Goal: Task Accomplishment & Management: Use online tool/utility

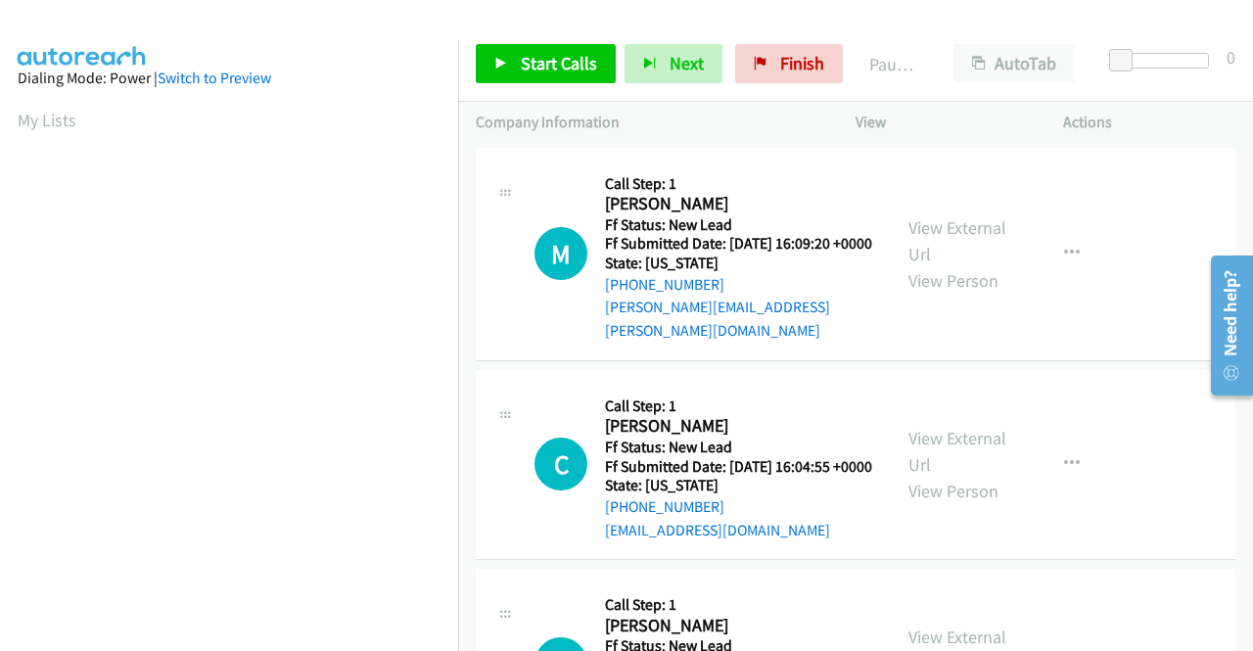
click at [570, 33] on div "Start Calls Pause Next Finish Paused AutoTab AutoTab 0" at bounding box center [855, 63] width 795 height 75
click at [544, 60] on span "Start Calls" at bounding box center [559, 63] width 76 height 23
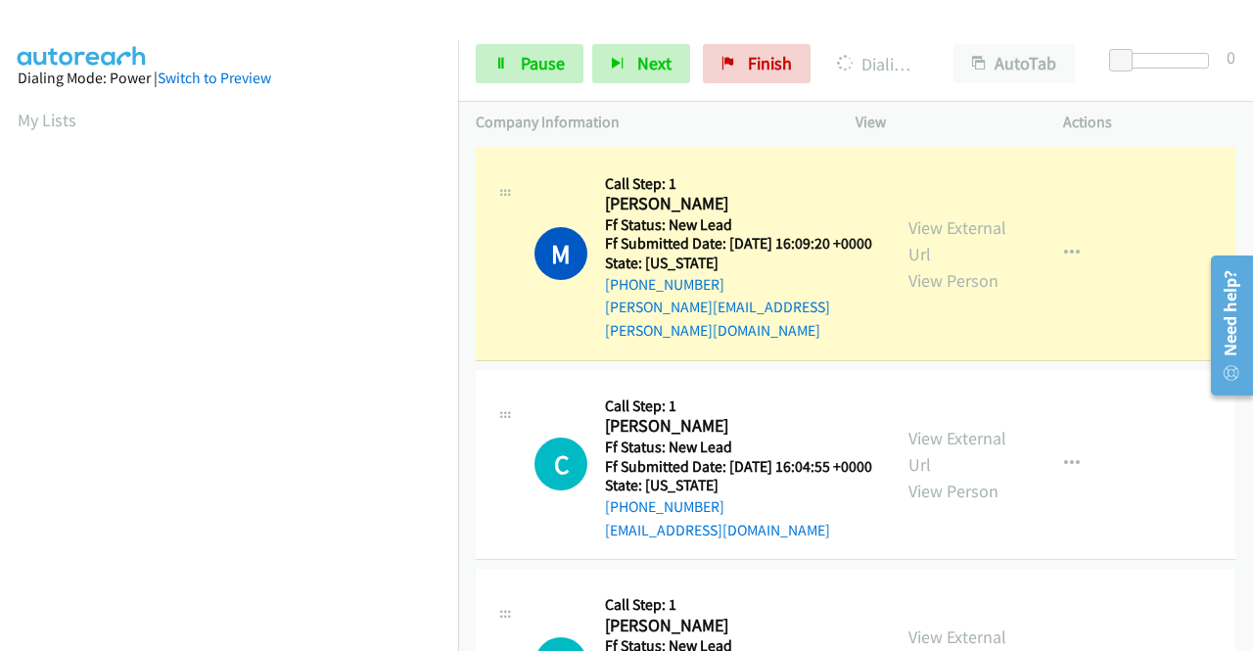
click at [946, 207] on div "View External Url View Person View External Url Email Schedule/Manage Callback …" at bounding box center [1003, 253] width 225 height 177
click at [932, 225] on link "View External Url" at bounding box center [958, 240] width 98 height 49
drag, startPoint x: 0, startPoint y: 438, endPoint x: 52, endPoint y: 412, distance: 57.8
click at [0, 438] on aside "Dialing Mode: Power | Switch to Preview My Lists" at bounding box center [229, 582] width 458 height 1084
click at [522, 60] on span "Pause" at bounding box center [543, 63] width 44 height 23
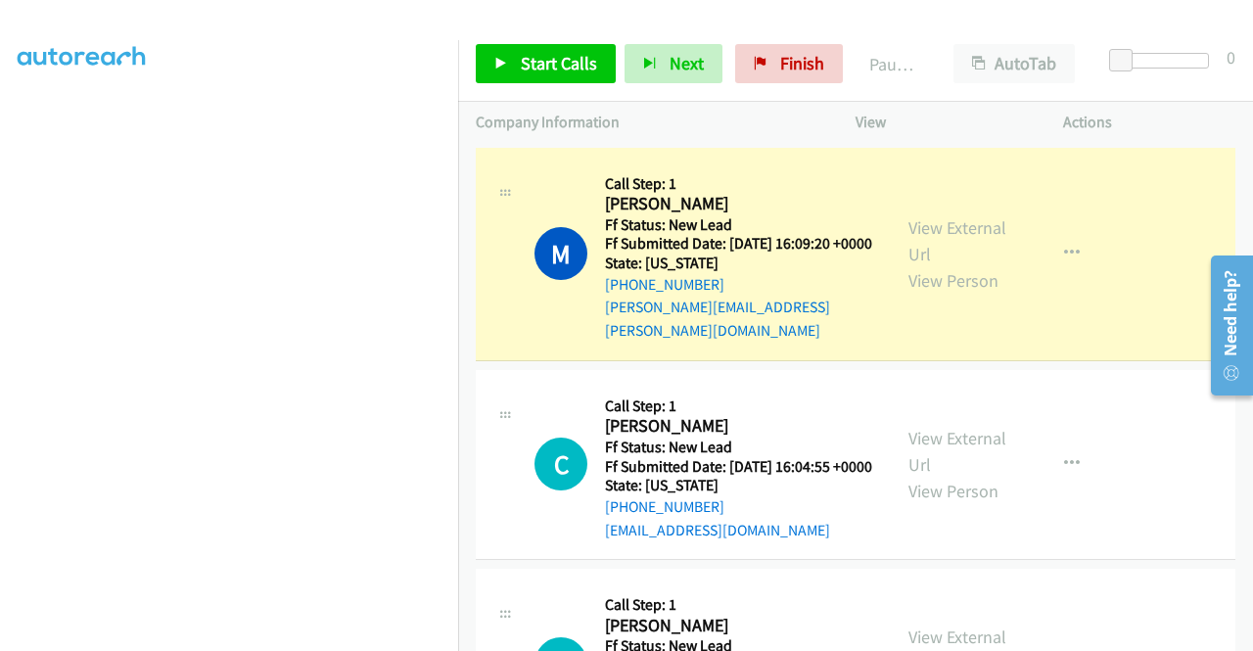
scroll to position [446, 0]
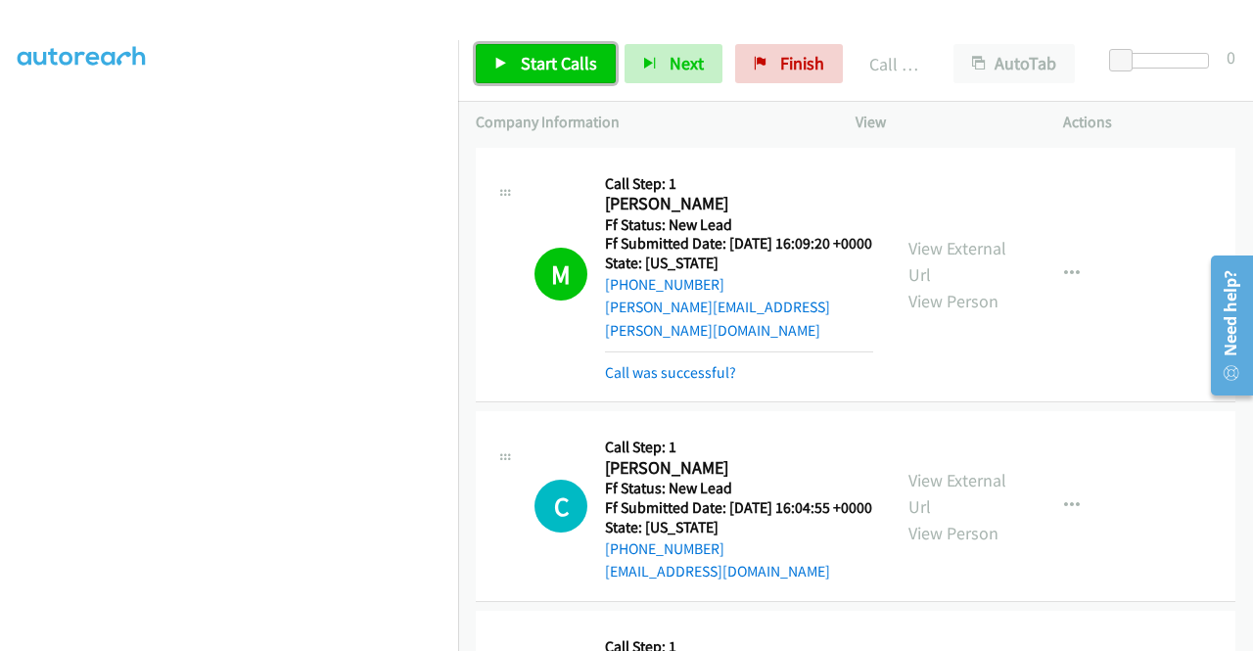
click at [576, 68] on span "Start Calls" at bounding box center [559, 63] width 76 height 23
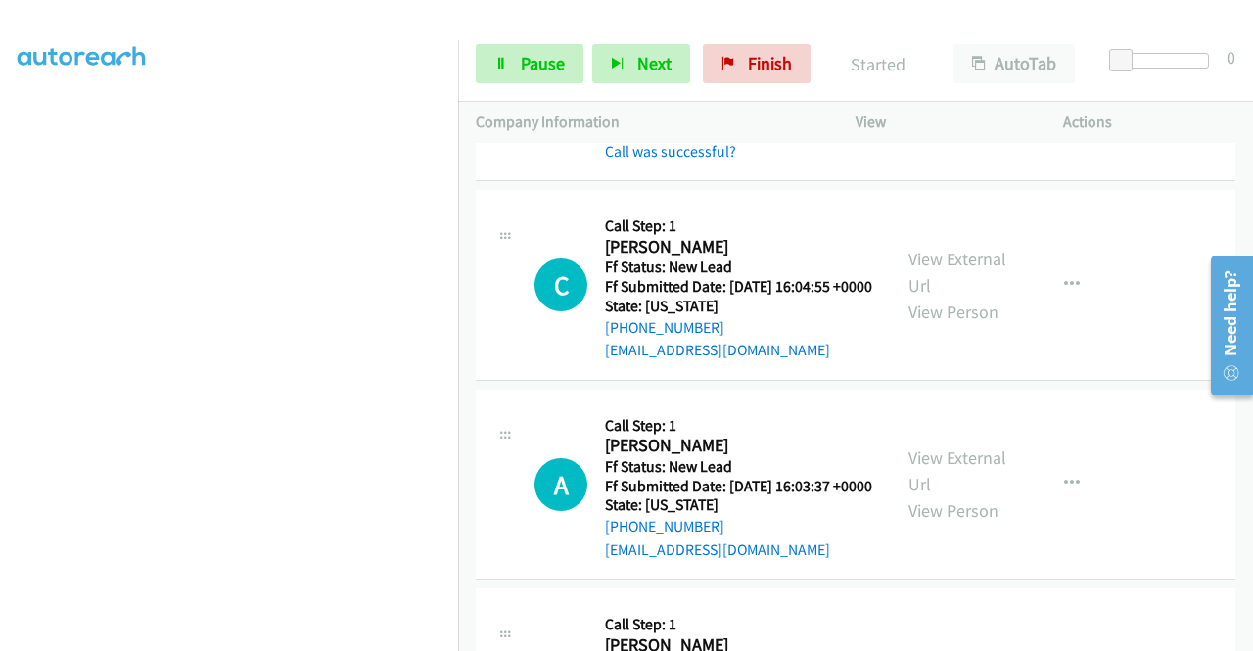
scroll to position [260, 0]
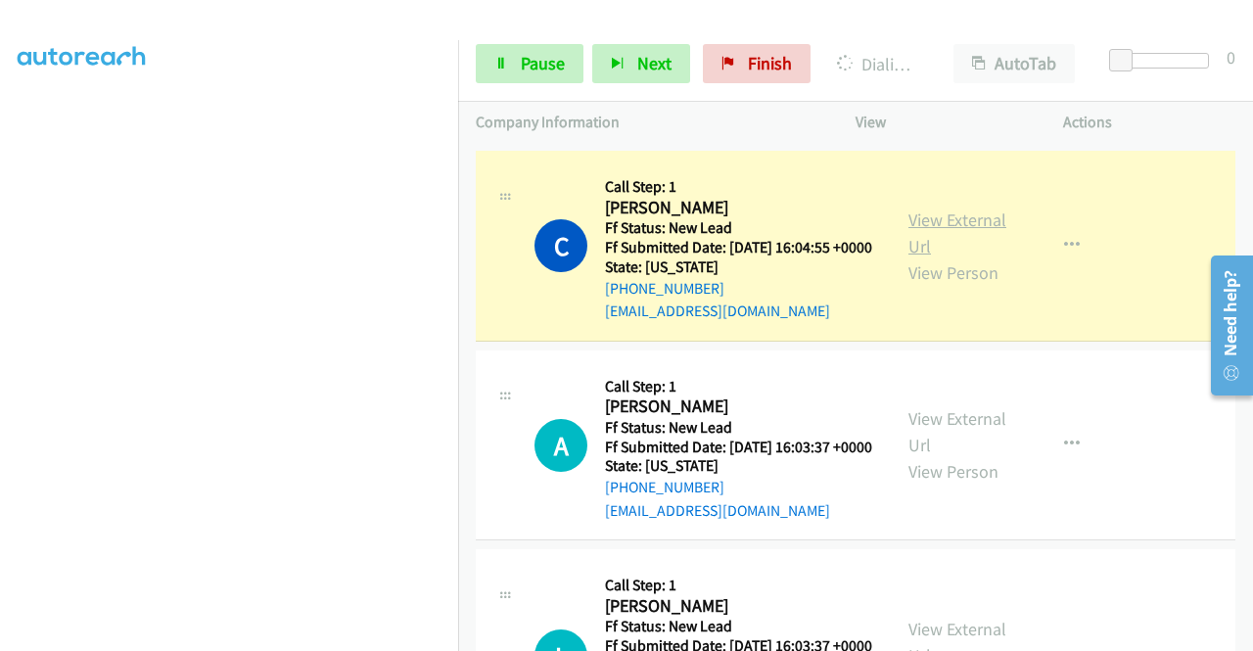
click at [928, 224] on link "View External Url" at bounding box center [958, 233] width 98 height 49
click at [0, 339] on aside "Dialing Mode: Power | Switch to Preview My Lists" at bounding box center [229, 149] width 458 height 1084
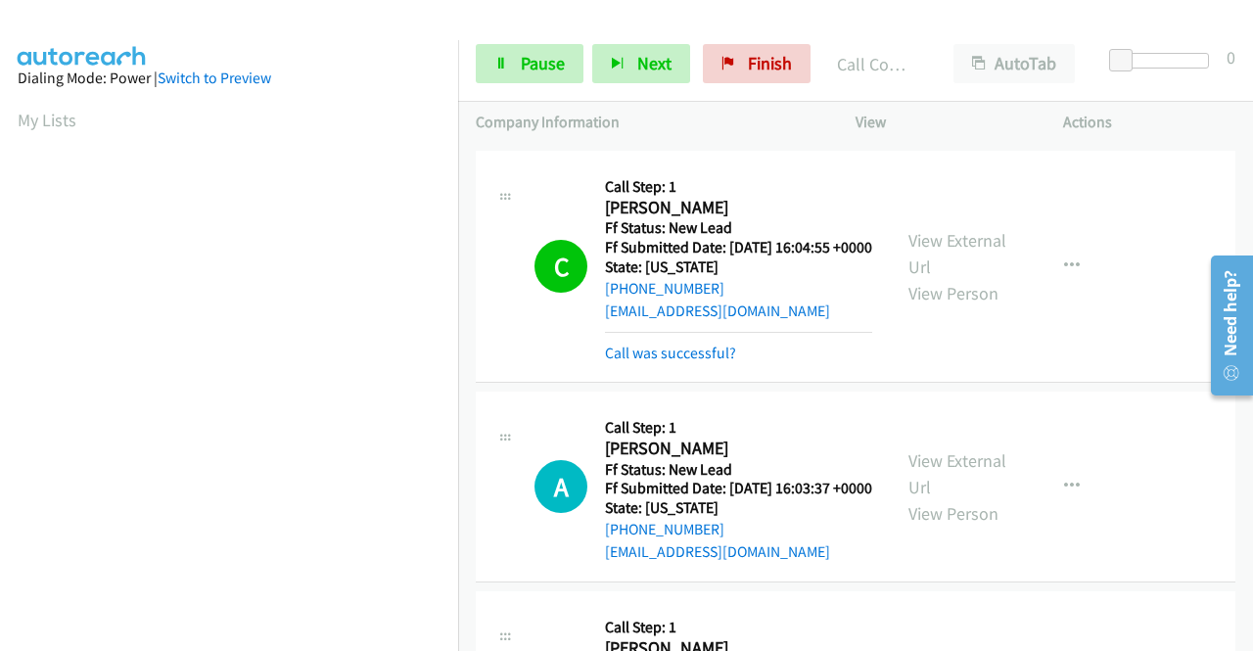
click at [1245, 637] on div "+1 415-964-1034 Call failed - Please reload the list and try again The Callbar …" at bounding box center [855, 397] width 795 height 508
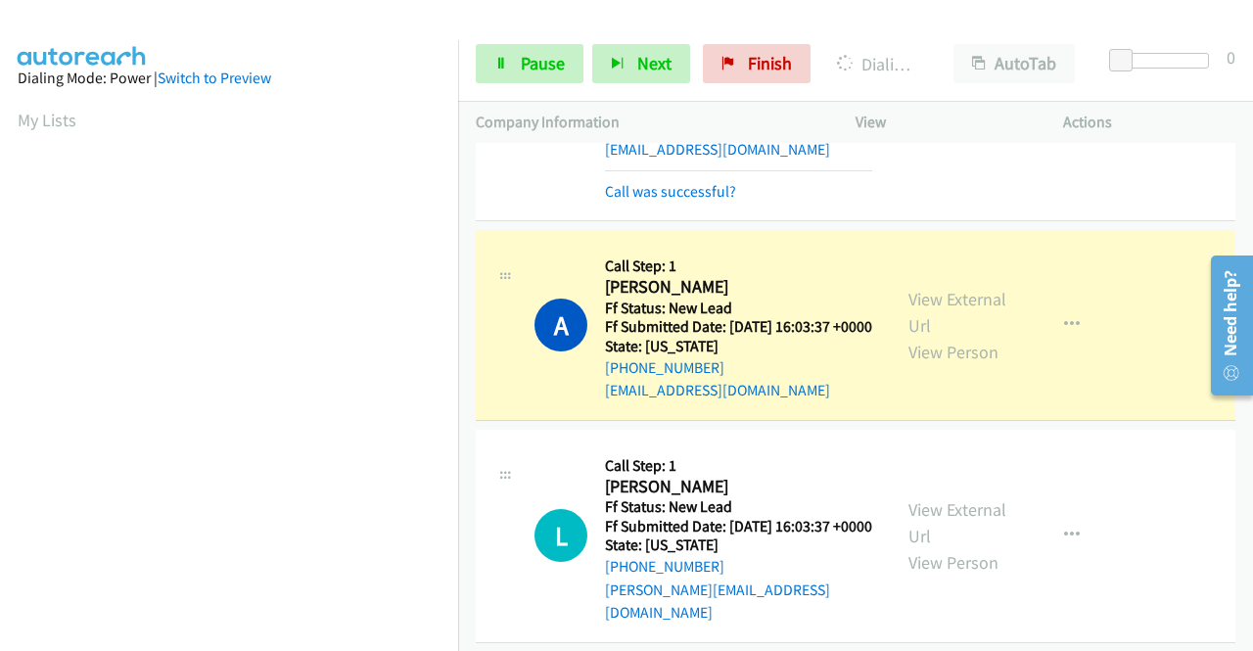
scroll to position [456, 0]
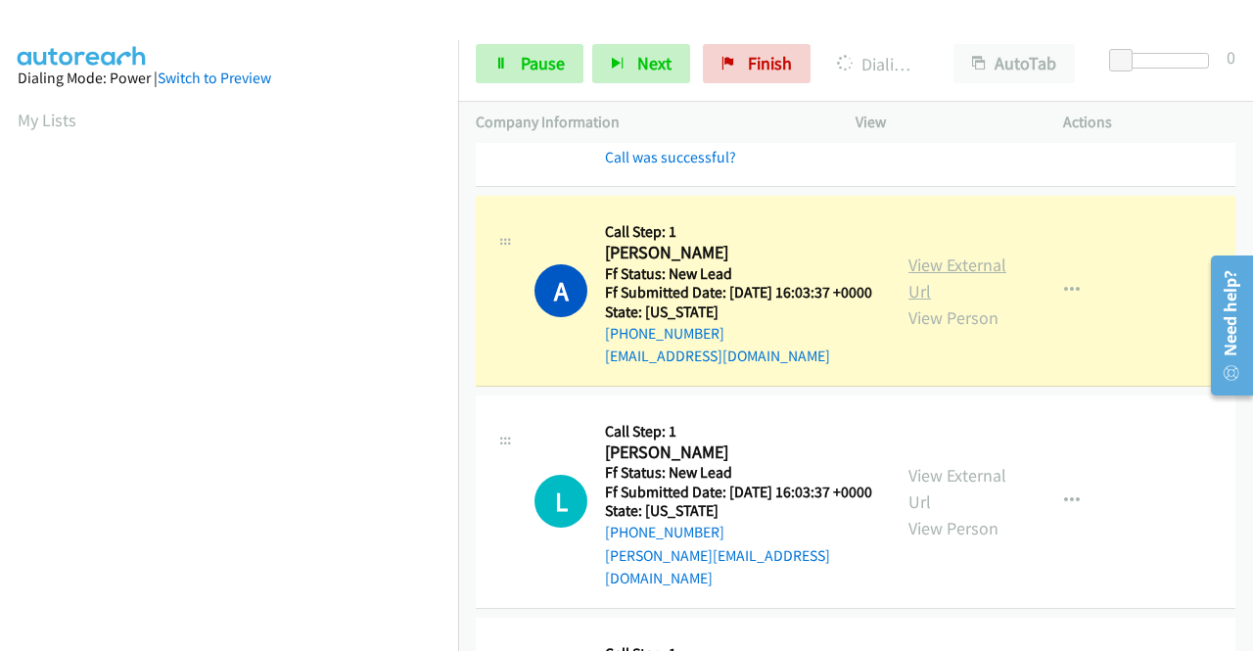
click at [968, 290] on link "View External Url" at bounding box center [958, 278] width 98 height 49
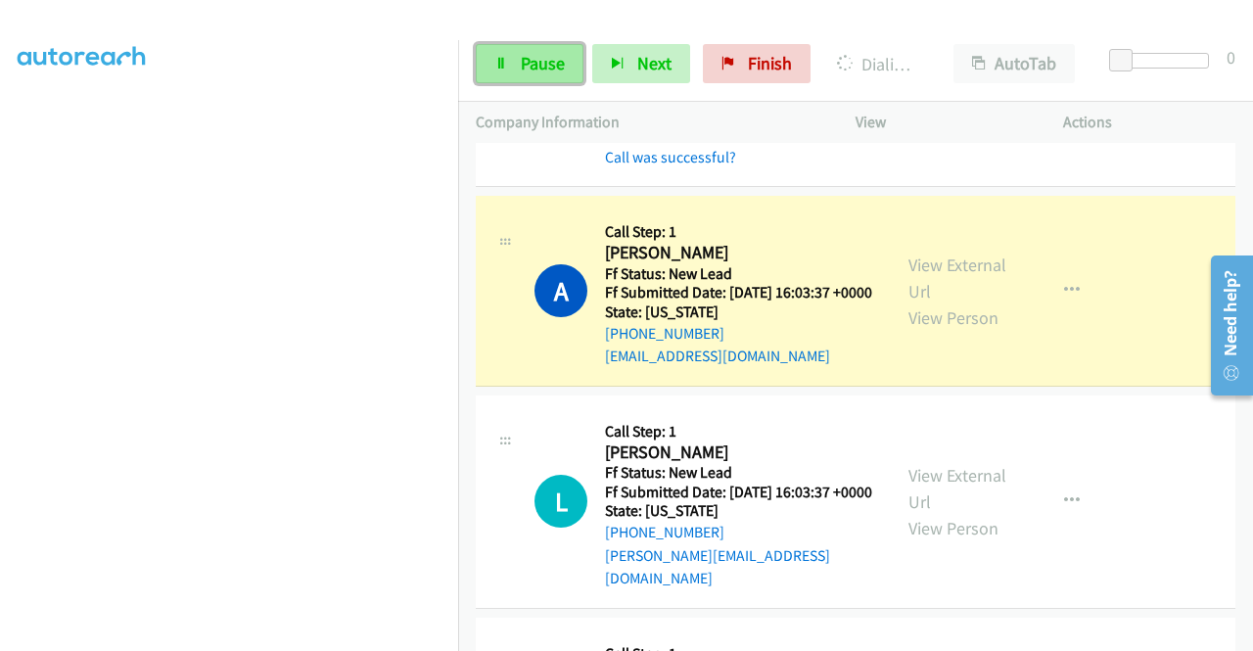
click at [540, 66] on span "Pause" at bounding box center [543, 63] width 44 height 23
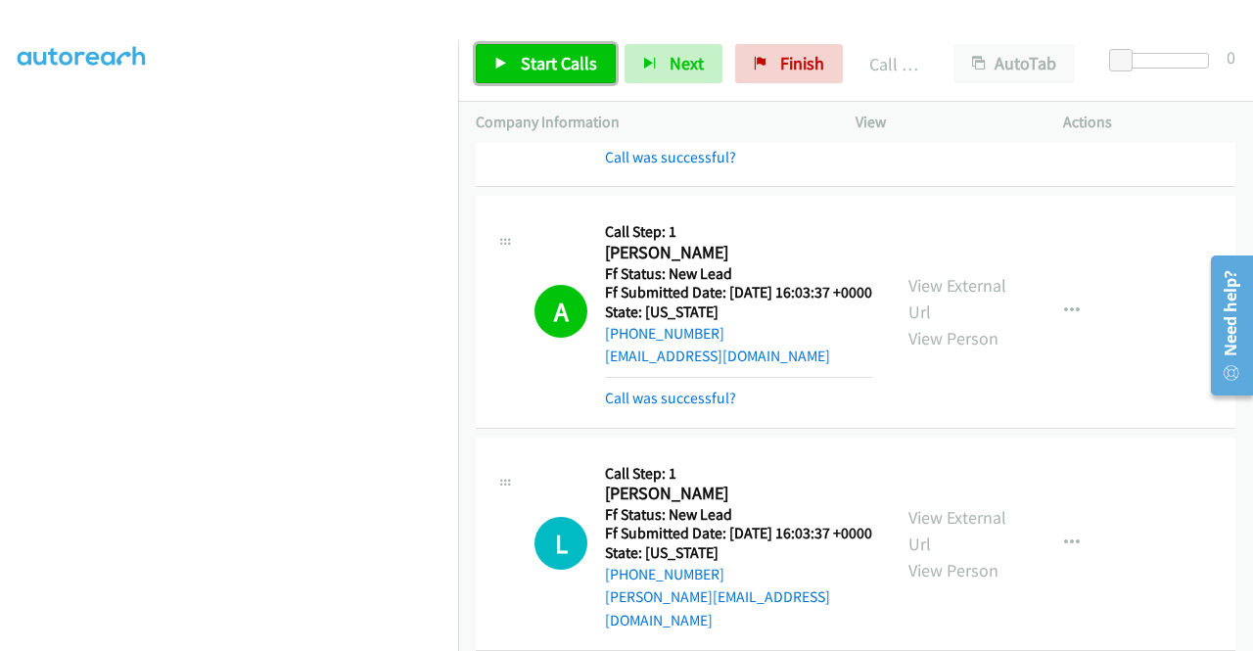
click at [536, 66] on span "Start Calls" at bounding box center [559, 63] width 76 height 23
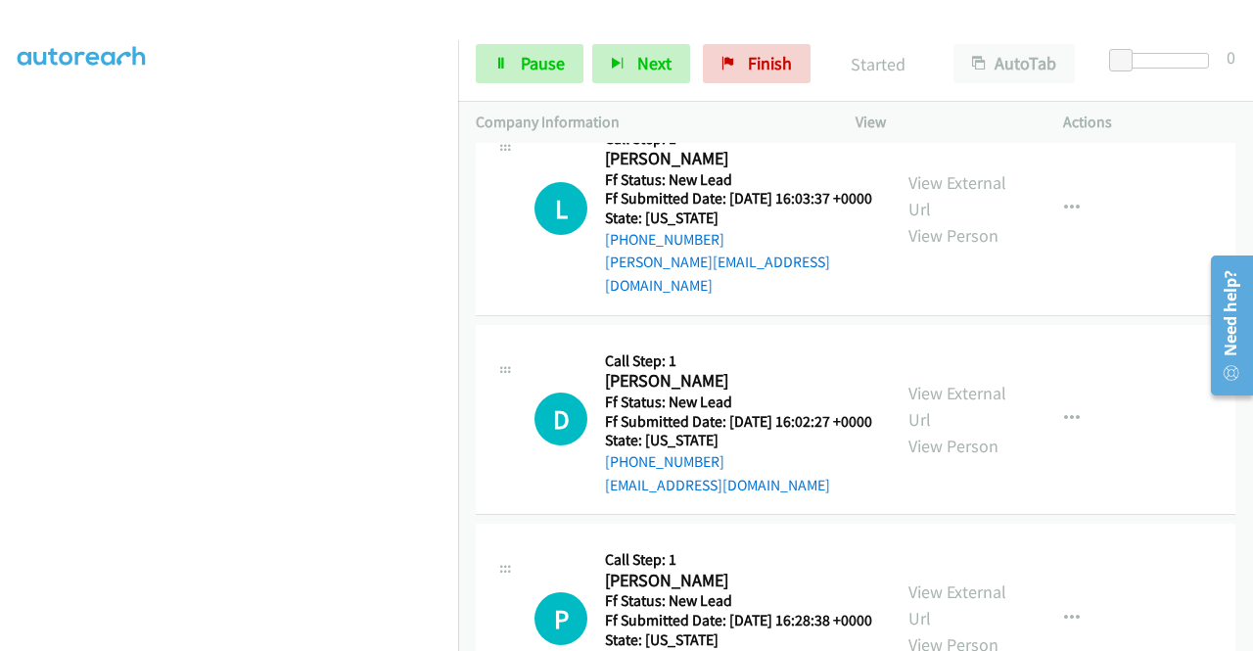
scroll to position [809, 0]
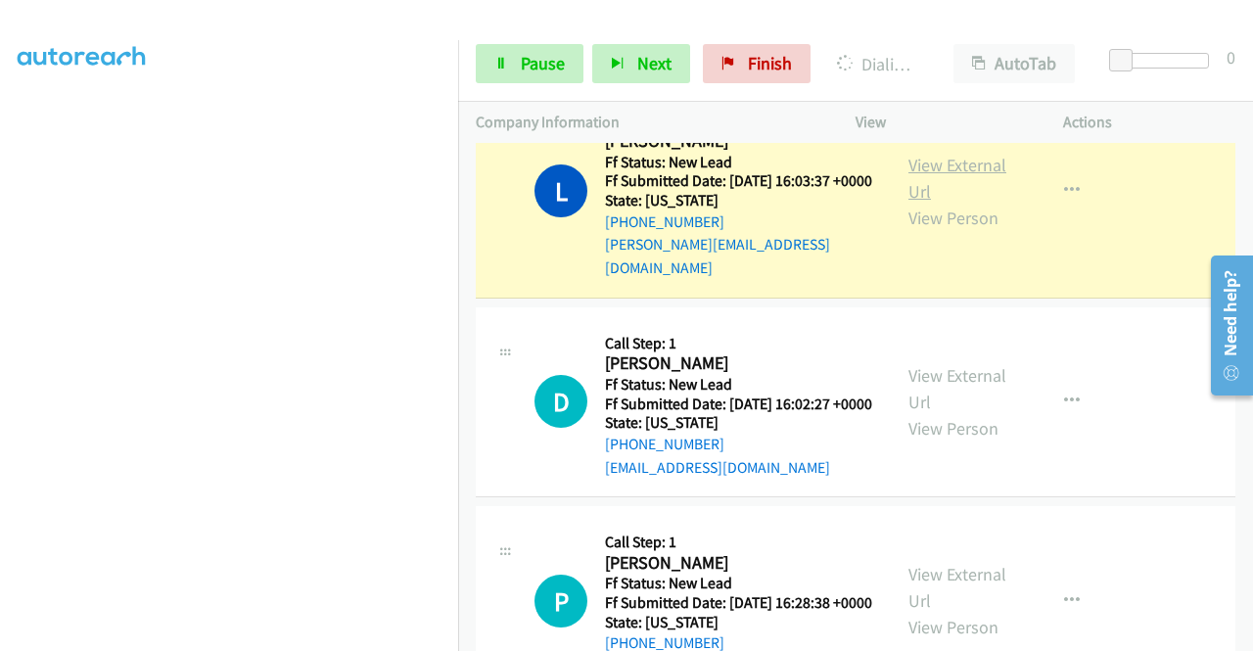
click at [944, 201] on link "View External Url" at bounding box center [958, 178] width 98 height 49
drag, startPoint x: 0, startPoint y: 312, endPoint x: 34, endPoint y: 349, distance: 49.9
click at [0, 312] on aside "Dialing Mode: Power | Switch to Preview My Lists" at bounding box center [229, 189] width 458 height 1084
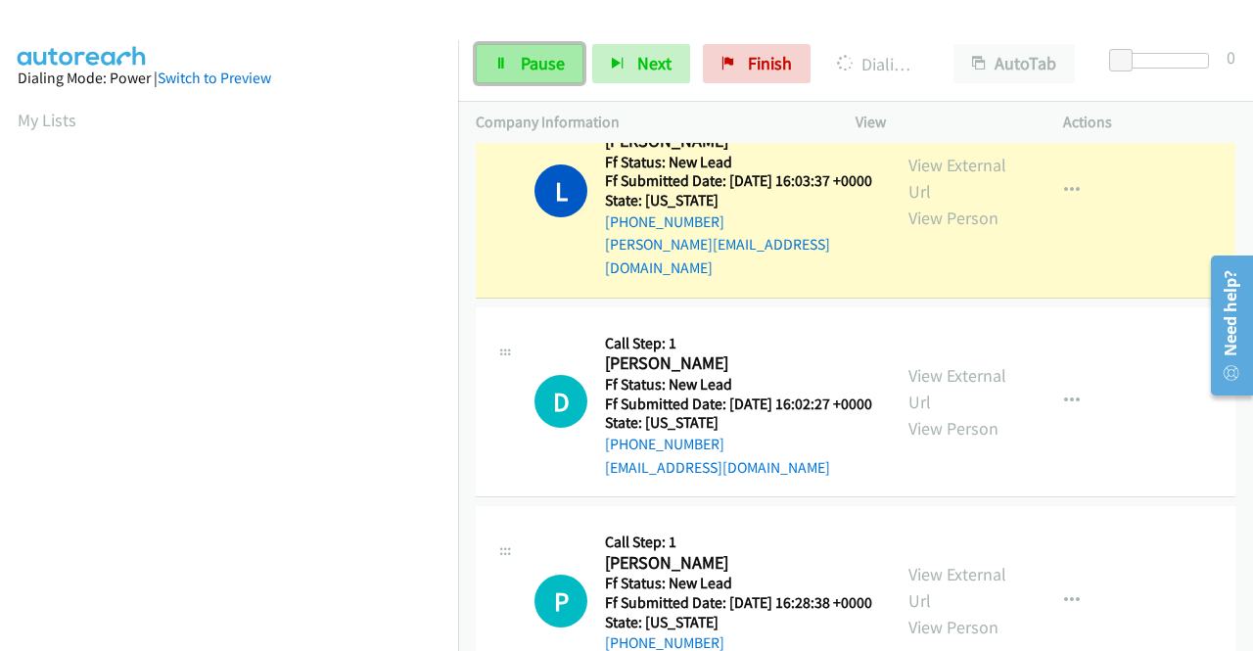
click at [528, 53] on span "Pause" at bounding box center [543, 63] width 44 height 23
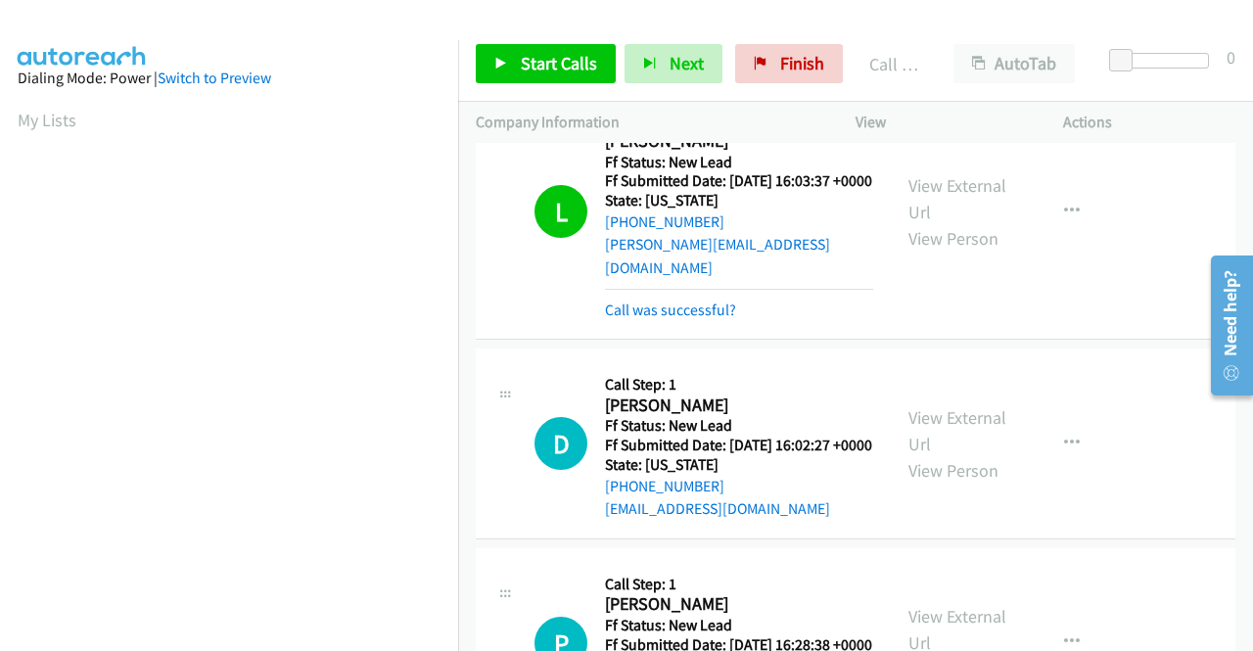
scroll to position [446, 0]
click at [646, 319] on link "Call was successful?" at bounding box center [670, 310] width 131 height 19
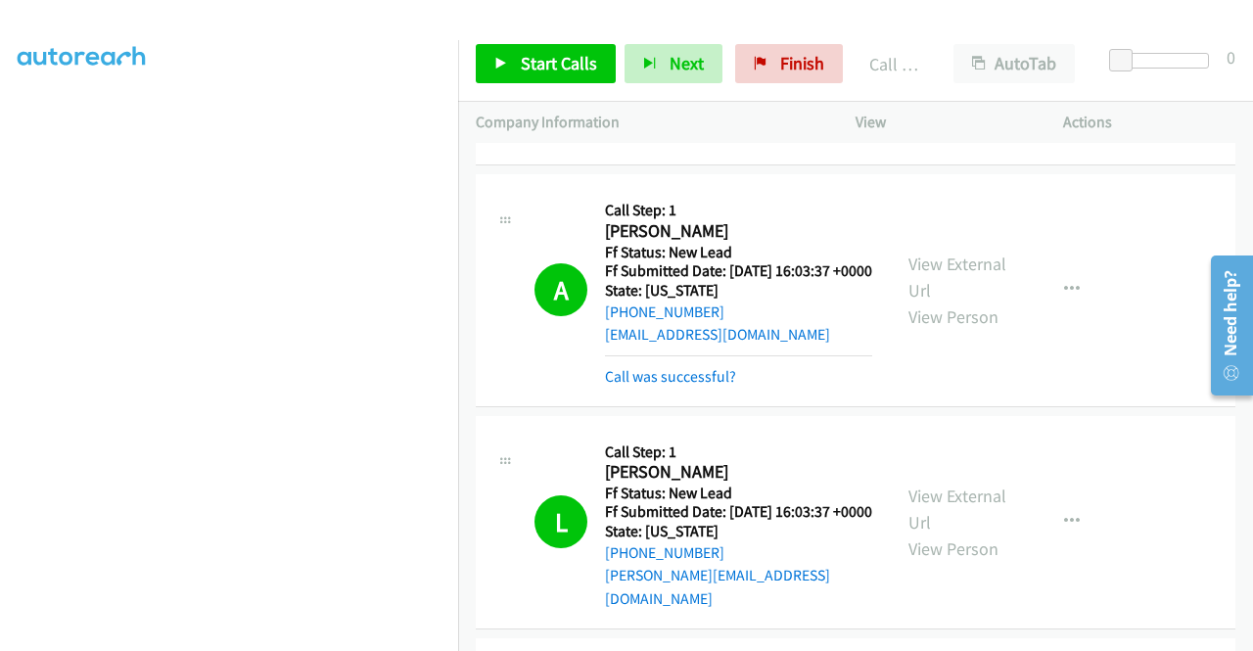
scroll to position [492, 0]
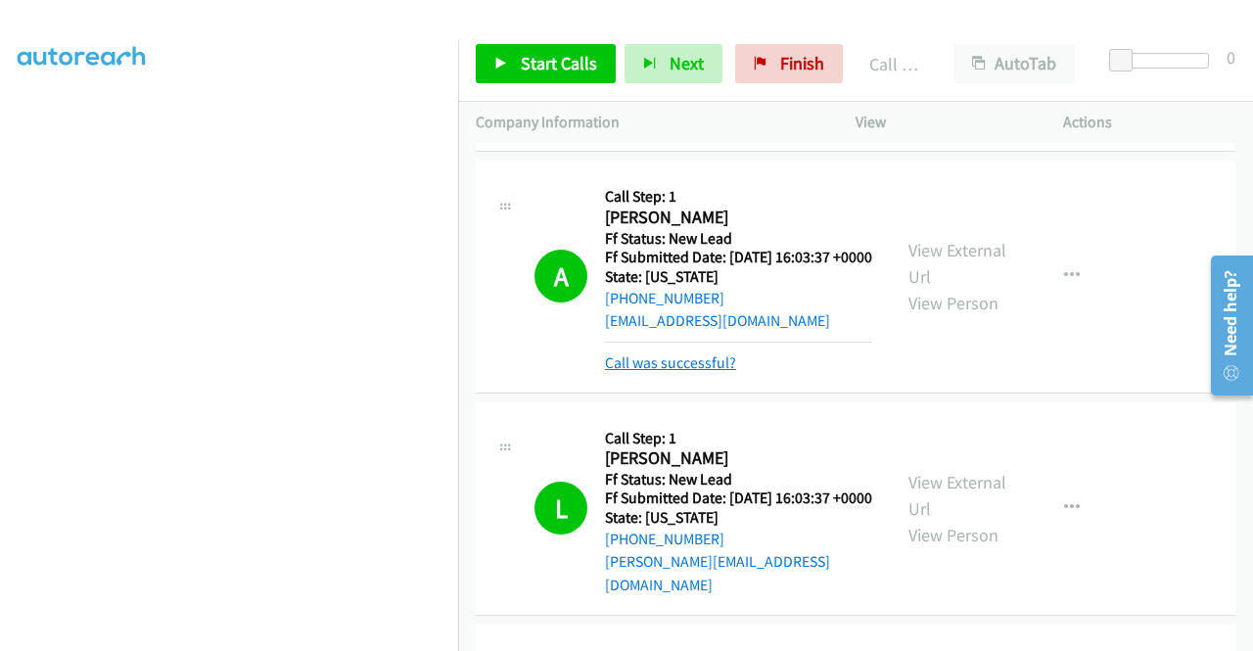
click at [658, 372] on link "Call was successful?" at bounding box center [670, 362] width 131 height 19
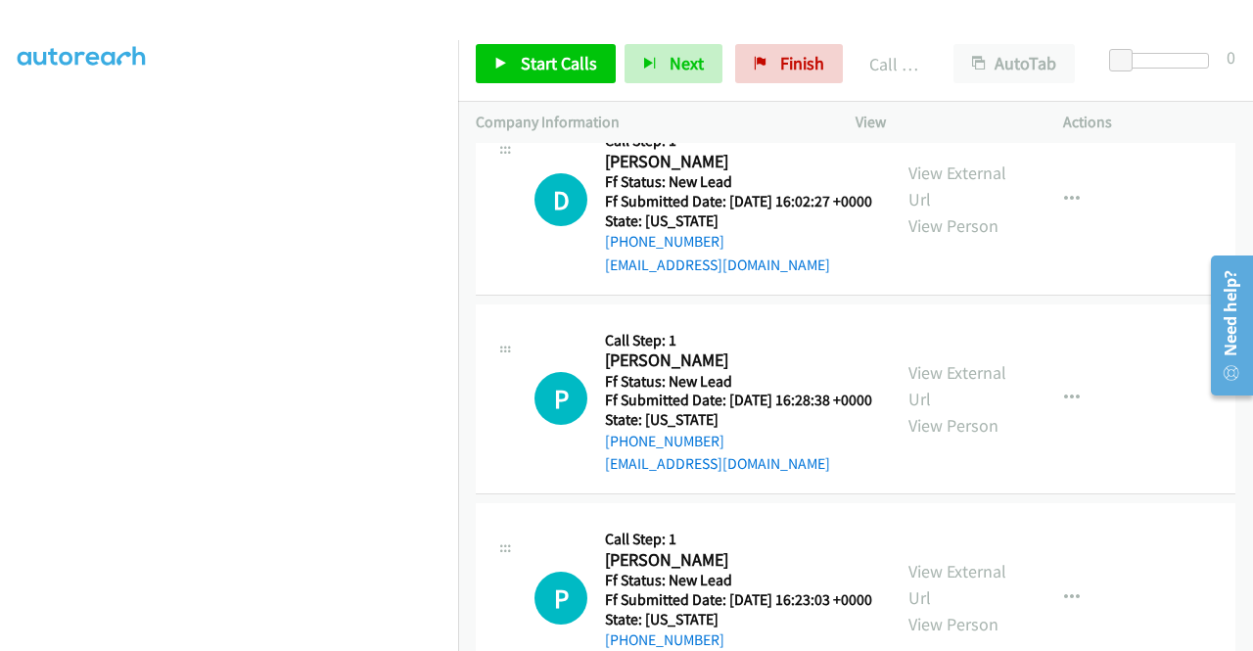
scroll to position [987, 0]
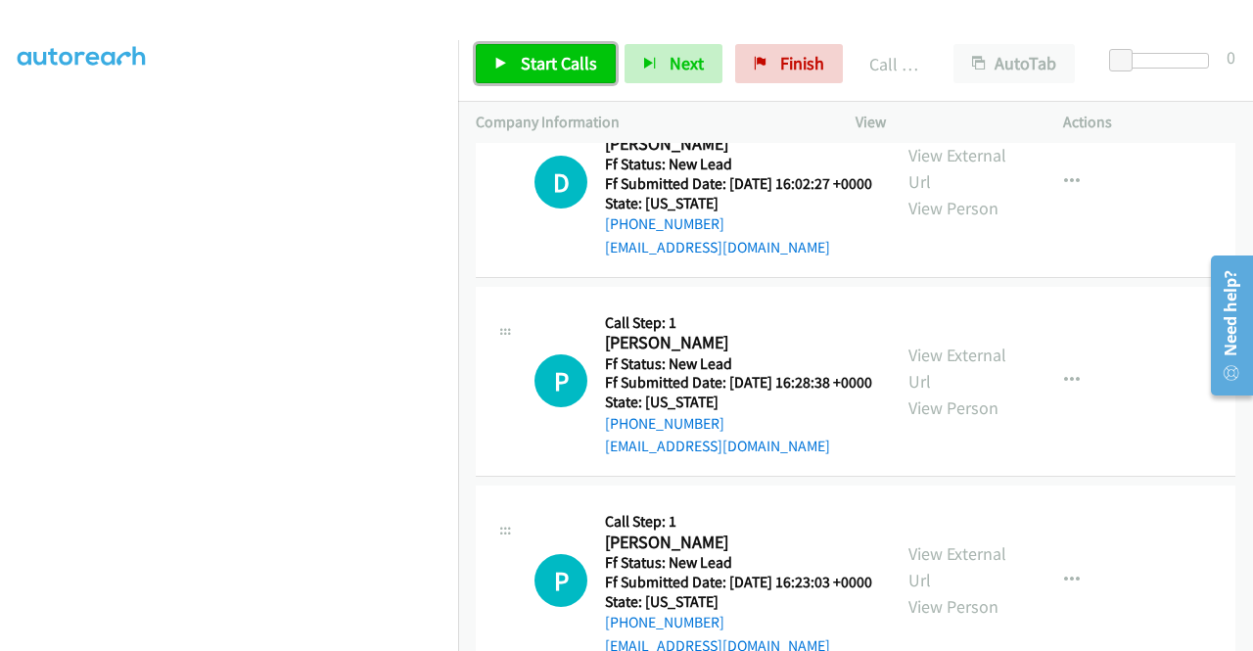
click at [581, 74] on link "Start Calls" at bounding box center [546, 63] width 140 height 39
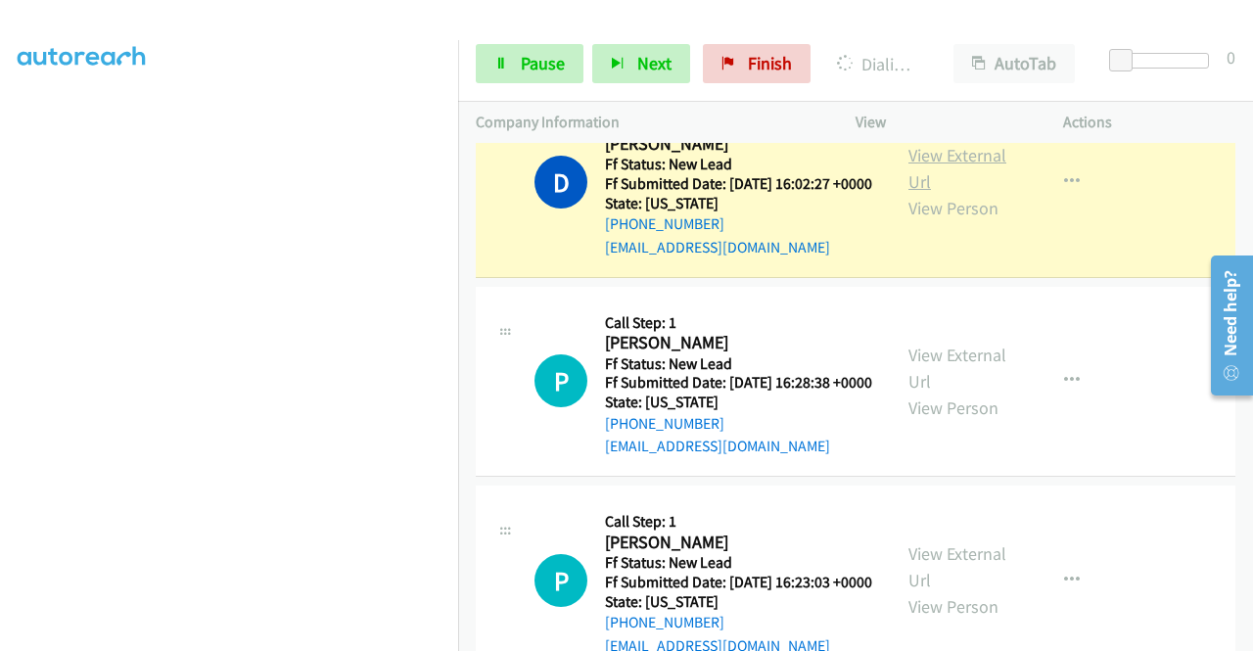
click at [915, 189] on link "View External Url" at bounding box center [958, 168] width 98 height 49
click at [0, 366] on aside "Dialing Mode: Power | Switch to Preview My Lists" at bounding box center [229, 149] width 458 height 1084
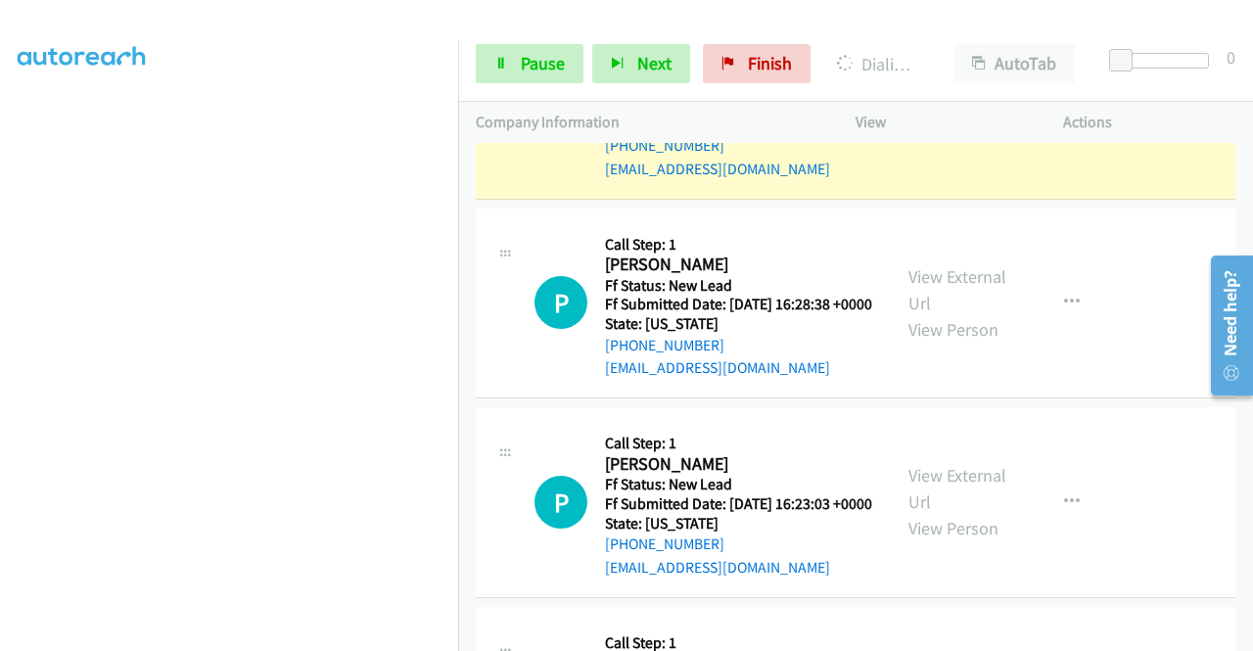
scroll to position [1104, 0]
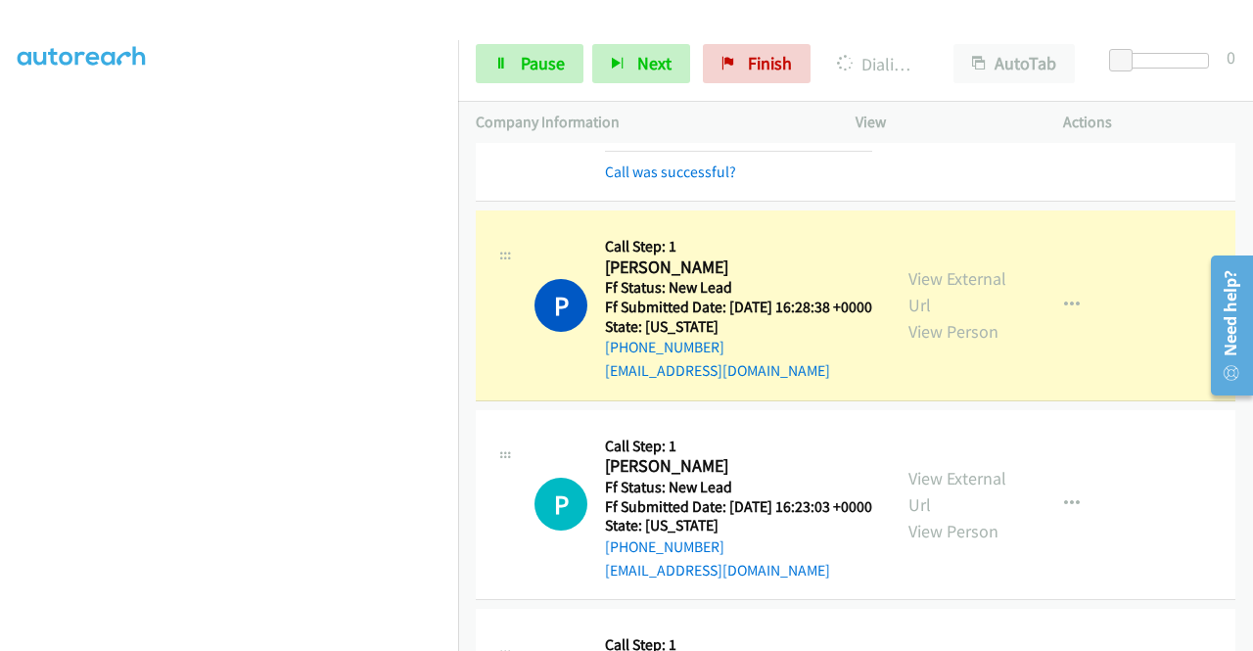
click at [932, 345] on div "View External Url View Person" at bounding box center [960, 304] width 102 height 79
click at [913, 316] on link "View External Url" at bounding box center [958, 291] width 98 height 49
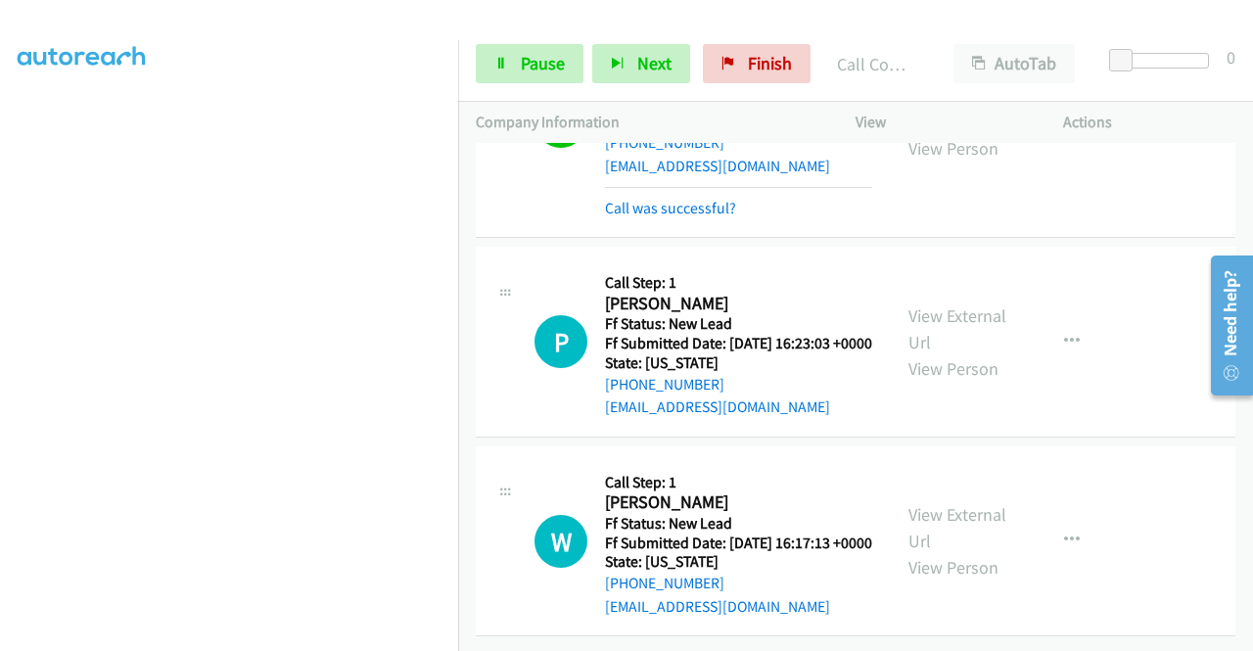
scroll to position [1405, 0]
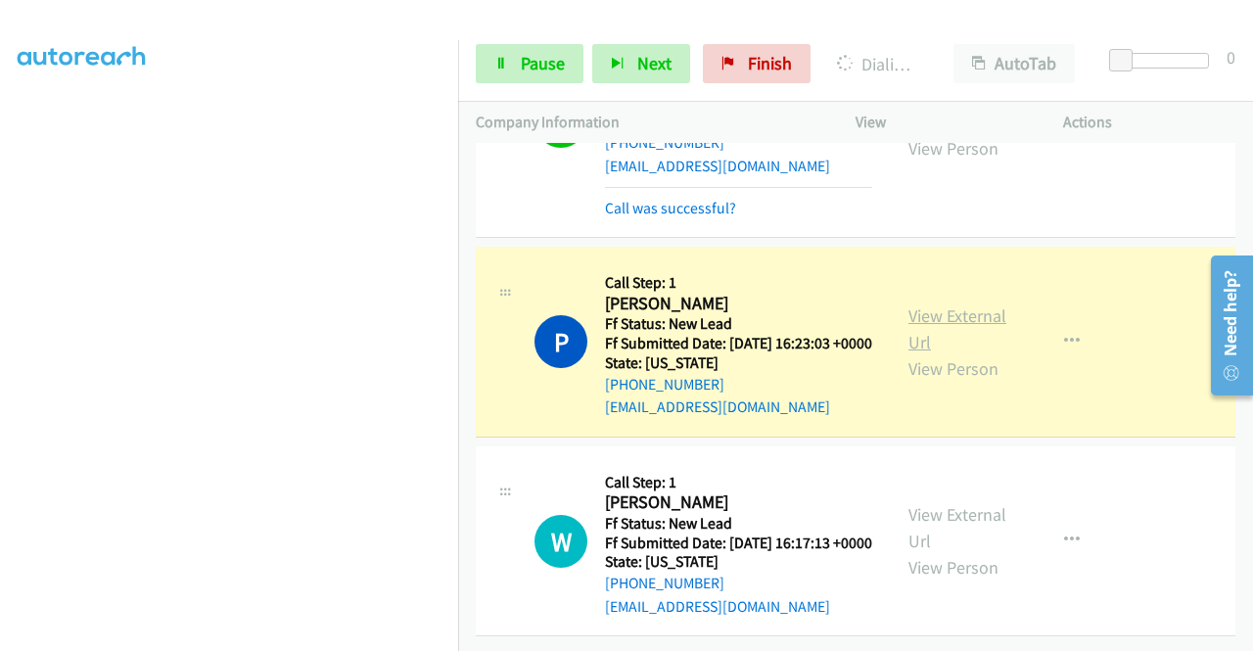
click at [950, 305] on link "View External Url" at bounding box center [958, 329] width 98 height 49
click at [460, 377] on td "P Callback Scheduled Call Step: 1 Patricia Metrovich America/New_York Ff Status…" at bounding box center [855, 343] width 795 height 200
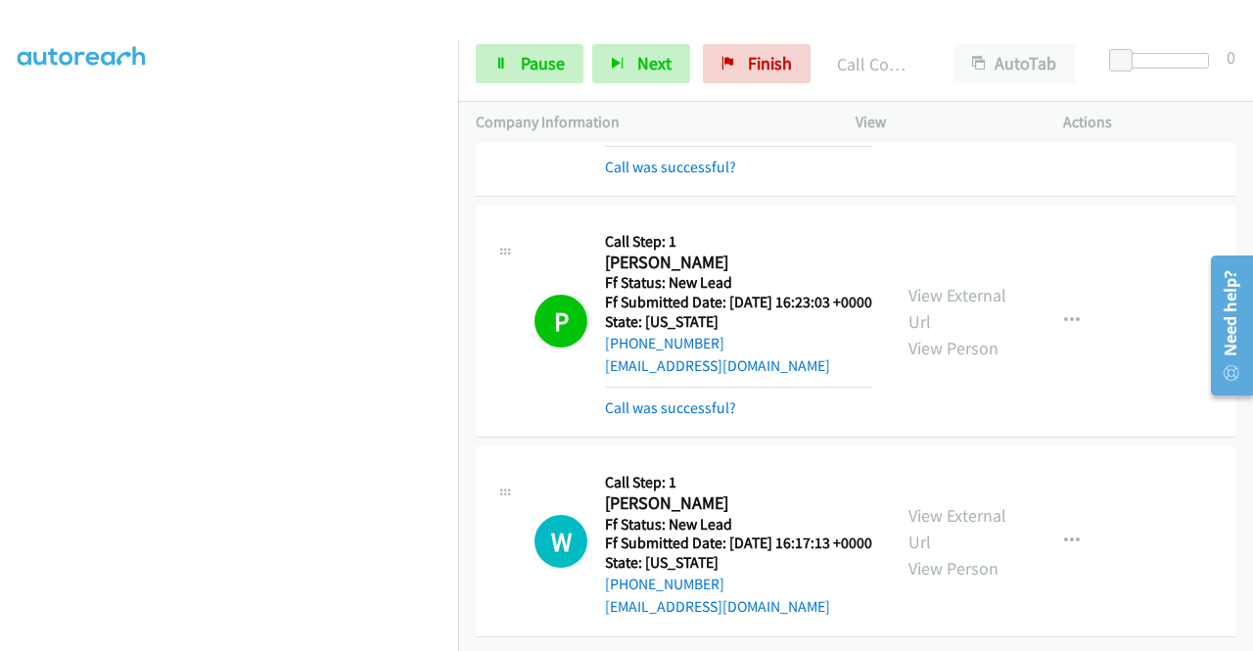
scroll to position [1469, 0]
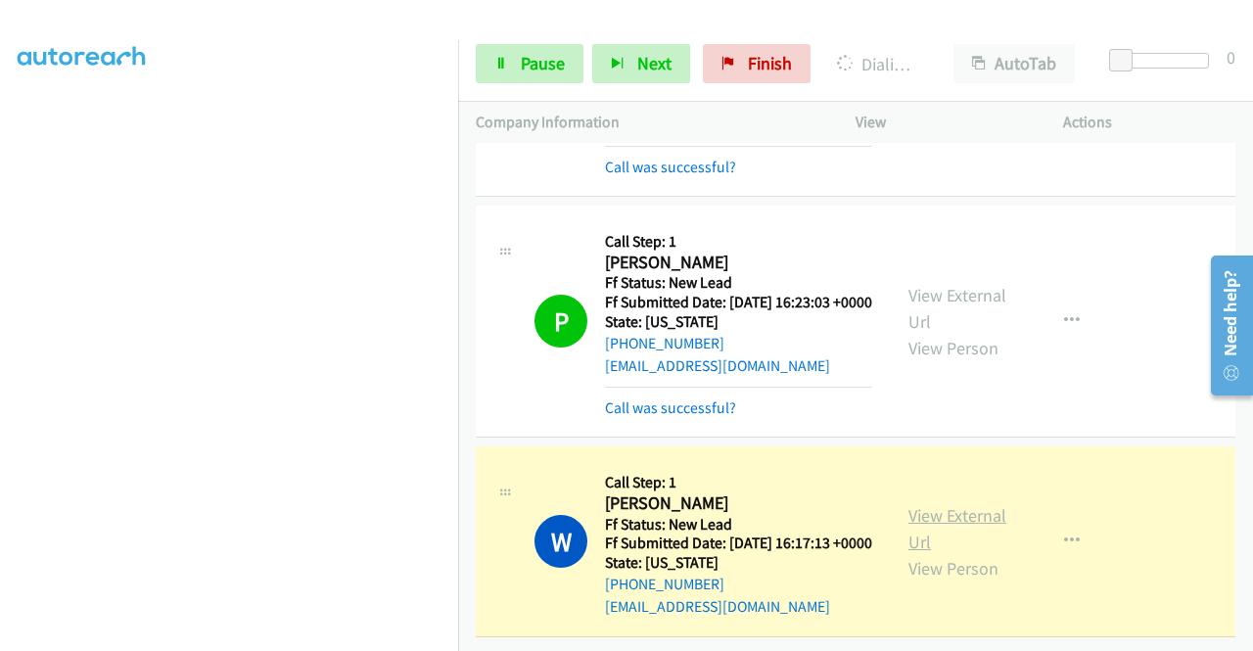
click at [971, 504] on link "View External Url" at bounding box center [958, 528] width 98 height 49
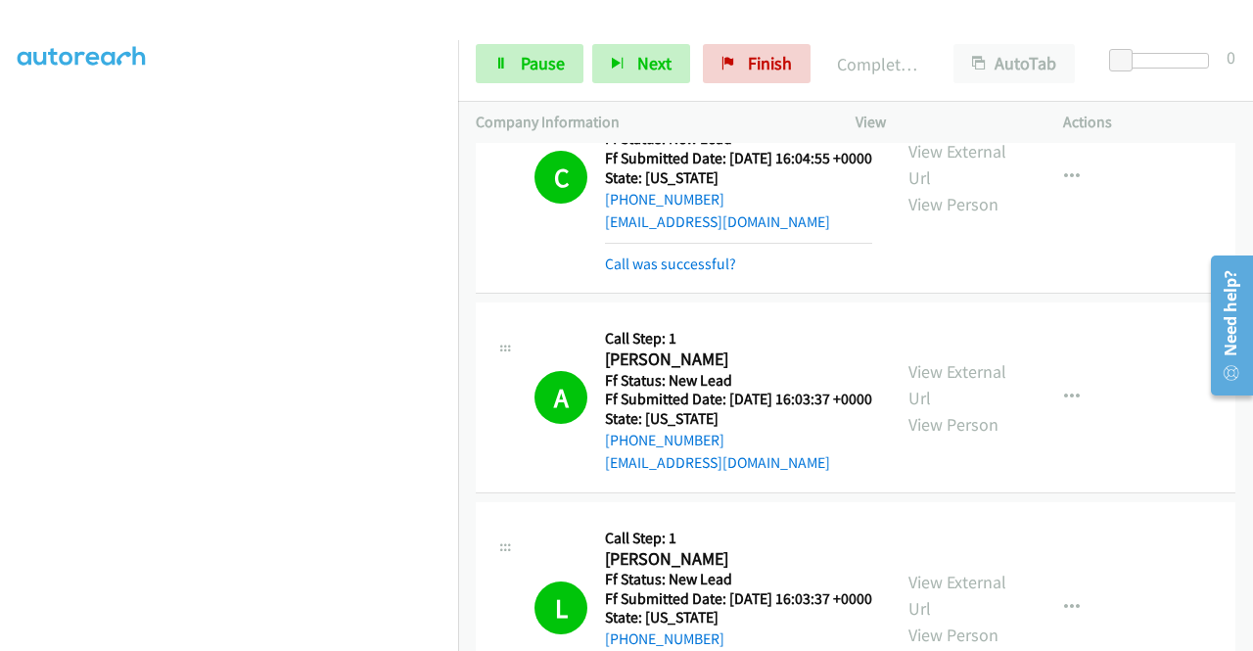
scroll to position [0, 0]
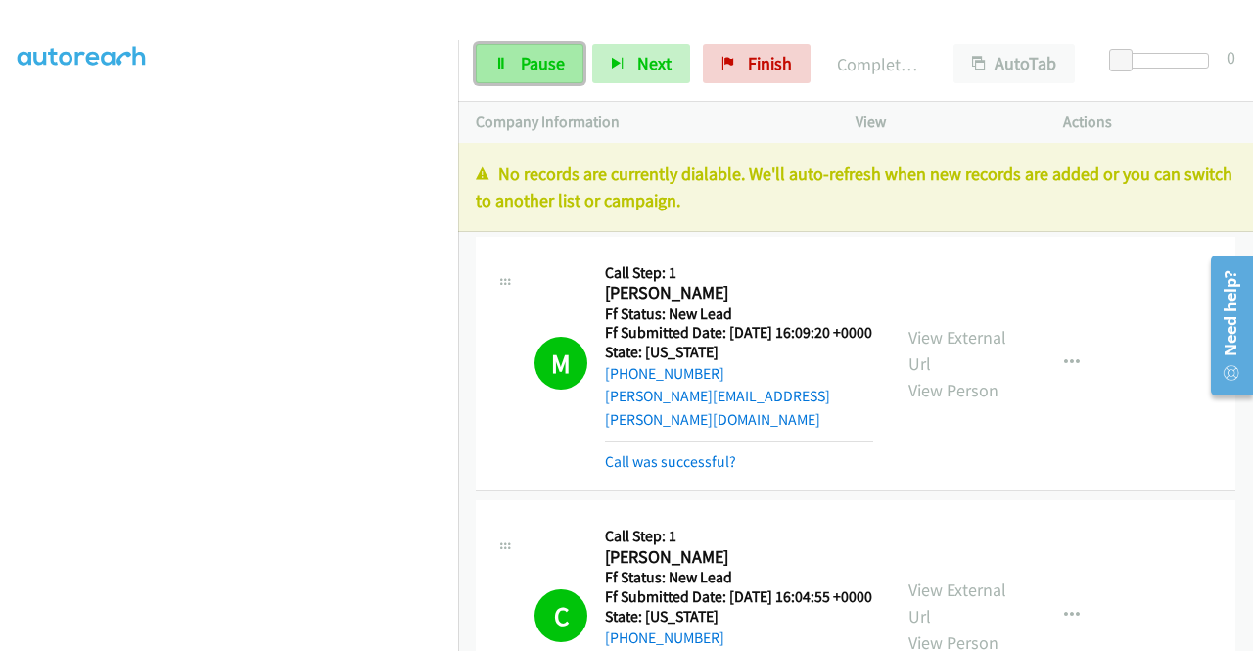
click at [536, 52] on span "Pause" at bounding box center [543, 63] width 44 height 23
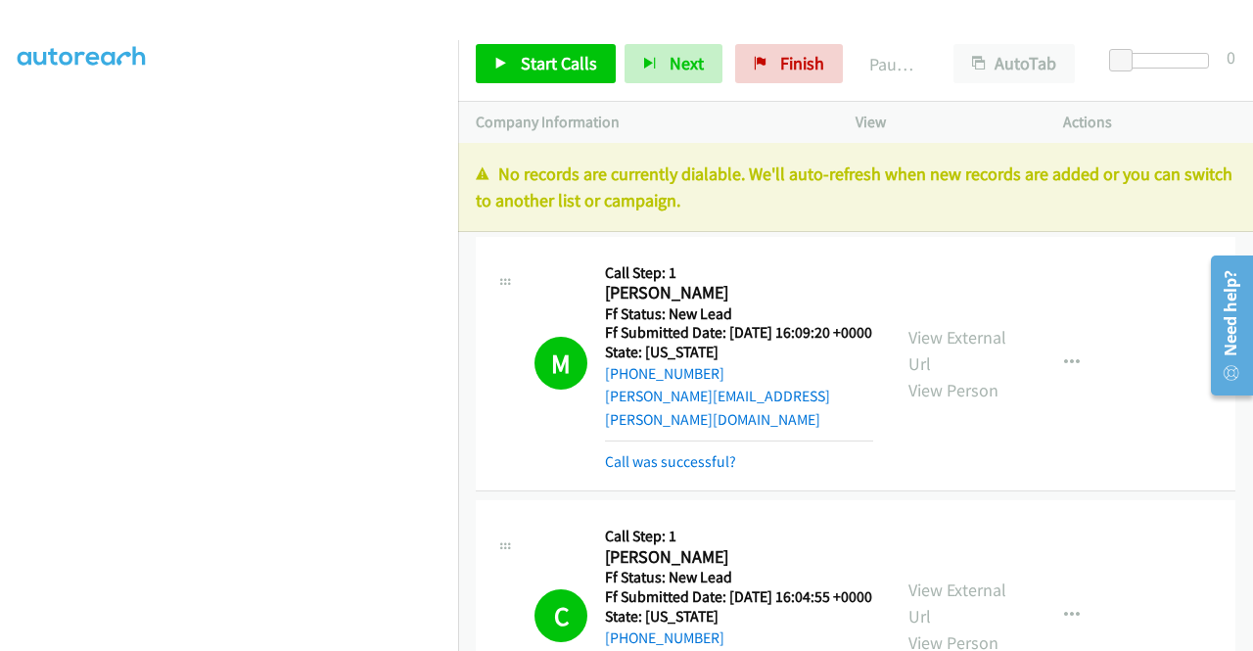
click at [1011, 135] on div "View" at bounding box center [942, 122] width 208 height 41
click at [780, 71] on span "Finish" at bounding box center [802, 63] width 44 height 23
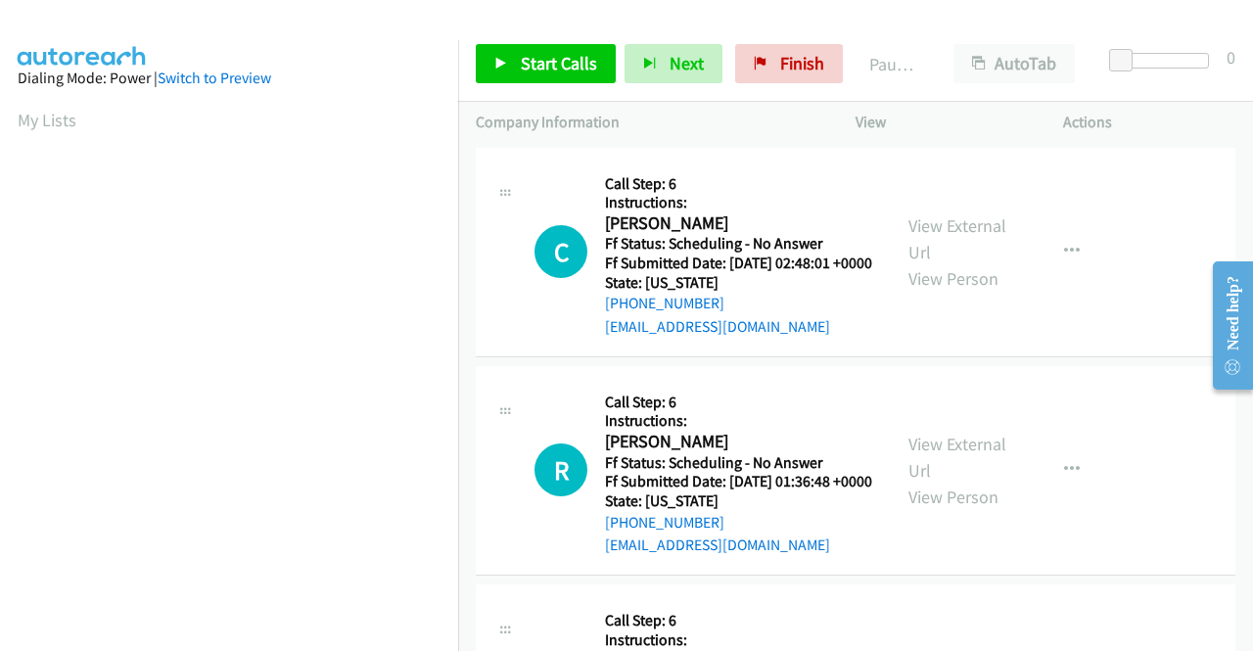
click at [555, 83] on div "Start Calls Pause Next Finish Paused AutoTab AutoTab 0" at bounding box center [855, 63] width 795 height 75
click at [556, 53] on span "Start Calls" at bounding box center [559, 63] width 76 height 23
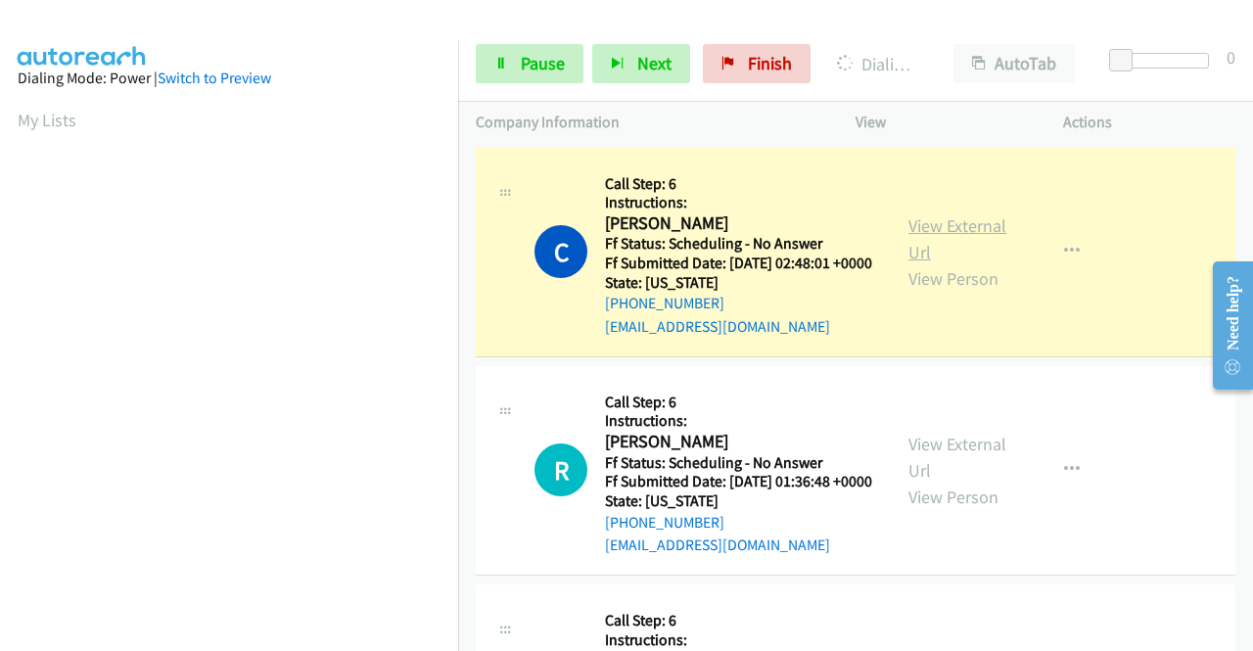
click at [927, 224] on link "View External Url" at bounding box center [958, 238] width 98 height 49
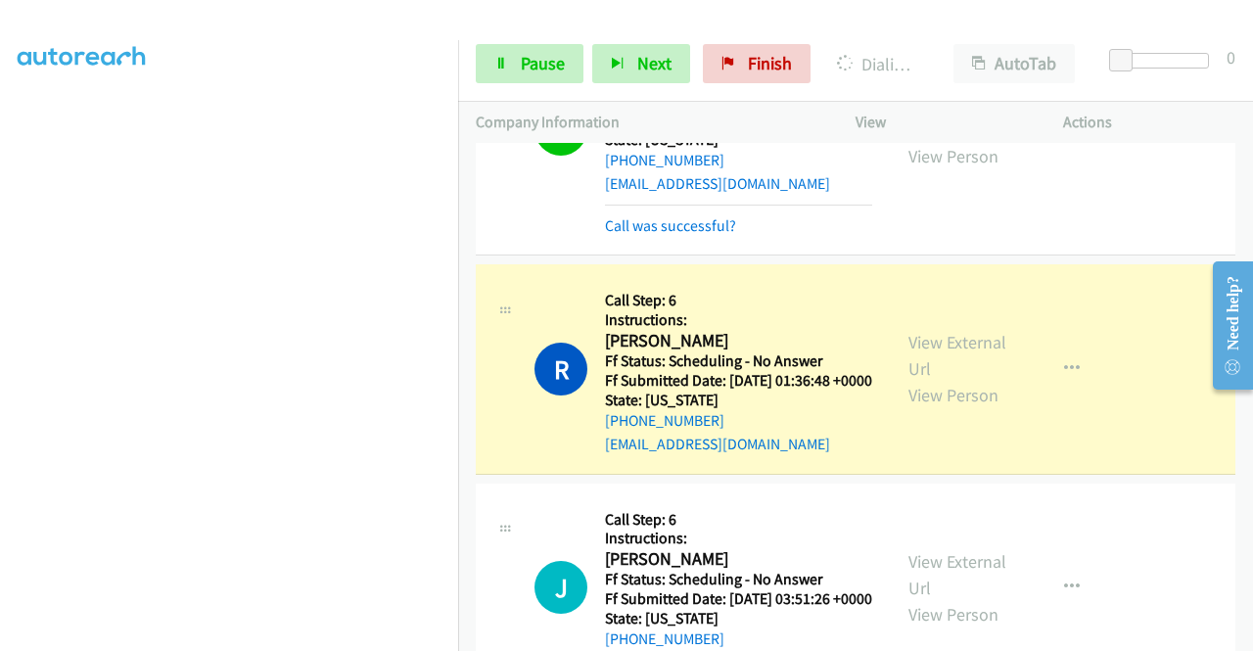
scroll to position [274, 0]
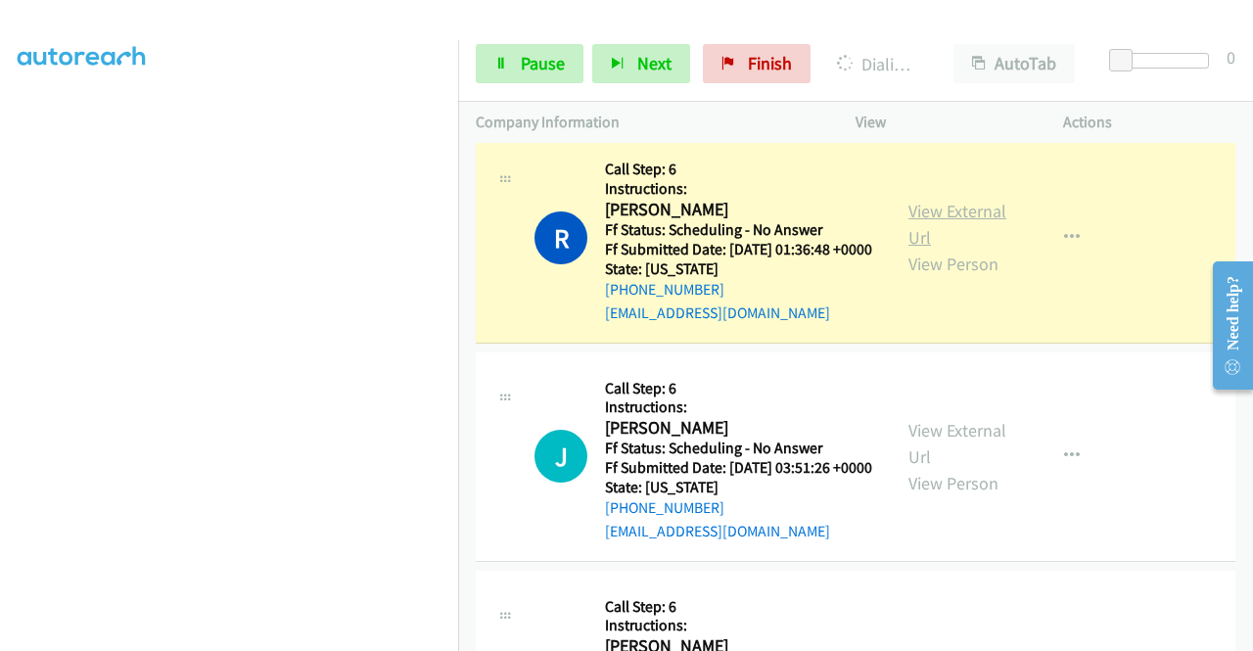
click at [971, 242] on link "View External Url" at bounding box center [958, 224] width 98 height 49
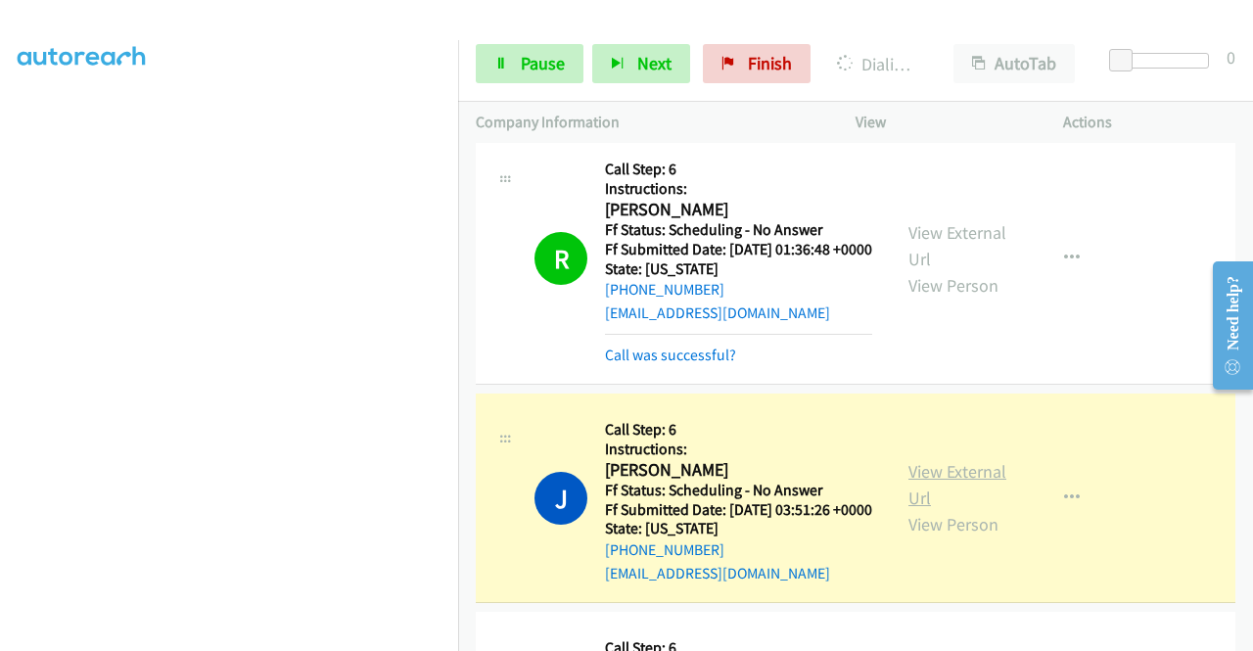
click at [937, 509] on link "View External Url" at bounding box center [958, 484] width 98 height 49
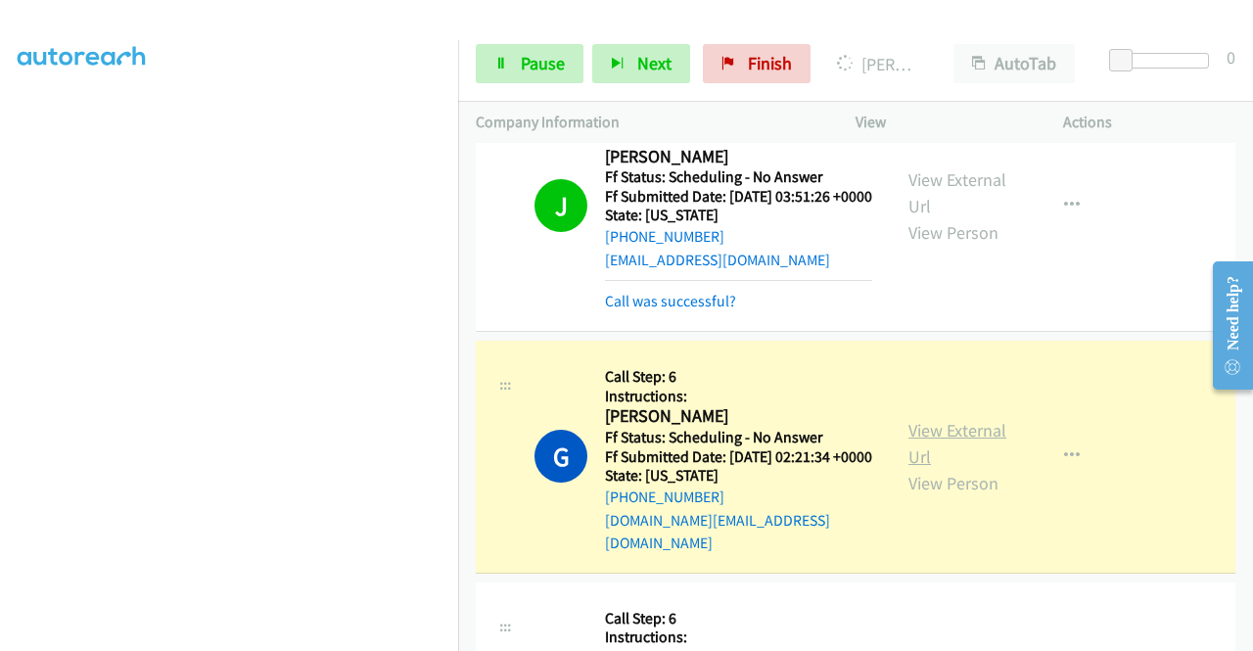
click at [909, 468] on link "View External Url" at bounding box center [958, 443] width 98 height 49
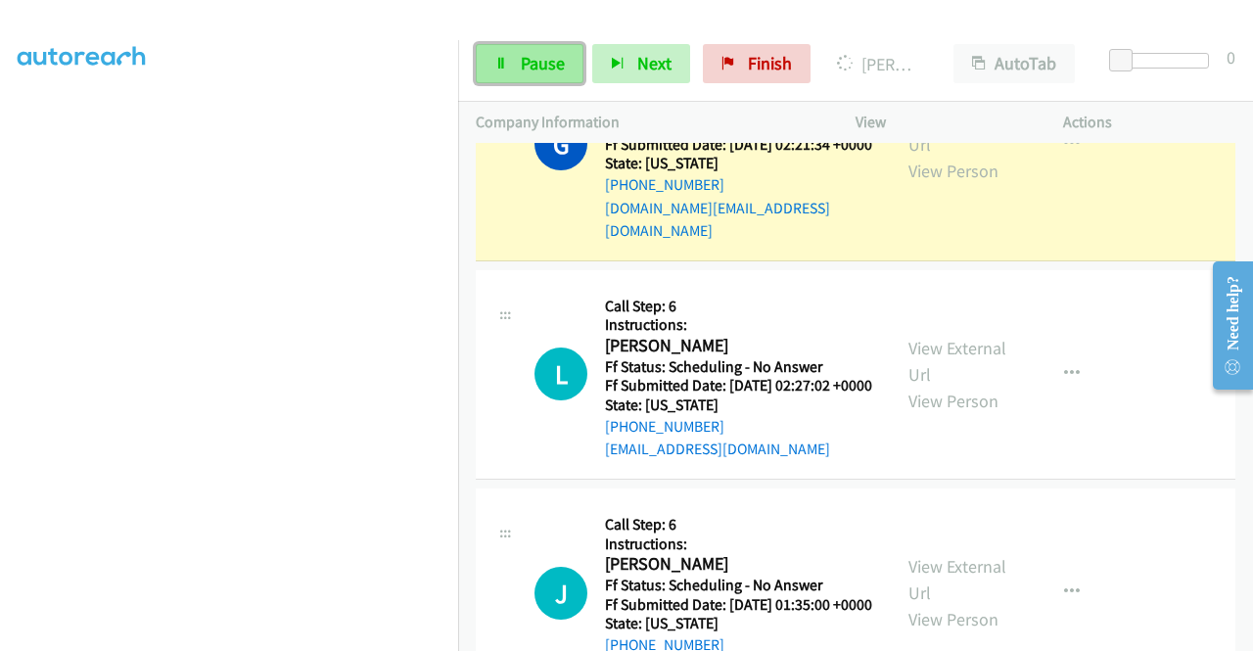
click at [541, 63] on span "Pause" at bounding box center [543, 63] width 44 height 23
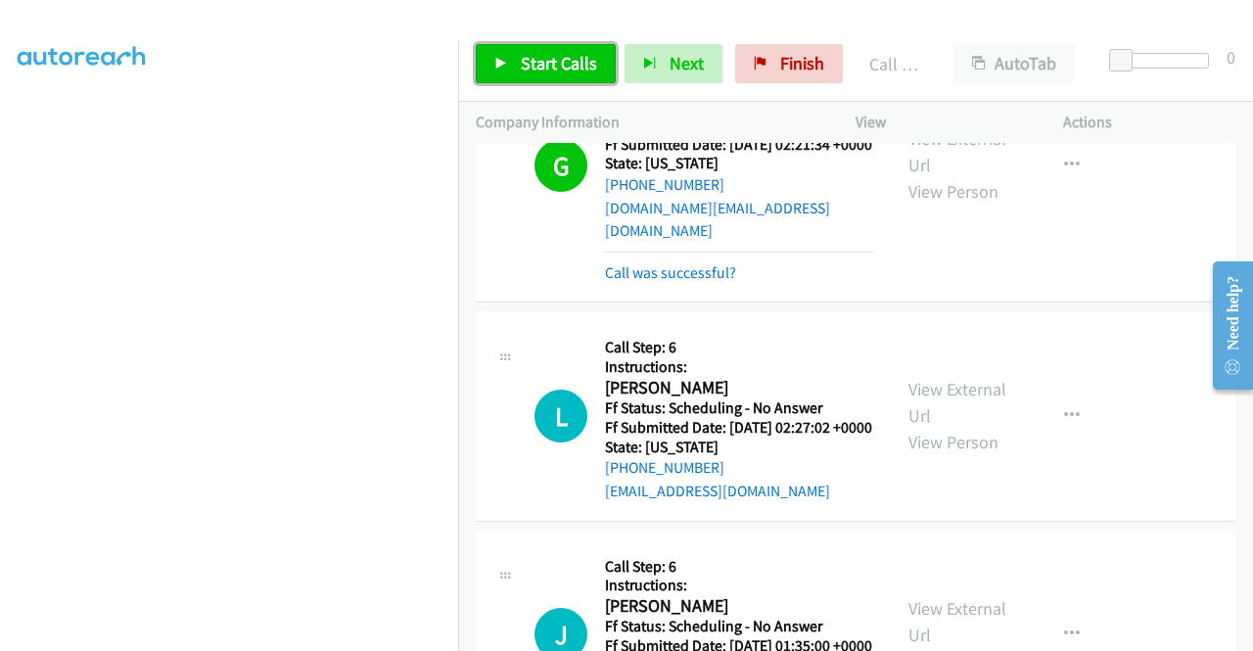
click at [547, 53] on span "Start Calls" at bounding box center [559, 63] width 76 height 23
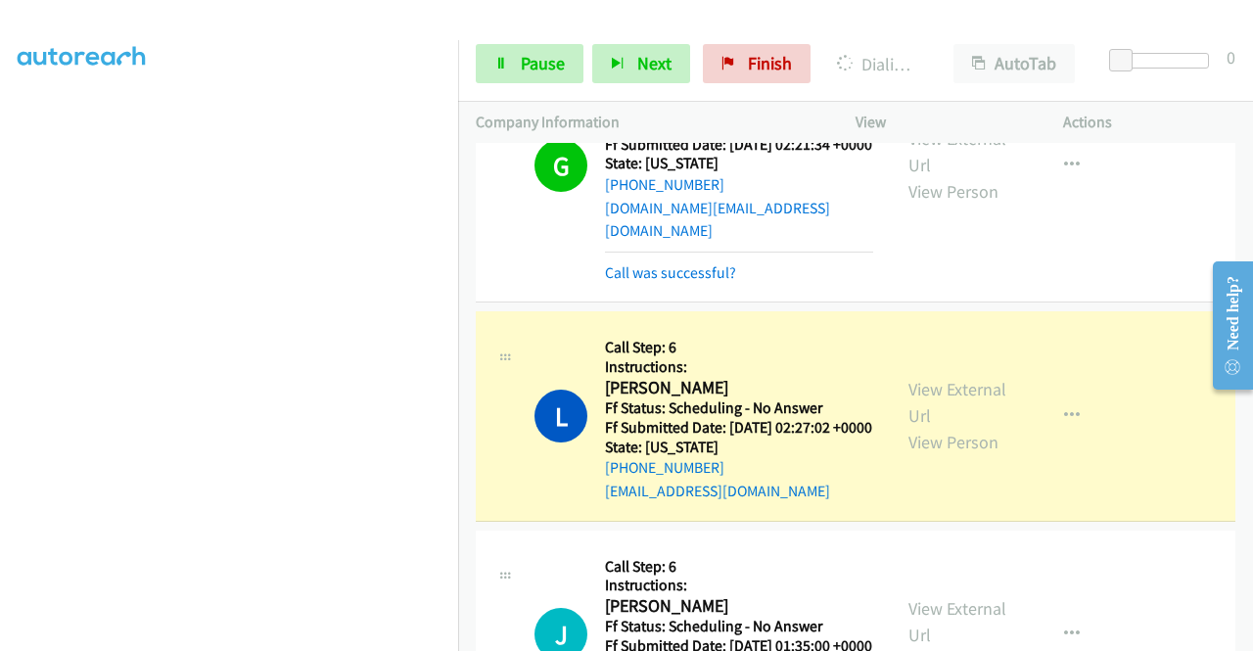
click at [945, 437] on div "View External Url View Person" at bounding box center [960, 415] width 102 height 79
click at [940, 427] on link "View External Url" at bounding box center [958, 402] width 98 height 49
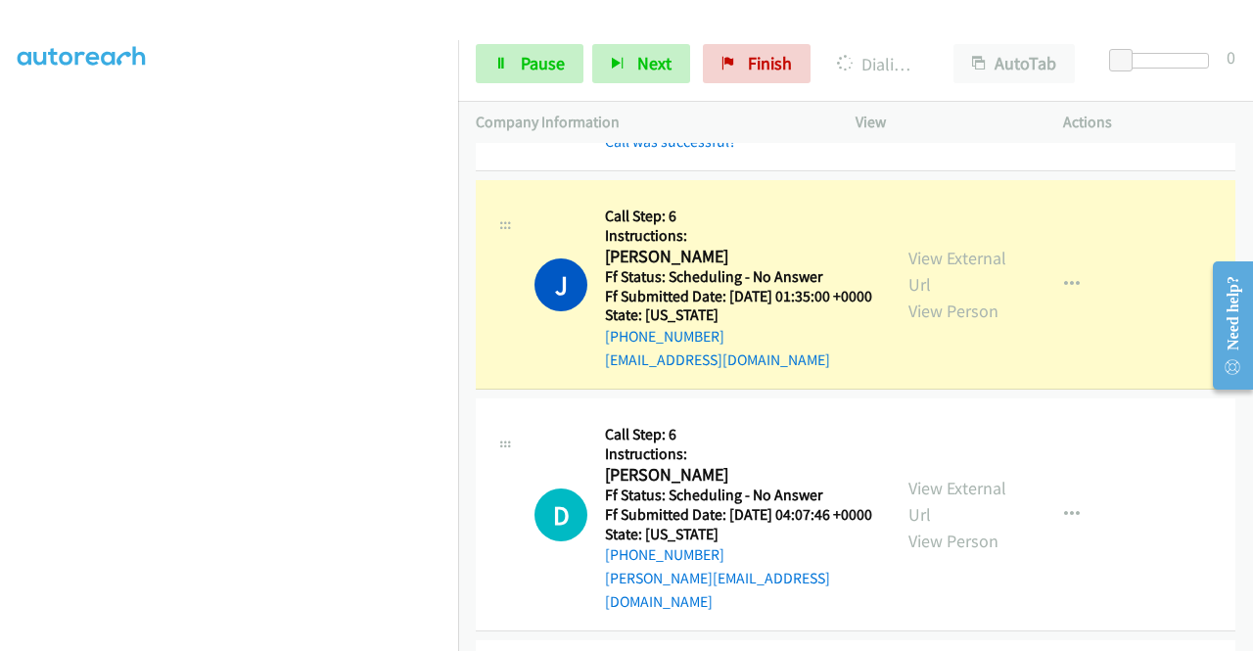
click at [1242, 635] on div "+1 415-964-1034 Call failed - Please reload the list and try again The Callbar …" at bounding box center [855, 397] width 795 height 508
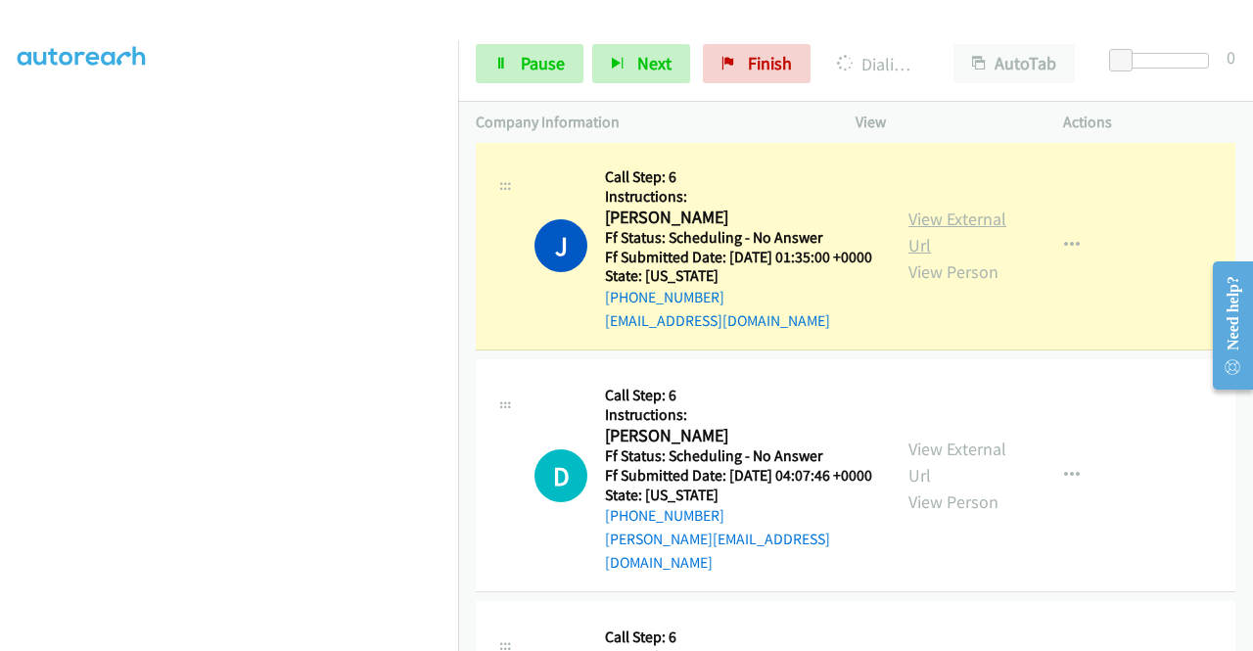
click at [926, 257] on link "View External Url" at bounding box center [958, 232] width 98 height 49
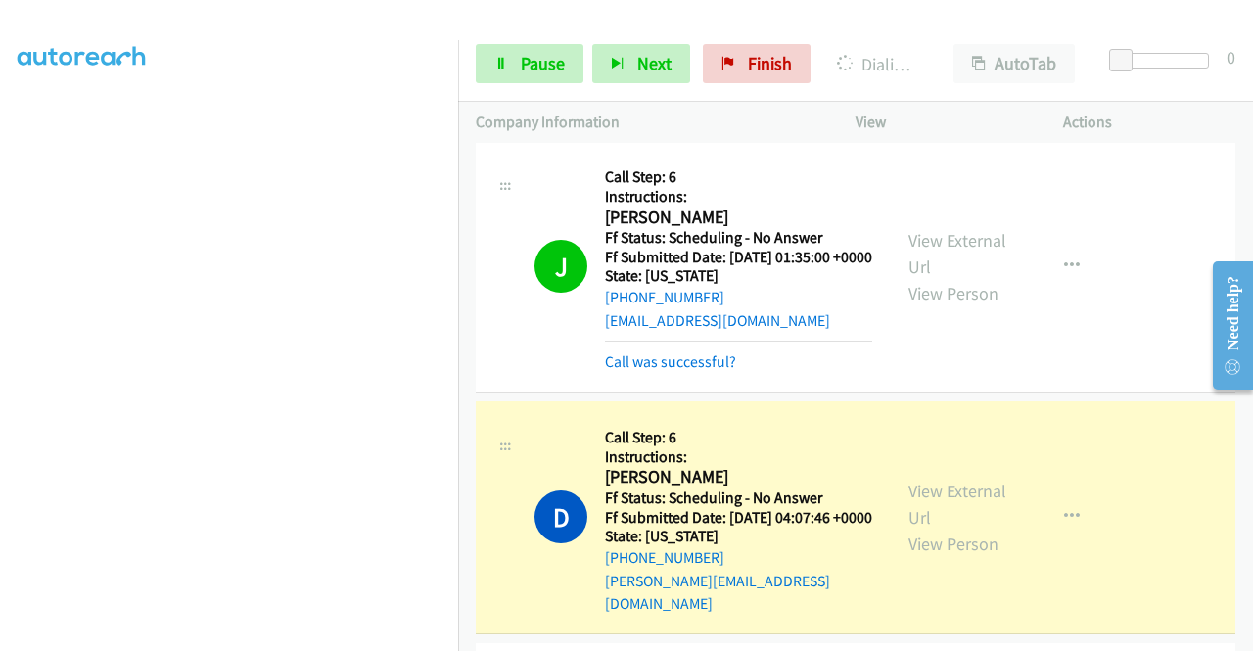
click at [0, 315] on aside "Dialing Mode: Power | Switch to Preview My Lists" at bounding box center [229, 149] width 458 height 1084
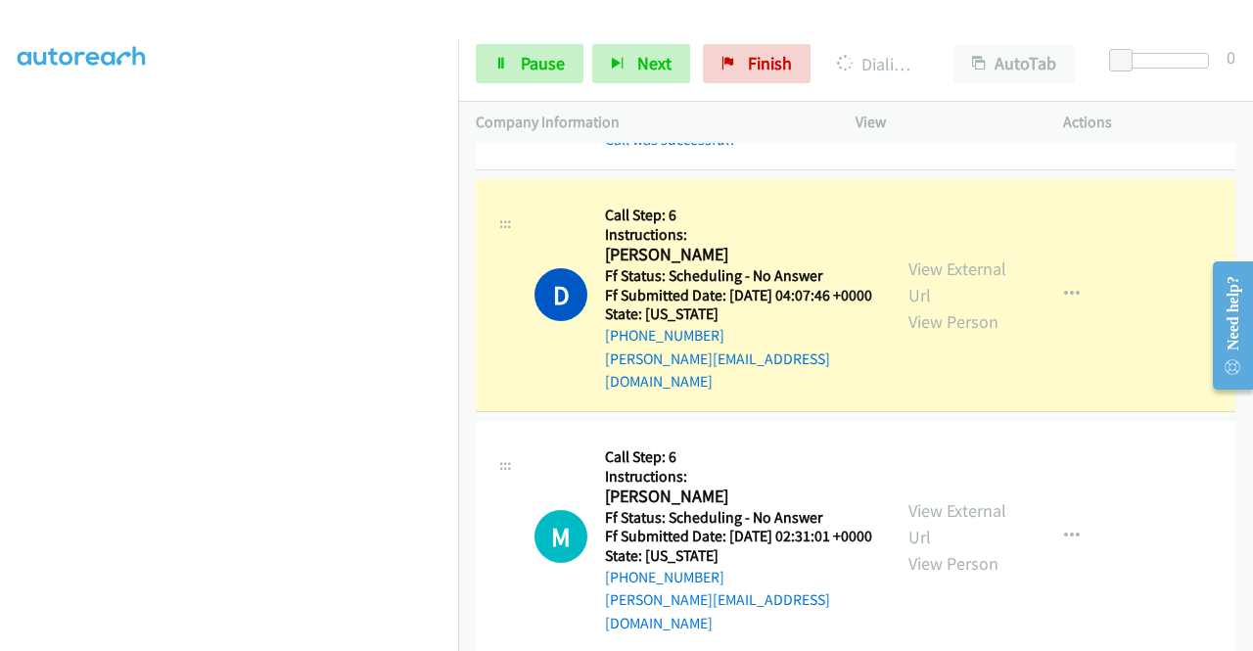
scroll to position [1696, 0]
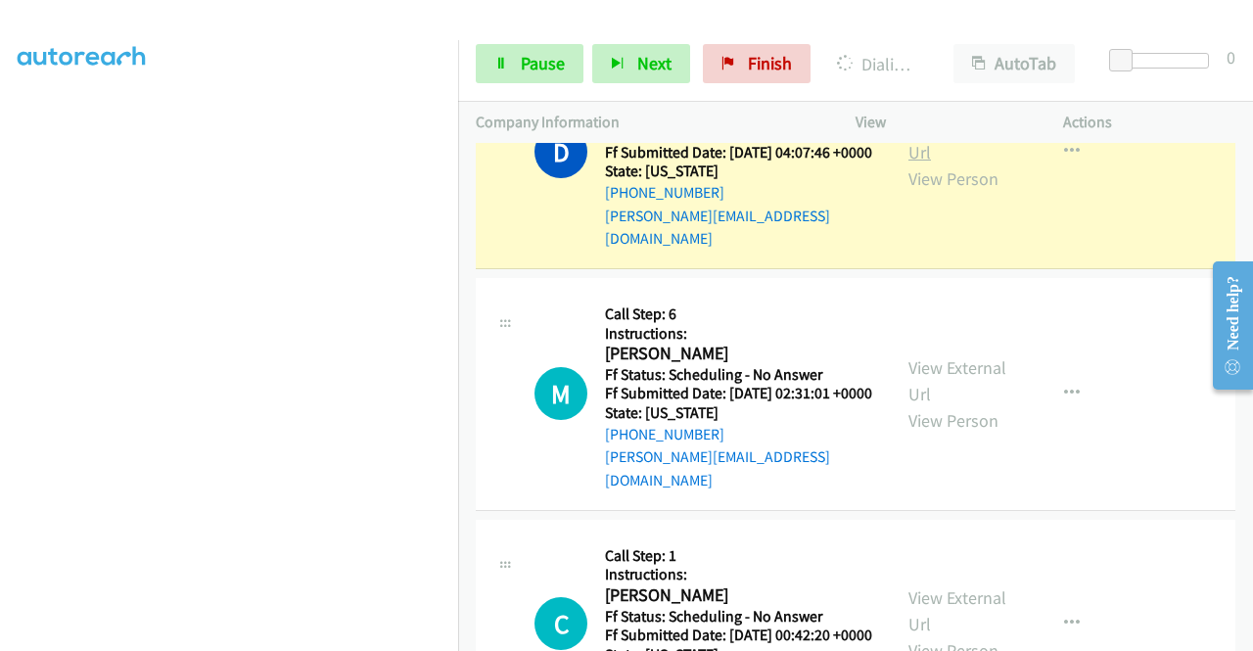
click at [962, 164] on link "View External Url" at bounding box center [958, 139] width 98 height 49
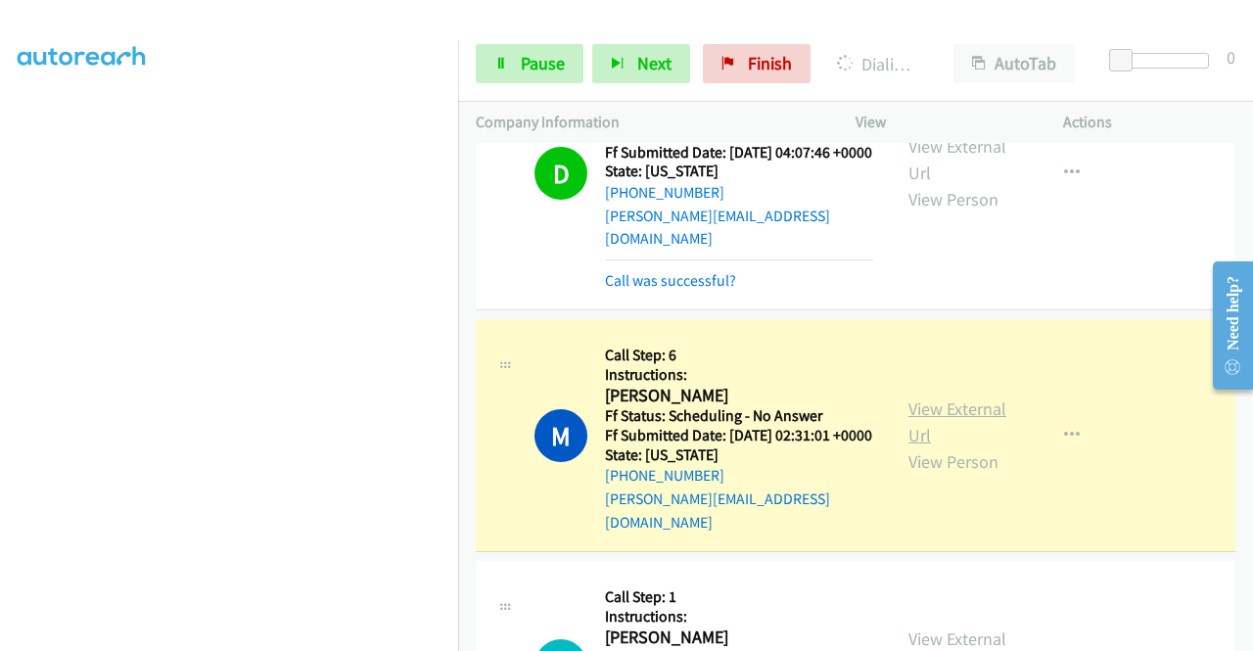
click at [956, 446] on link "View External Url" at bounding box center [958, 422] width 98 height 49
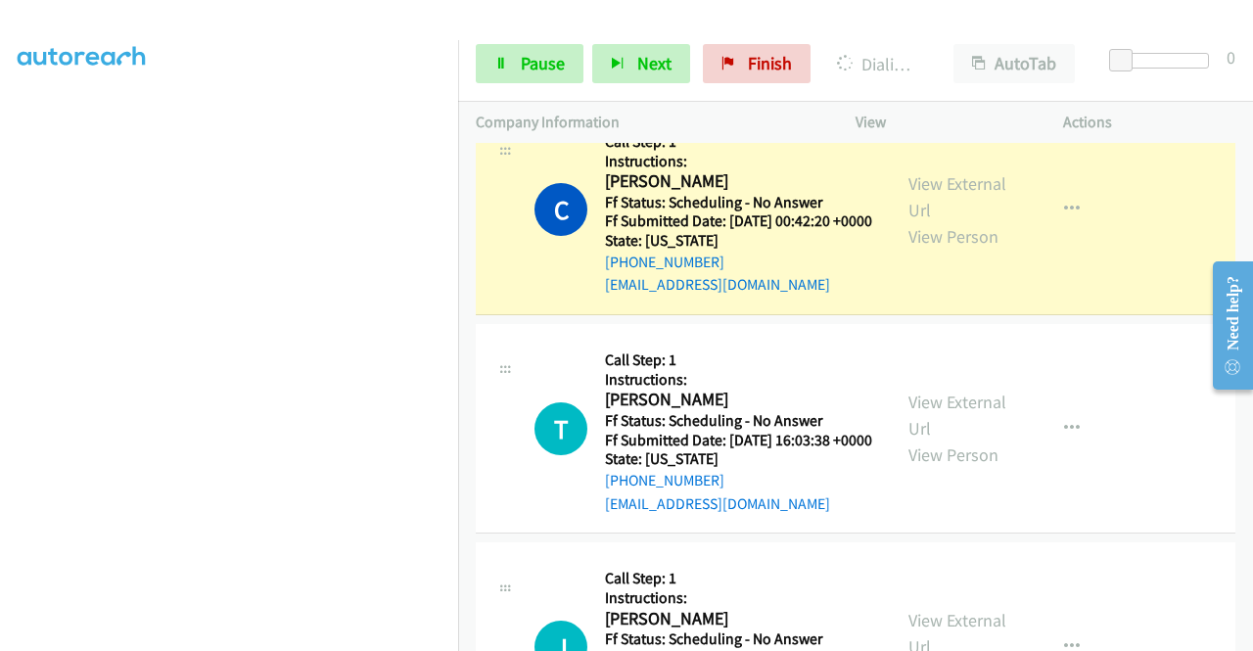
scroll to position [2232, 0]
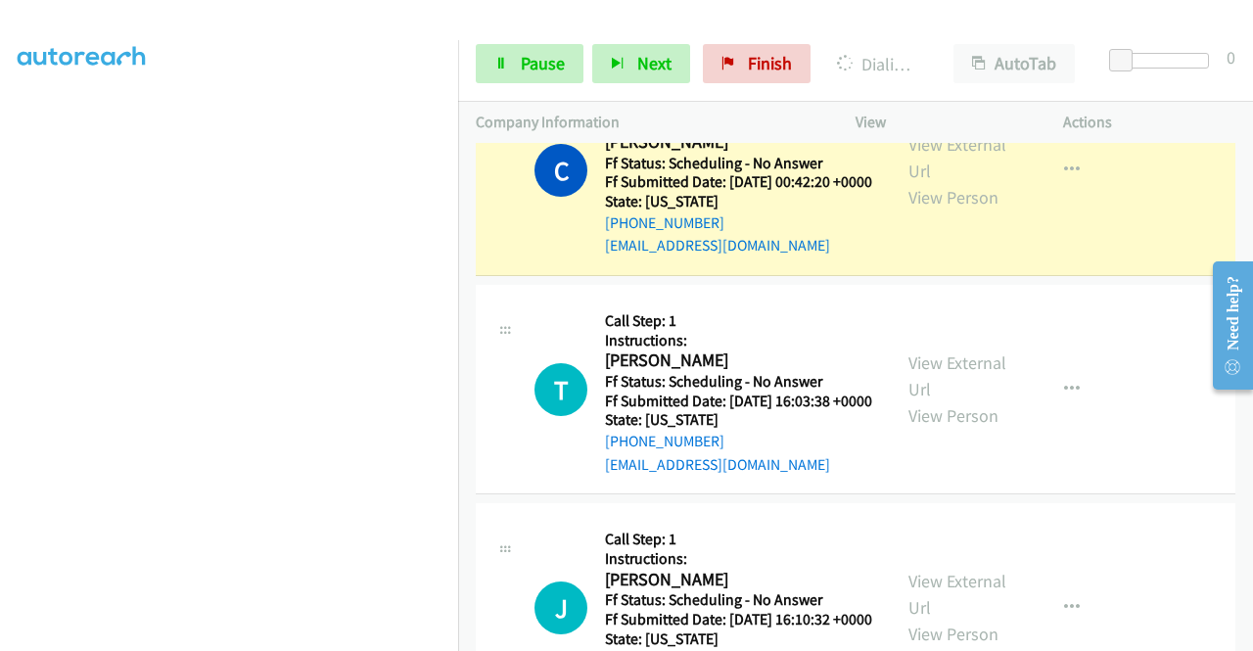
click at [977, 212] on div "View External Url View Person View External Url Email Schedule/Manage Callback …" at bounding box center [1003, 170] width 225 height 173
click at [930, 182] on link "View External Url" at bounding box center [958, 157] width 98 height 49
click at [511, 62] on link "Pause" at bounding box center [530, 63] width 108 height 39
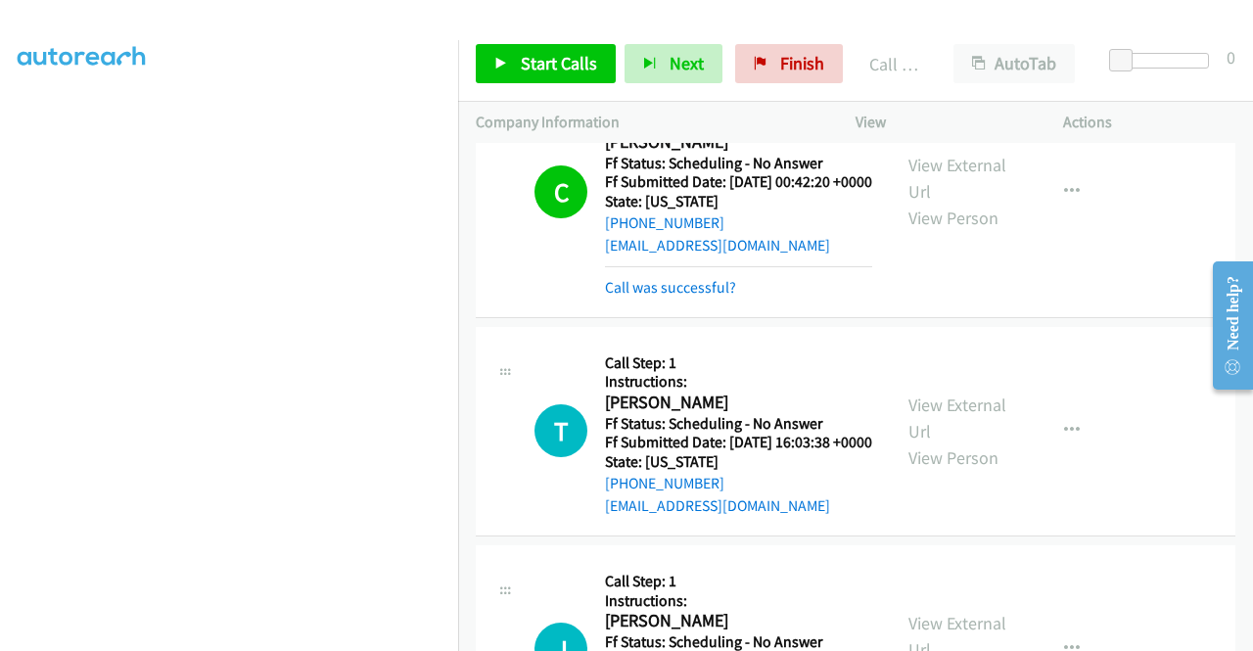
click at [498, 42] on div "Start Calls Pause Next Finish Call Completed AutoTab AutoTab 0" at bounding box center [855, 63] width 795 height 75
click at [490, 62] on link "Start Calls" at bounding box center [546, 63] width 140 height 39
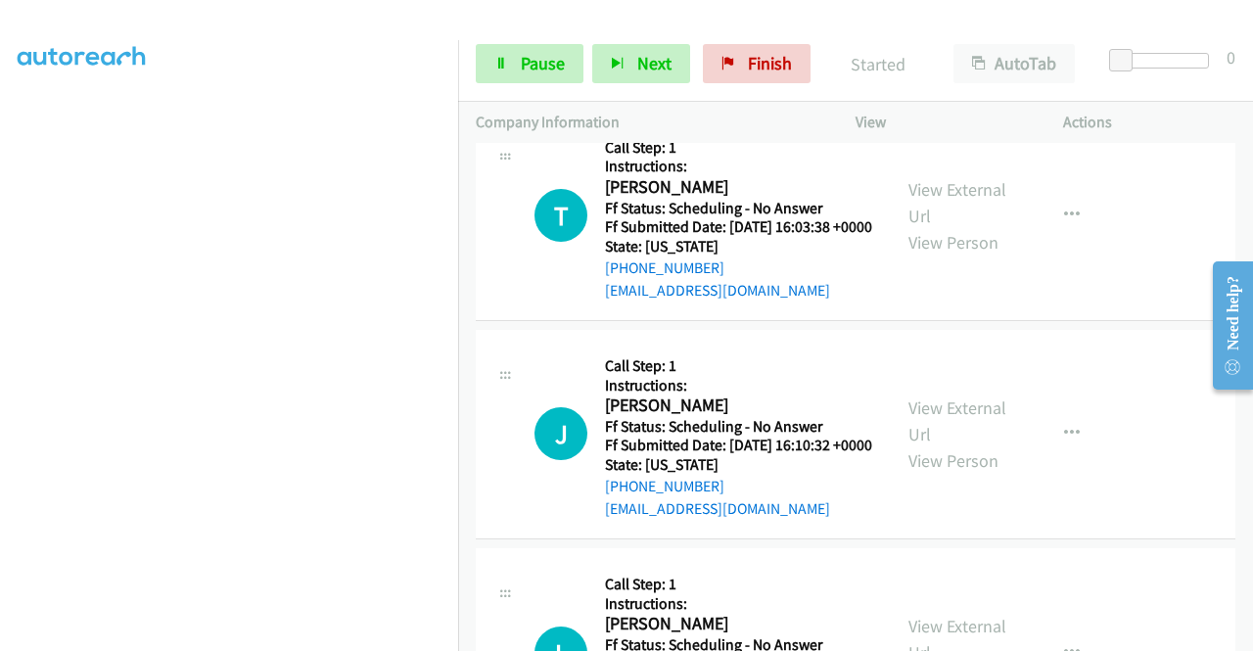
scroll to position [2480, 0]
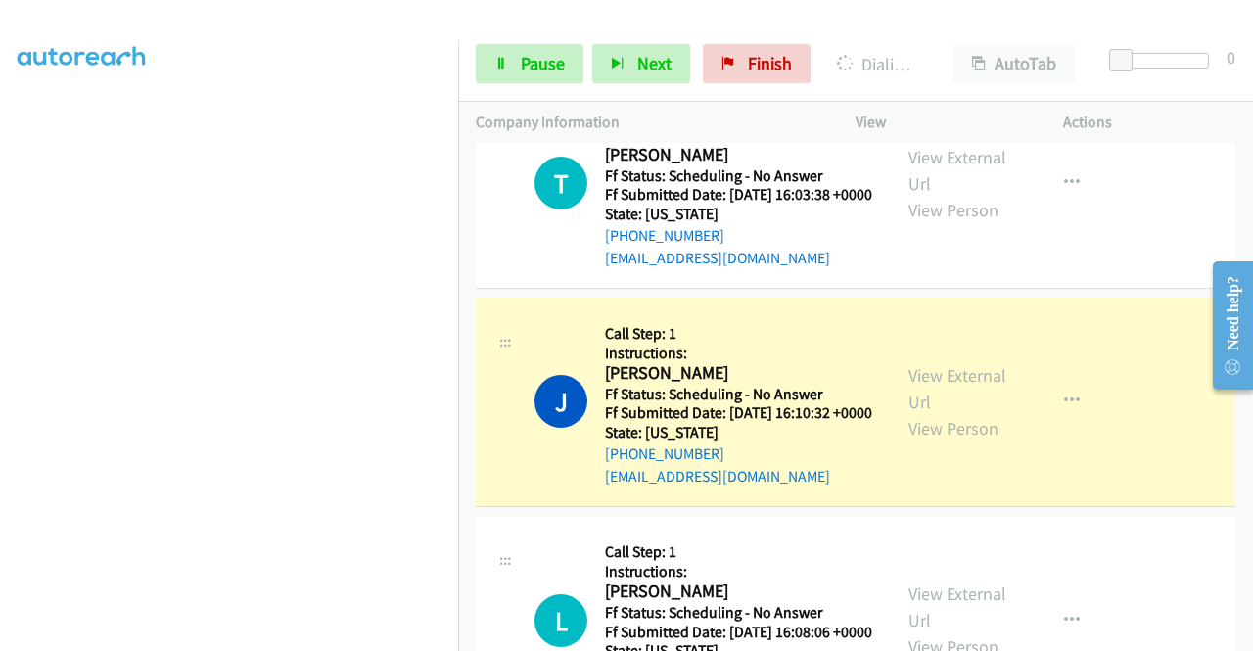
click at [924, 442] on div "View External Url View Person" at bounding box center [960, 401] width 102 height 79
click at [919, 413] on link "View External Url" at bounding box center [958, 388] width 98 height 49
click at [517, 63] on link "Pause" at bounding box center [530, 63] width 108 height 39
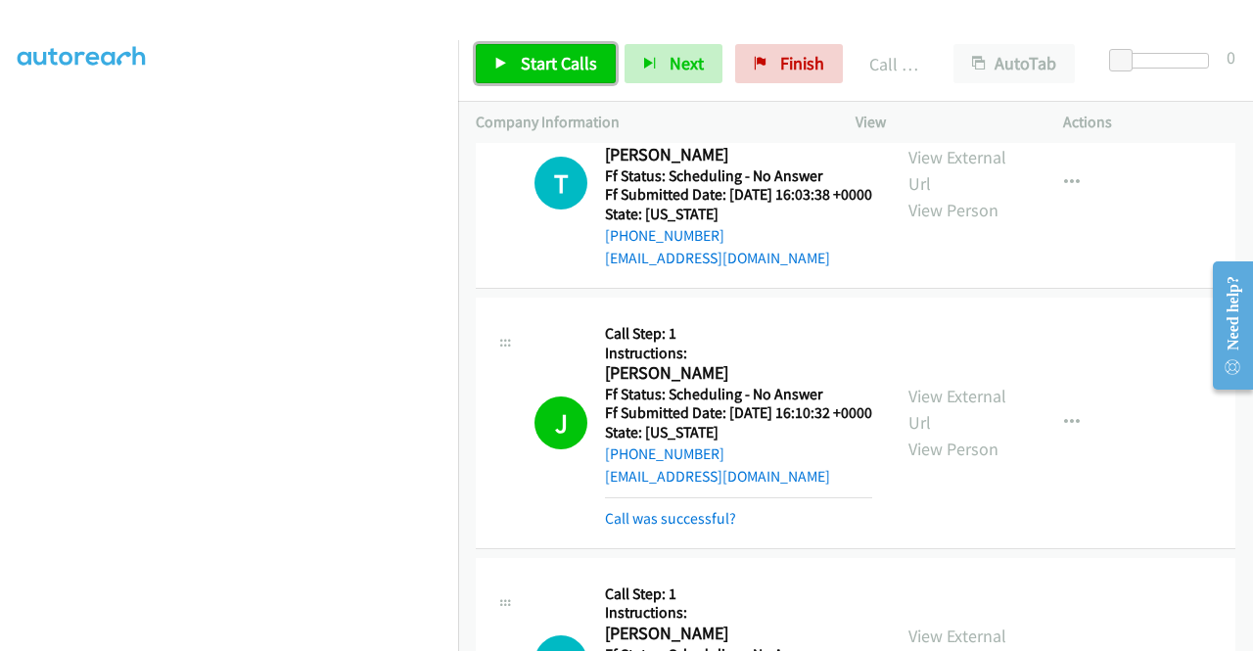
click at [538, 68] on span "Start Calls" at bounding box center [559, 63] width 76 height 23
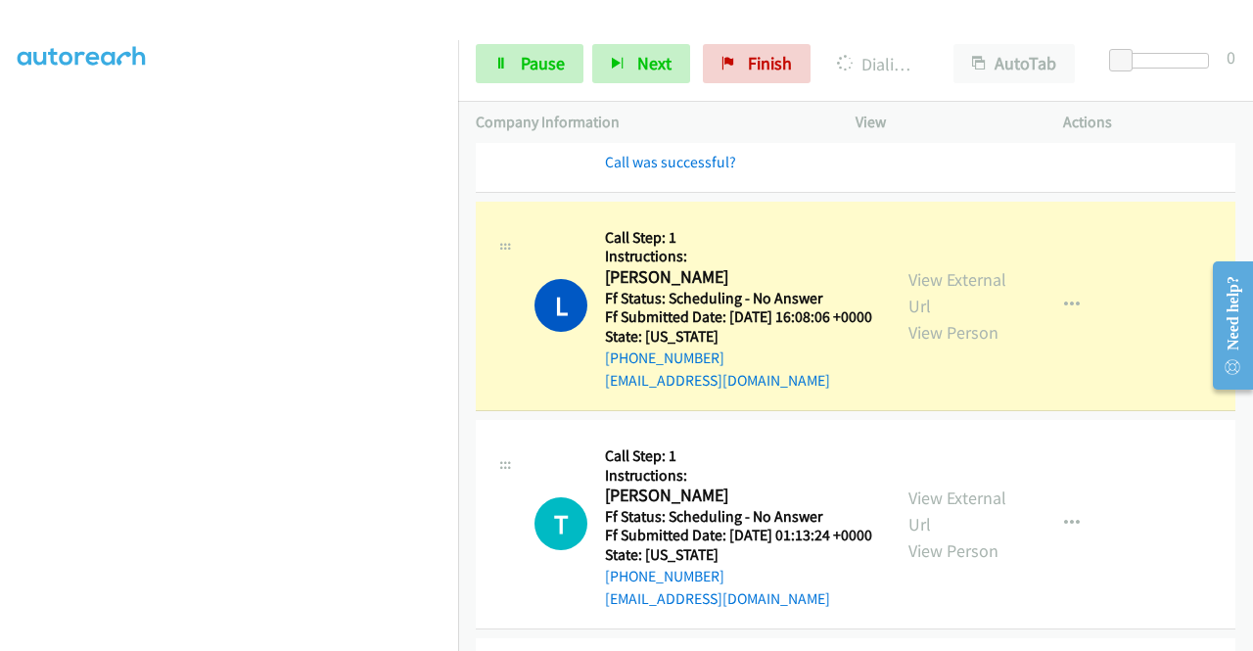
scroll to position [2854, 0]
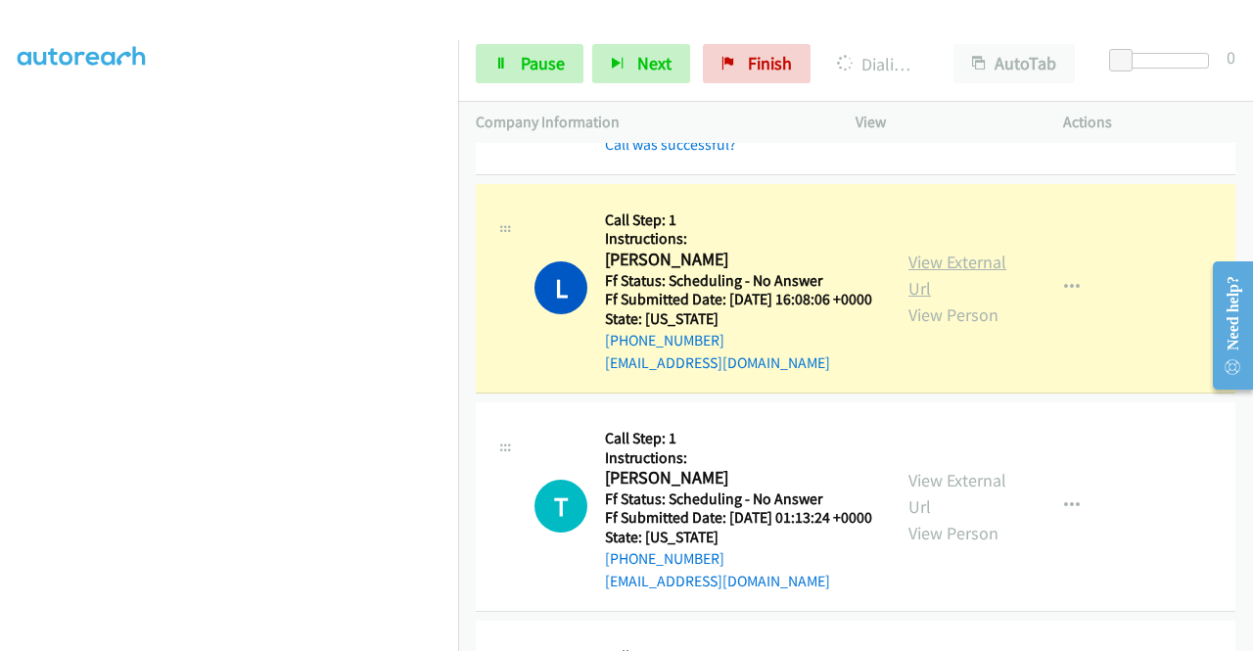
click at [952, 300] on link "View External Url" at bounding box center [958, 275] width 98 height 49
drag, startPoint x: 0, startPoint y: 150, endPoint x: 9, endPoint y: 121, distance: 29.7
click at [0, 150] on aside "Dialing Mode: Power | Switch to Preview My Lists" at bounding box center [229, 149] width 458 height 1084
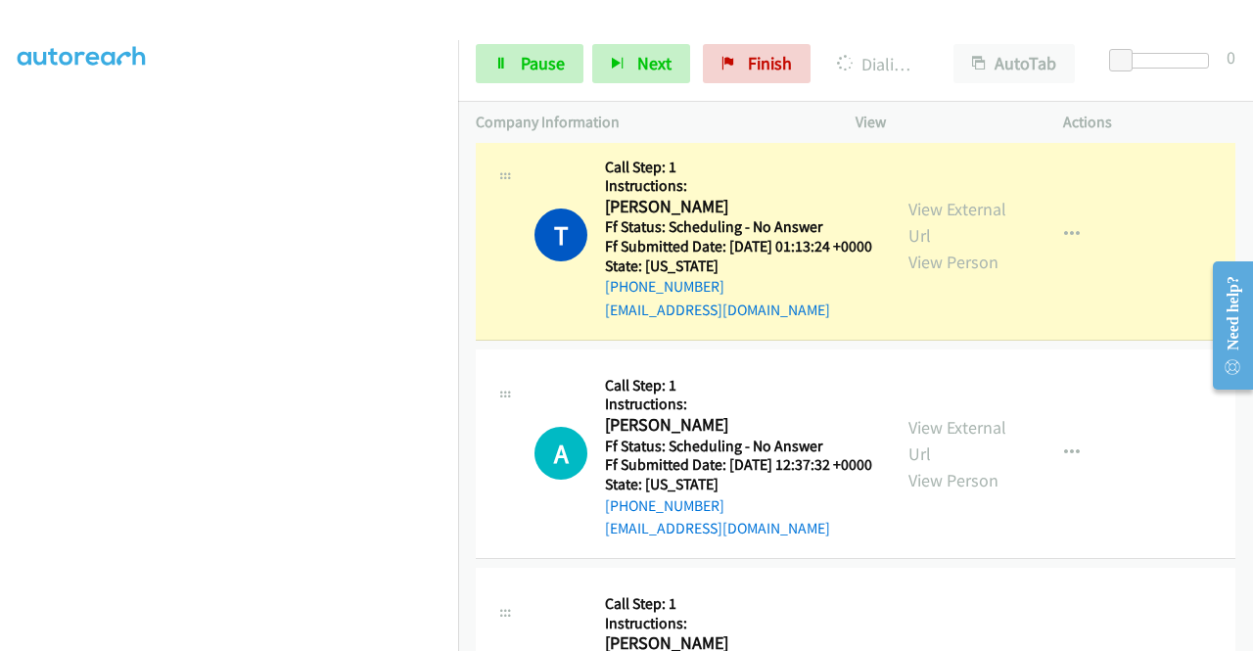
scroll to position [3180, 0]
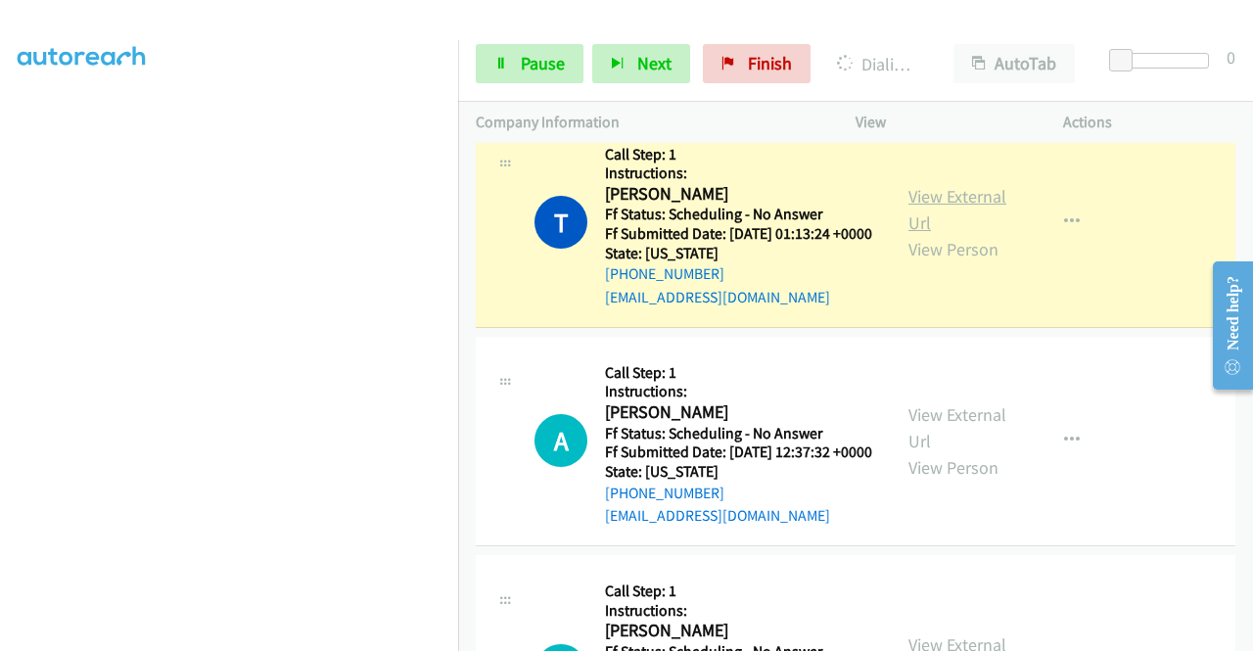
click at [917, 234] on link "View External Url" at bounding box center [958, 209] width 98 height 49
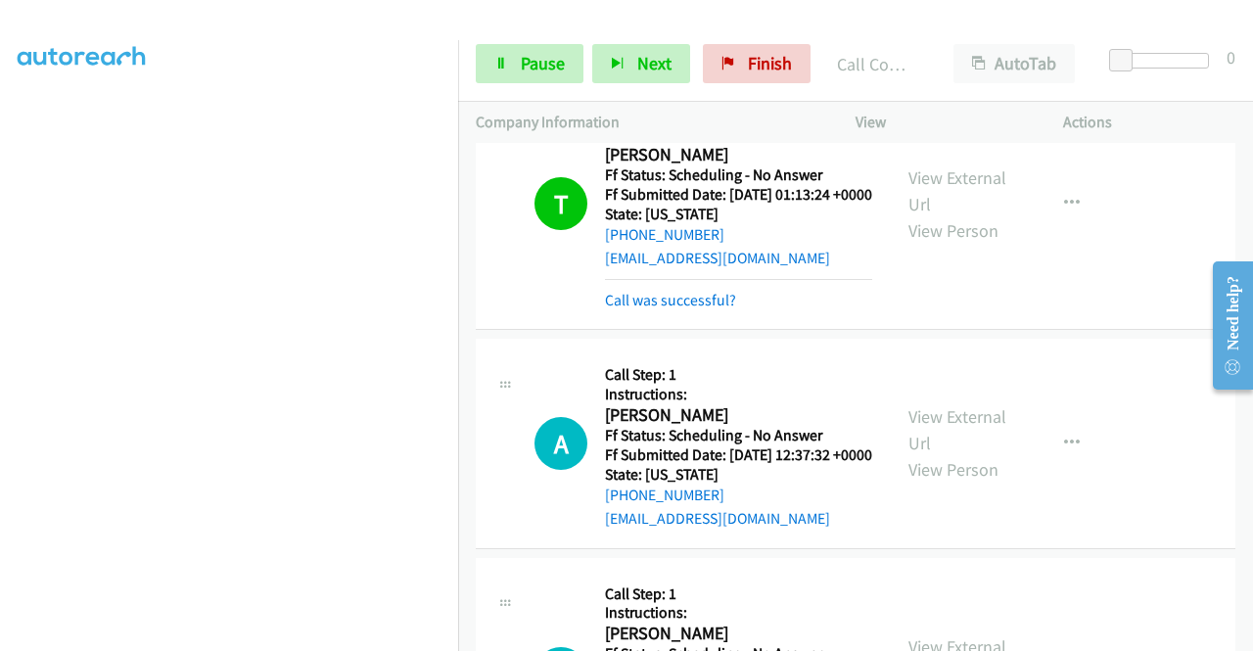
scroll to position [3376, 0]
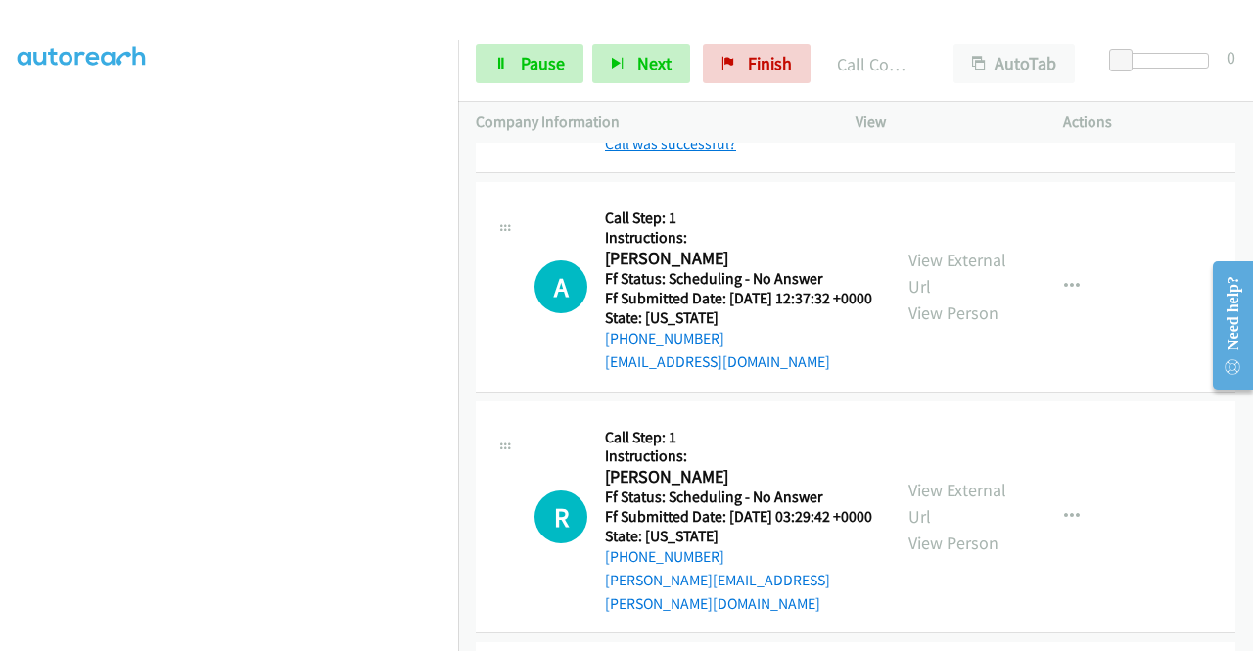
click at [719, 153] on link "Call was successful?" at bounding box center [670, 143] width 131 height 19
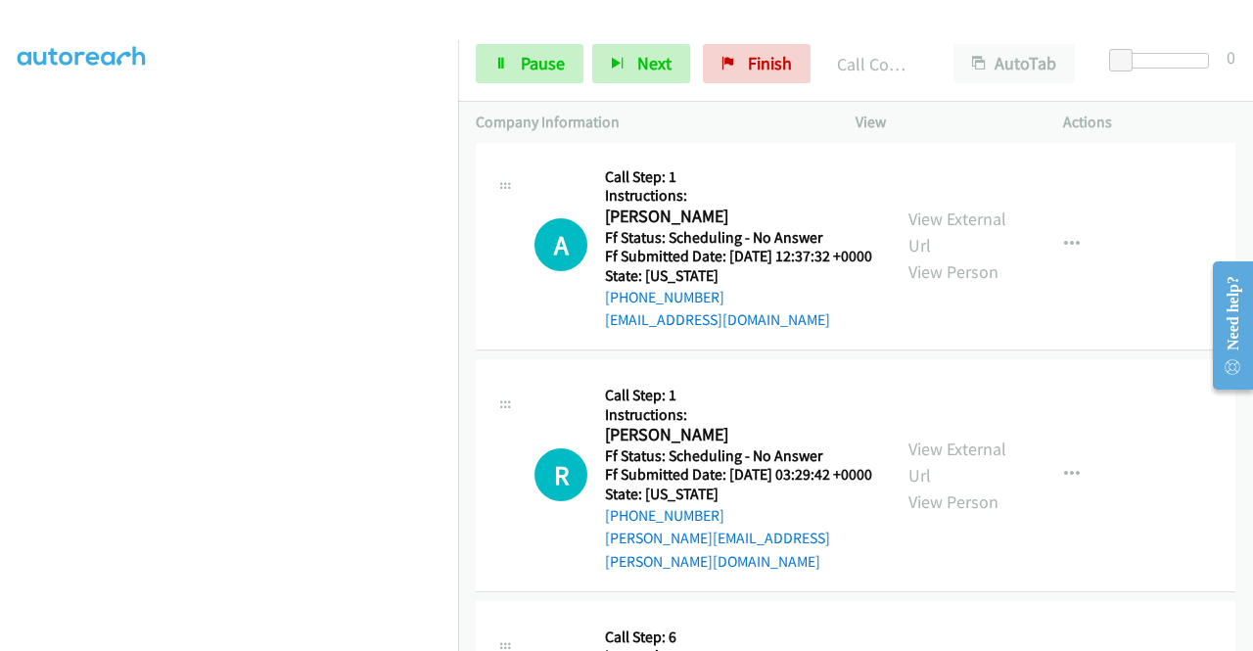
click at [1046, 46] on button "button" at bounding box center [1072, 26] width 53 height 39
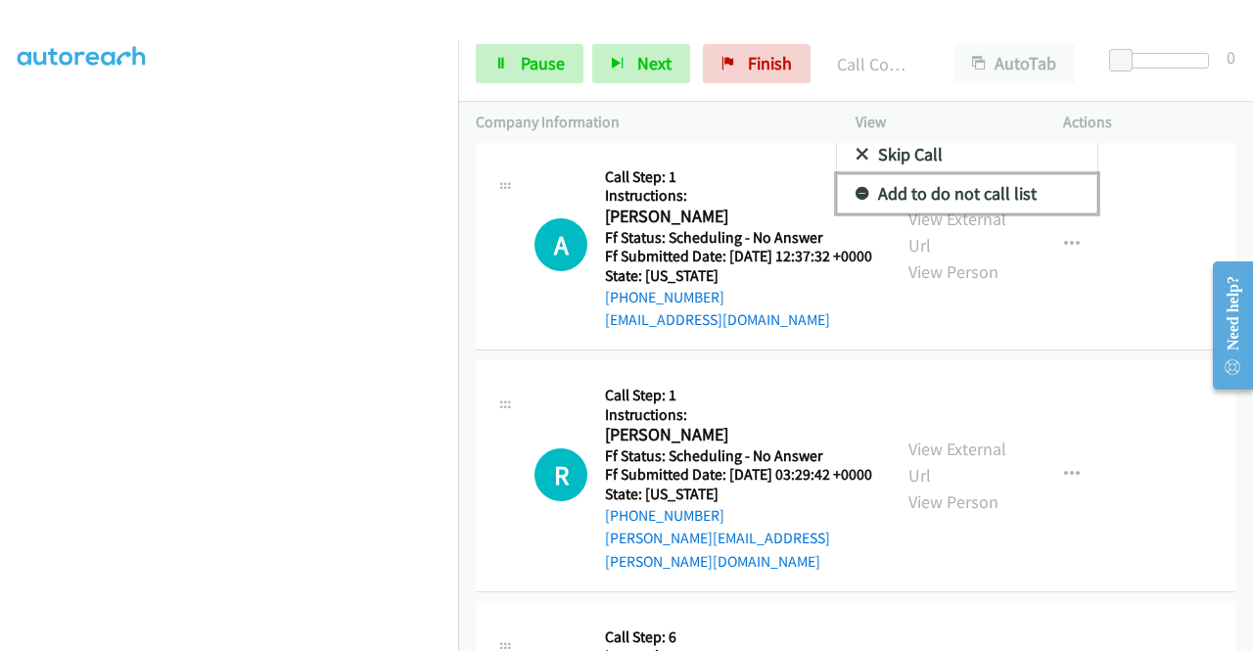
click at [975, 213] on link "Add to do not call list" at bounding box center [967, 193] width 260 height 39
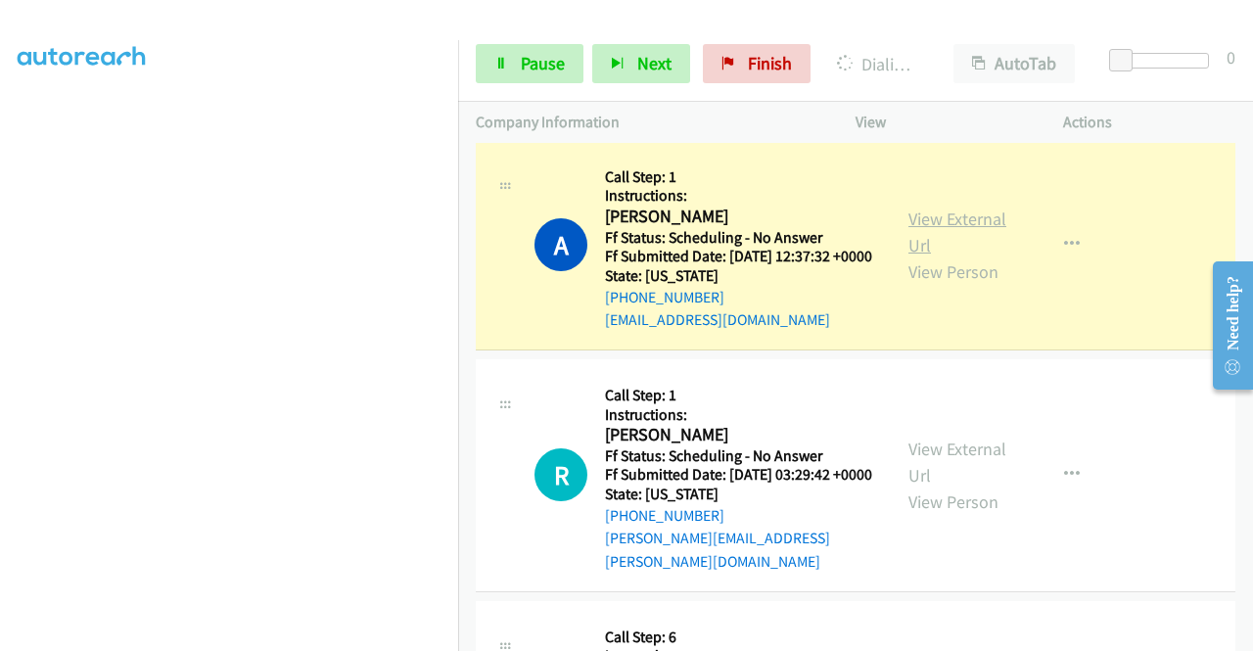
click at [911, 257] on link "View External Url" at bounding box center [958, 232] width 98 height 49
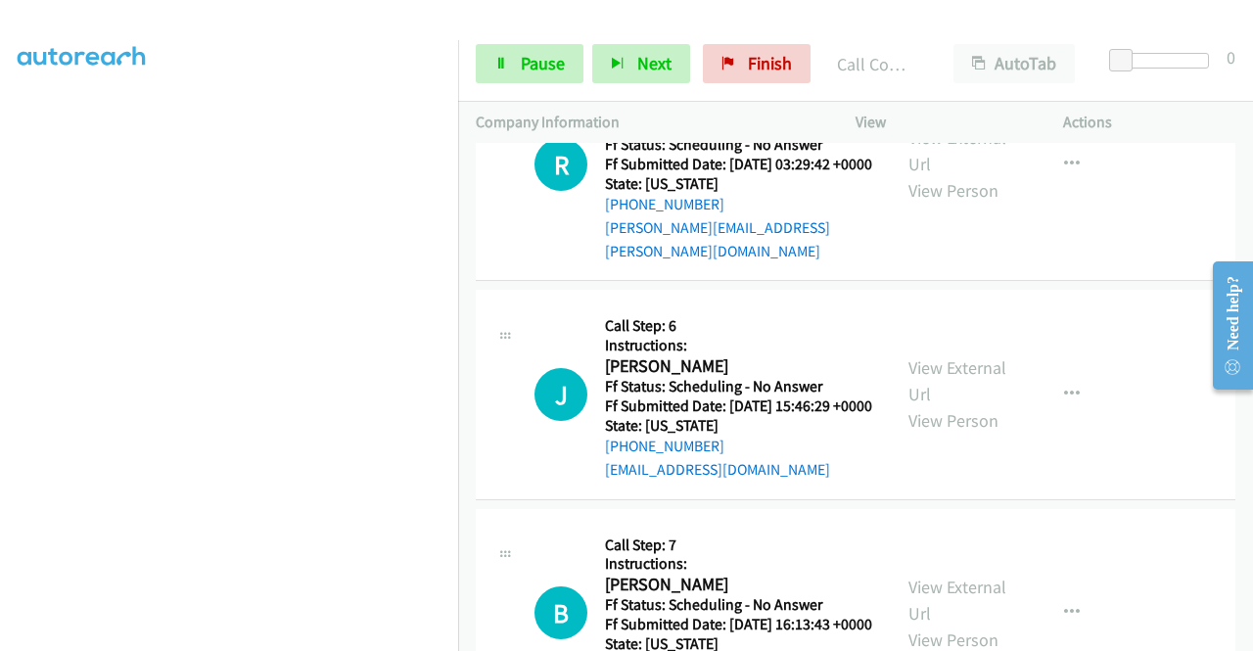
scroll to position [3768, 0]
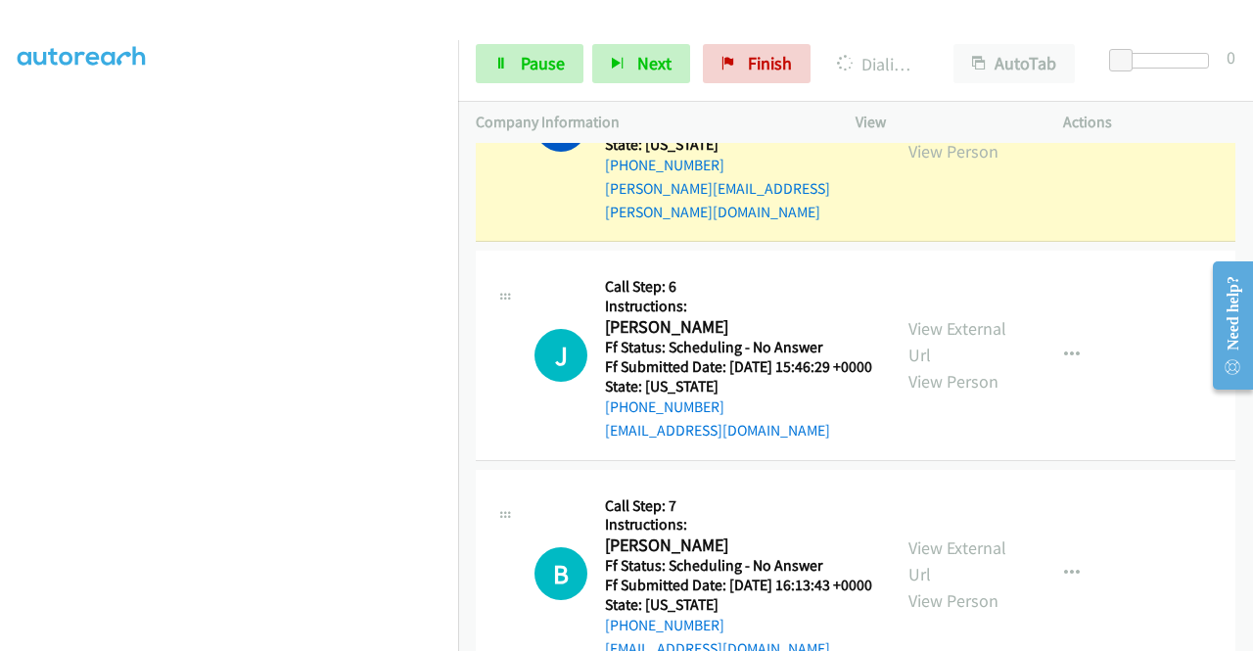
click at [923, 224] on div "View External Url View Person View External Url Email Schedule/Manage Callback …" at bounding box center [1003, 125] width 225 height 197
click at [919, 136] on link "View External Url" at bounding box center [958, 111] width 98 height 49
click at [495, 69] on icon at bounding box center [501, 65] width 14 height 14
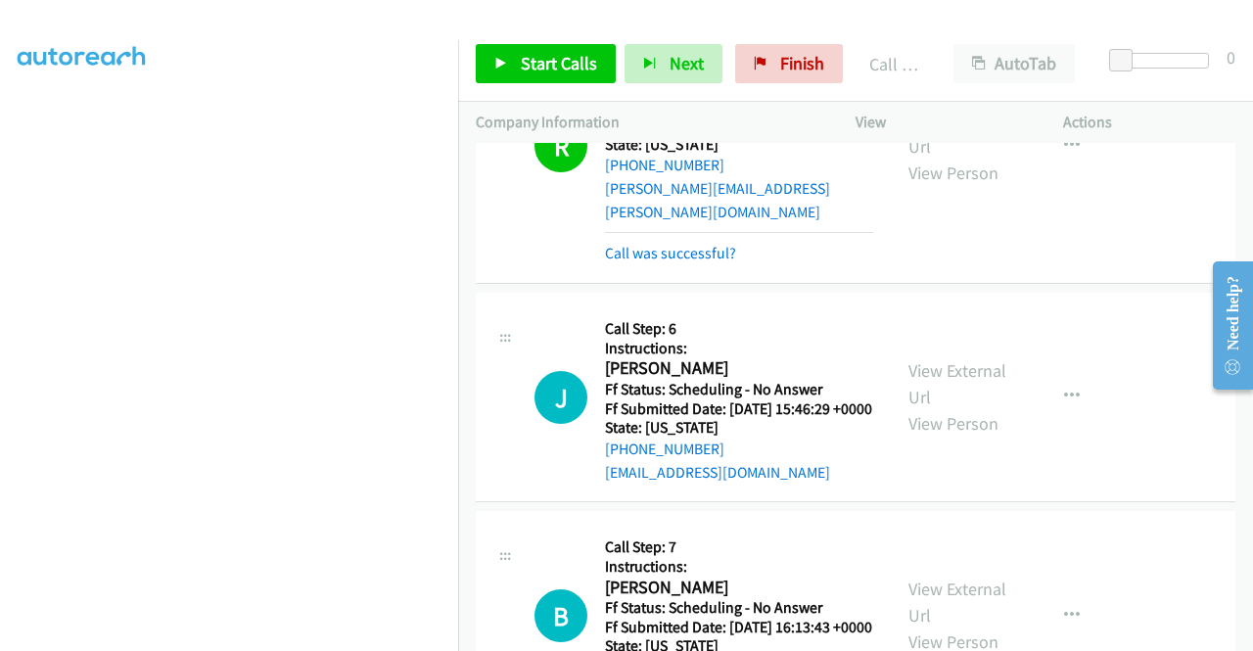
click at [556, 32] on div "Start Calls Pause Next Finish Call Completed AutoTab AutoTab 0" at bounding box center [855, 63] width 795 height 75
click at [535, 53] on span "Start Calls" at bounding box center [559, 63] width 76 height 23
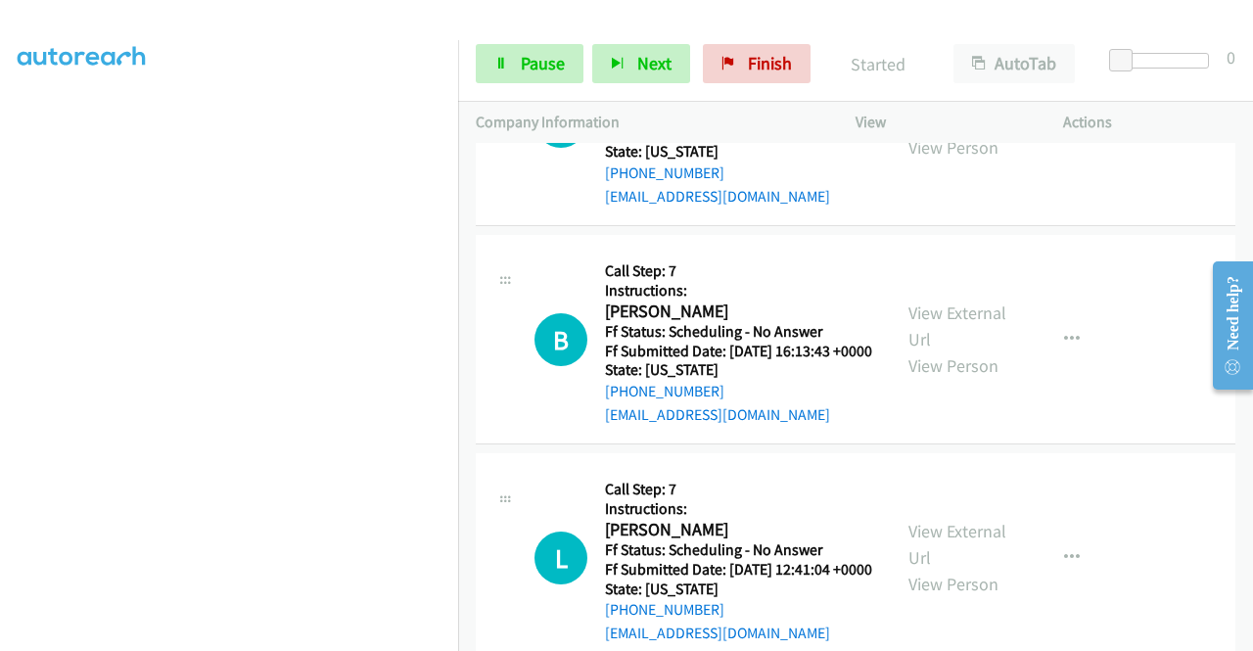
scroll to position [4056, 0]
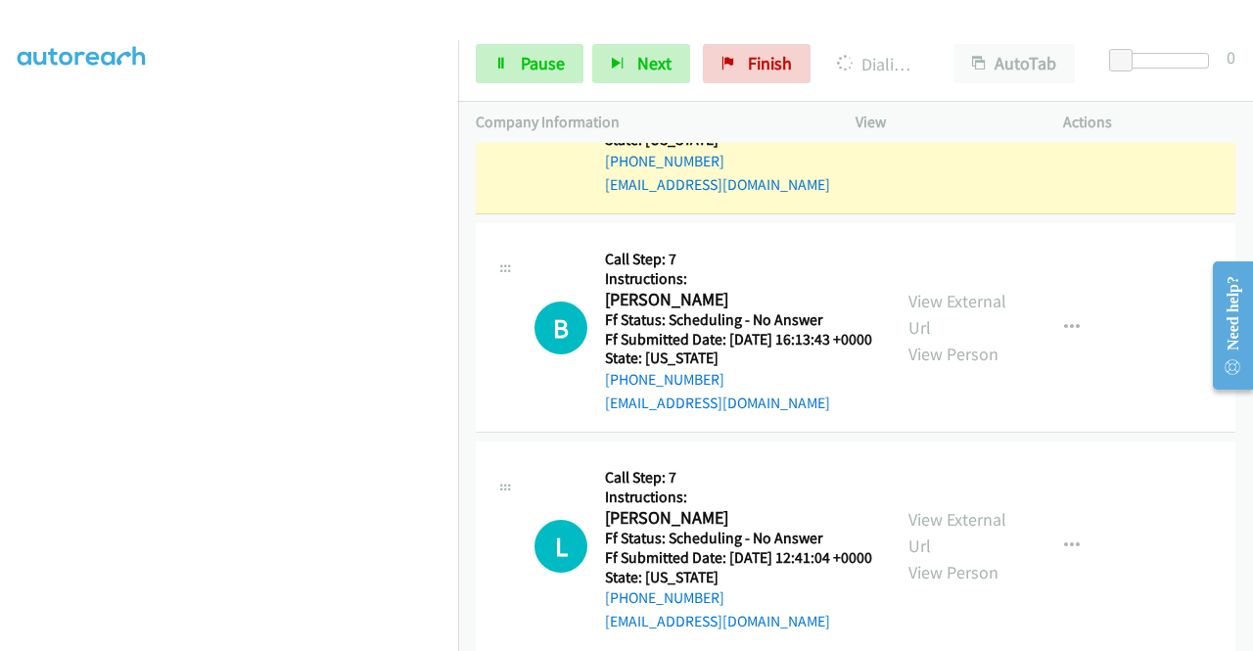
click at [926, 120] on link "View External Url" at bounding box center [958, 95] width 98 height 49
click at [531, 70] on span "Pause" at bounding box center [543, 63] width 44 height 23
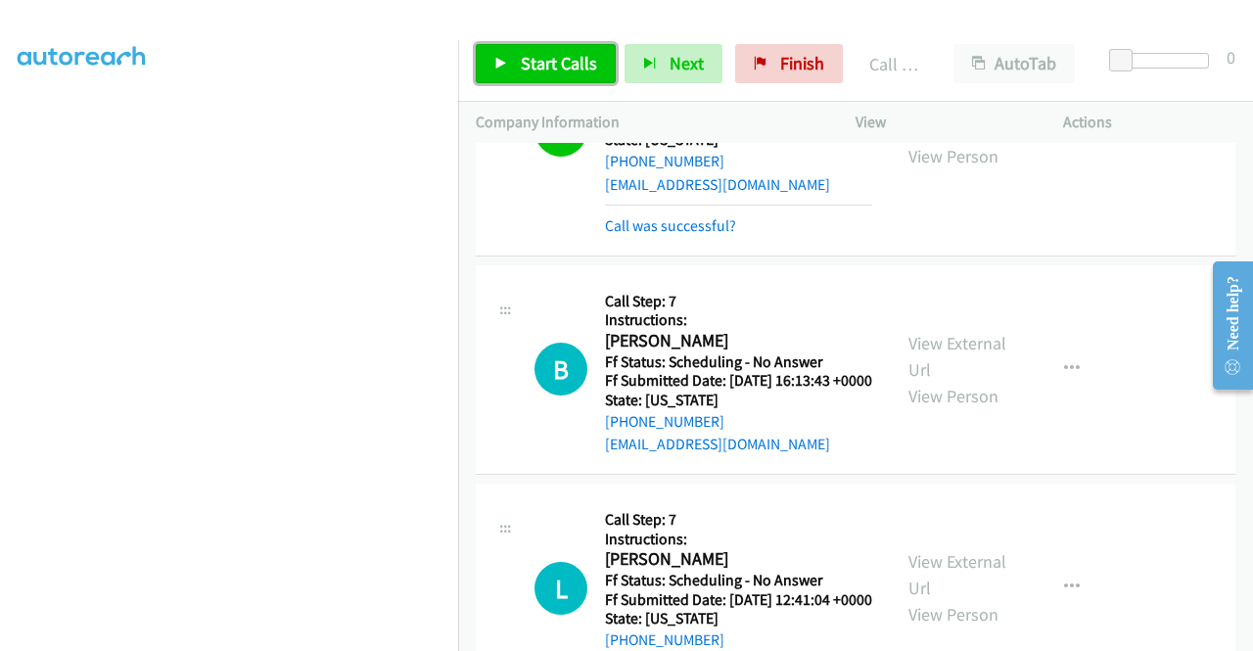
click at [547, 73] on span "Start Calls" at bounding box center [559, 63] width 76 height 23
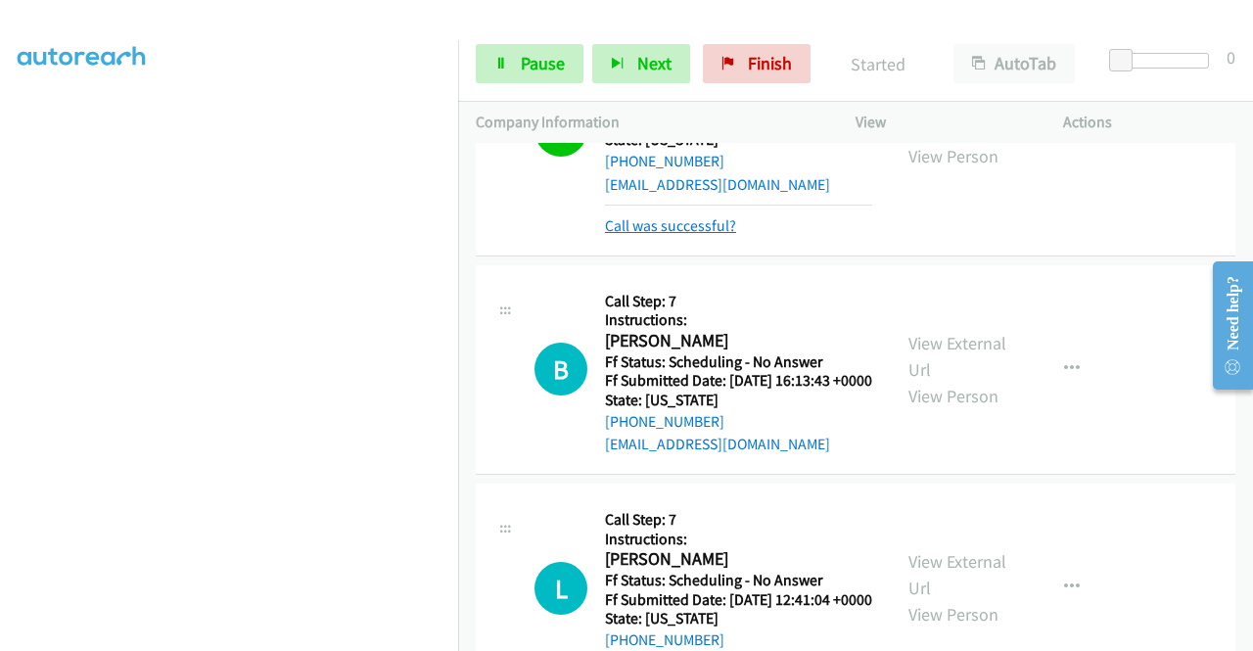
click at [707, 235] on link "Call was successful?" at bounding box center [670, 225] width 131 height 19
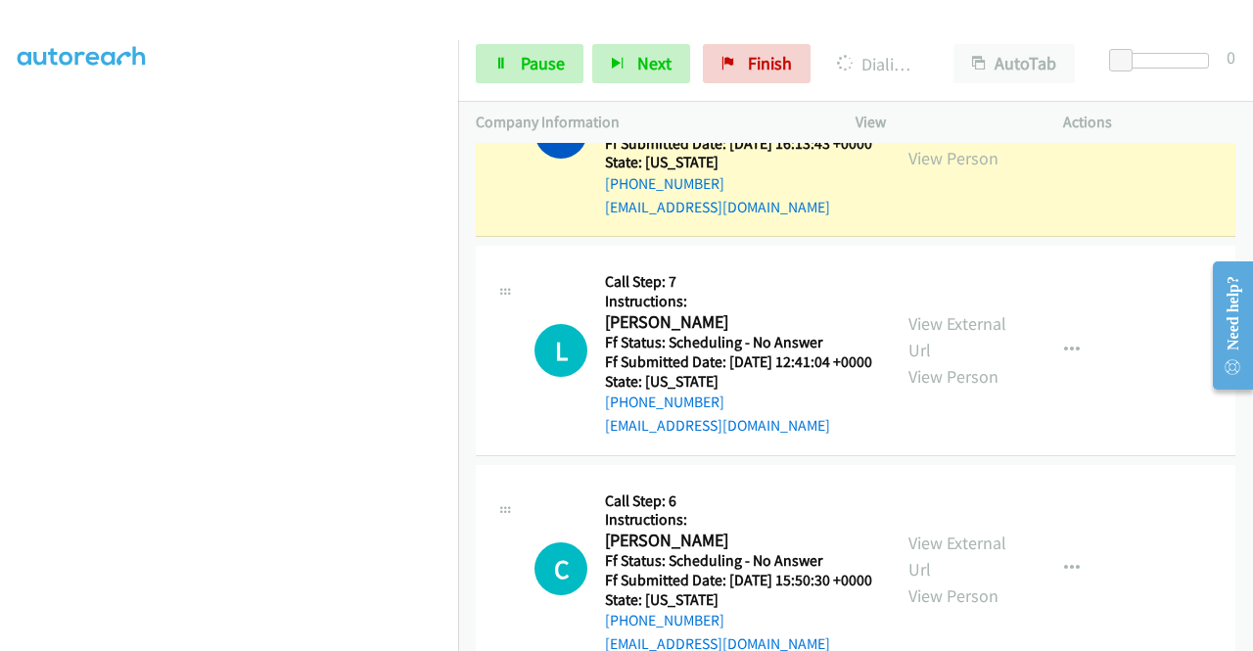
scroll to position [4291, 0]
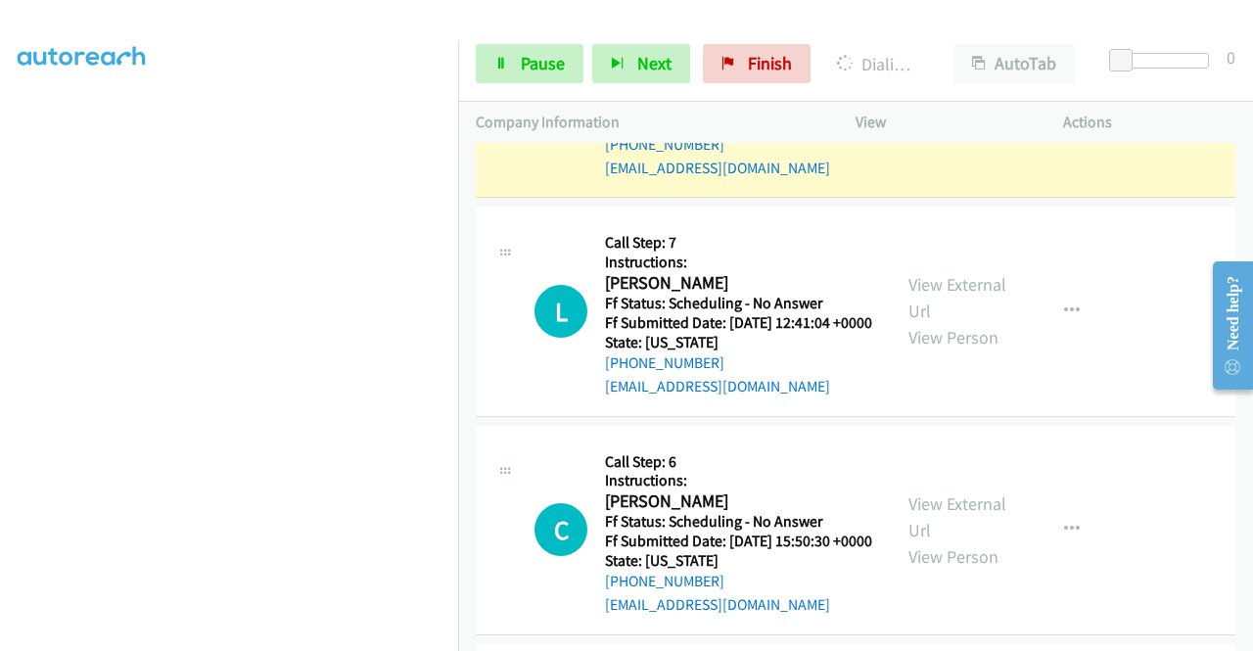
click at [979, 104] on link "View External Url" at bounding box center [958, 79] width 98 height 49
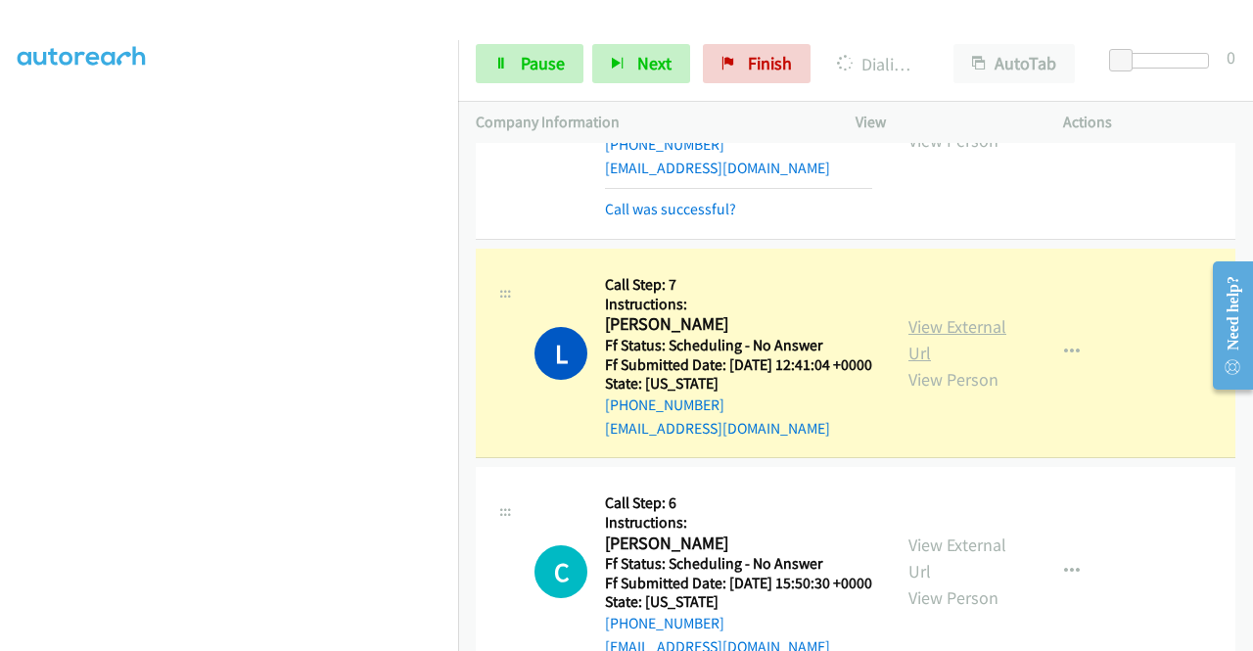
click at [965, 364] on link "View External Url" at bounding box center [958, 339] width 98 height 49
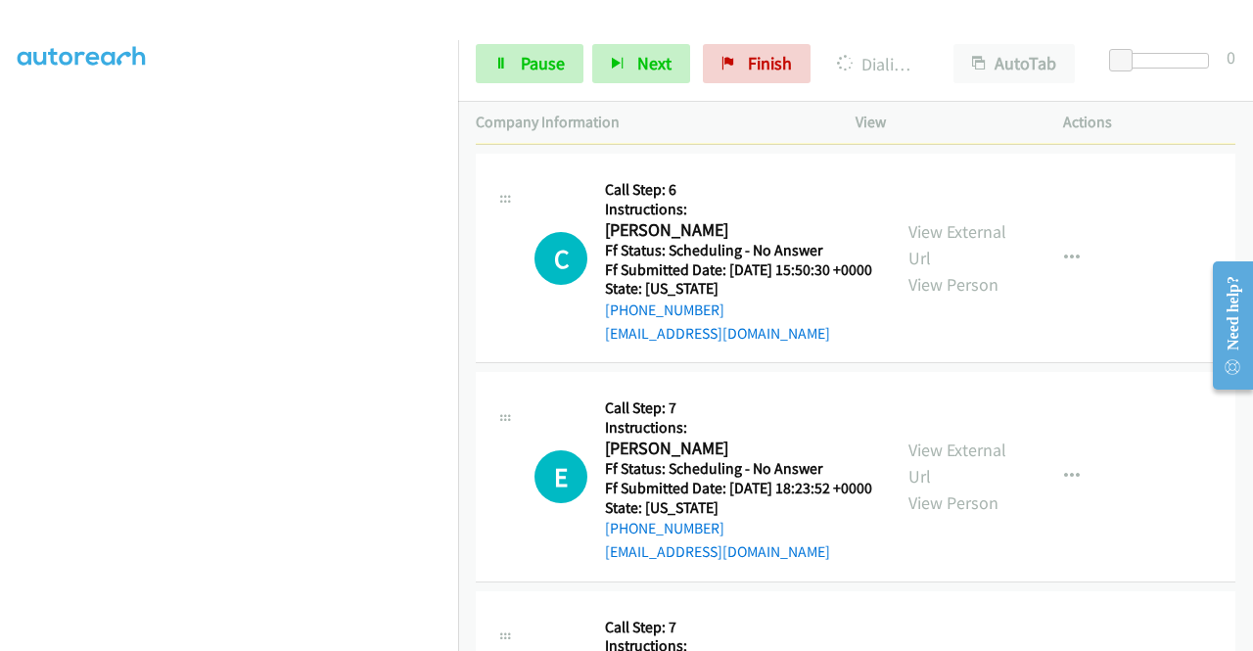
scroll to position [4617, 0]
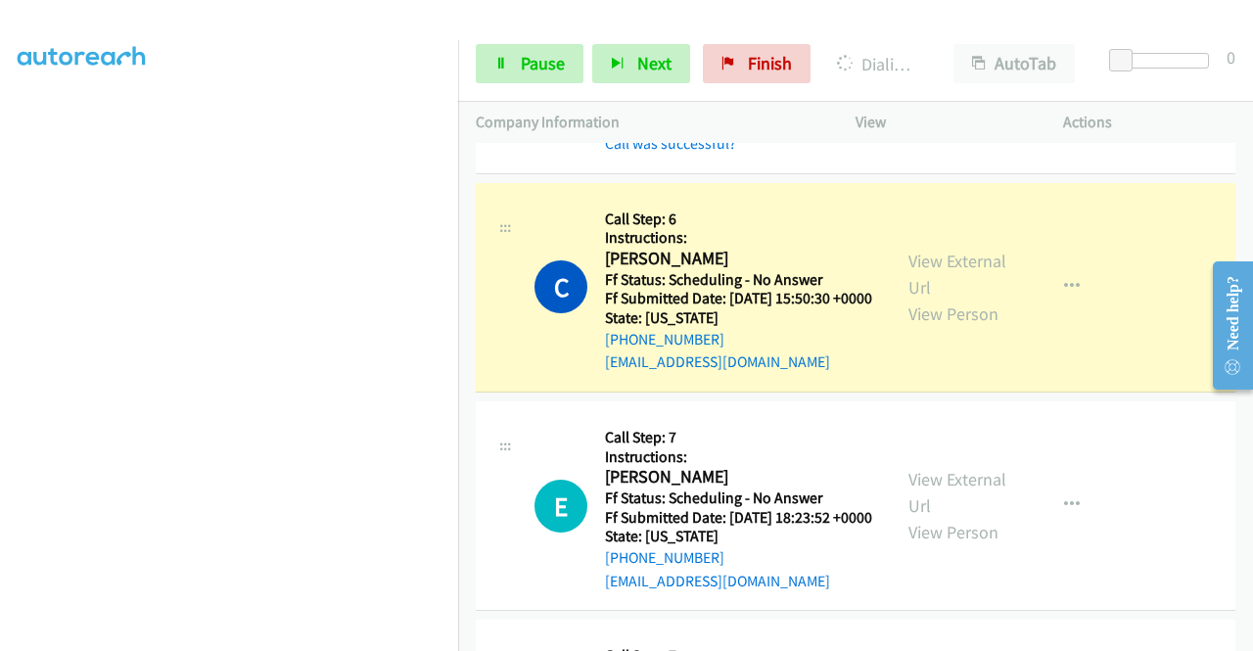
click at [907, 374] on div "View External Url View Person View External Url Email Schedule/Manage Callback …" at bounding box center [1003, 287] width 225 height 173
drag, startPoint x: 907, startPoint y: 498, endPoint x: 905, endPoint y: 520, distance: 21.6
click at [909, 299] on link "View External Url" at bounding box center [958, 274] width 98 height 49
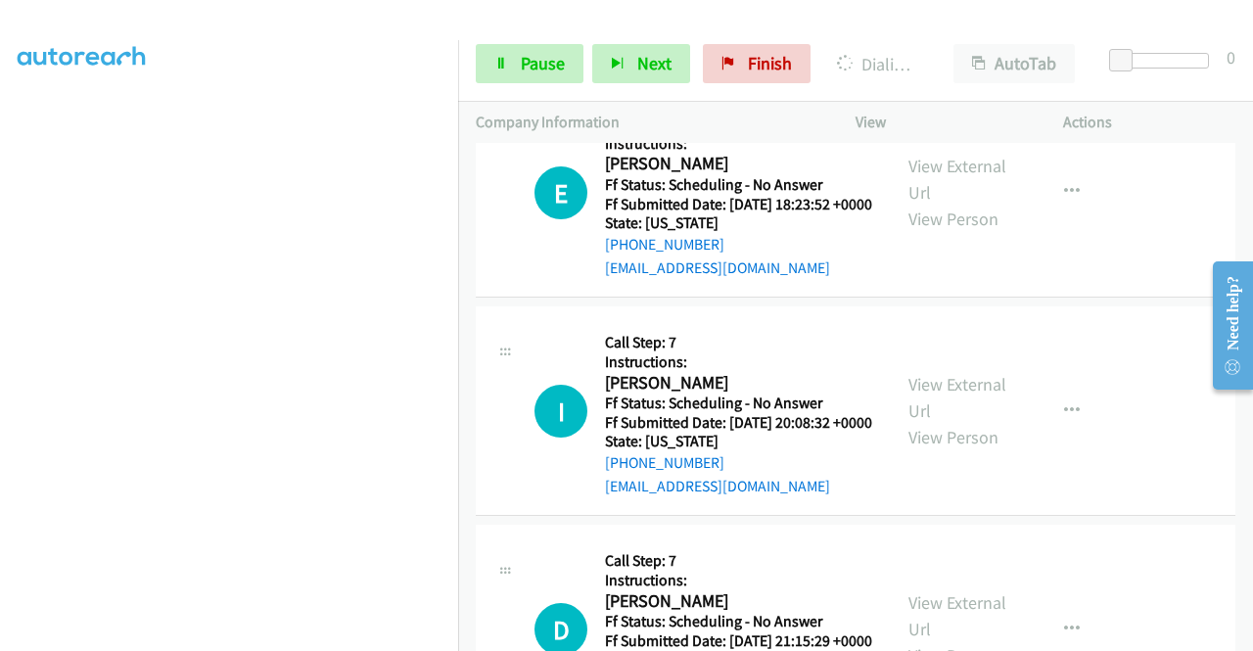
scroll to position [4969, 0]
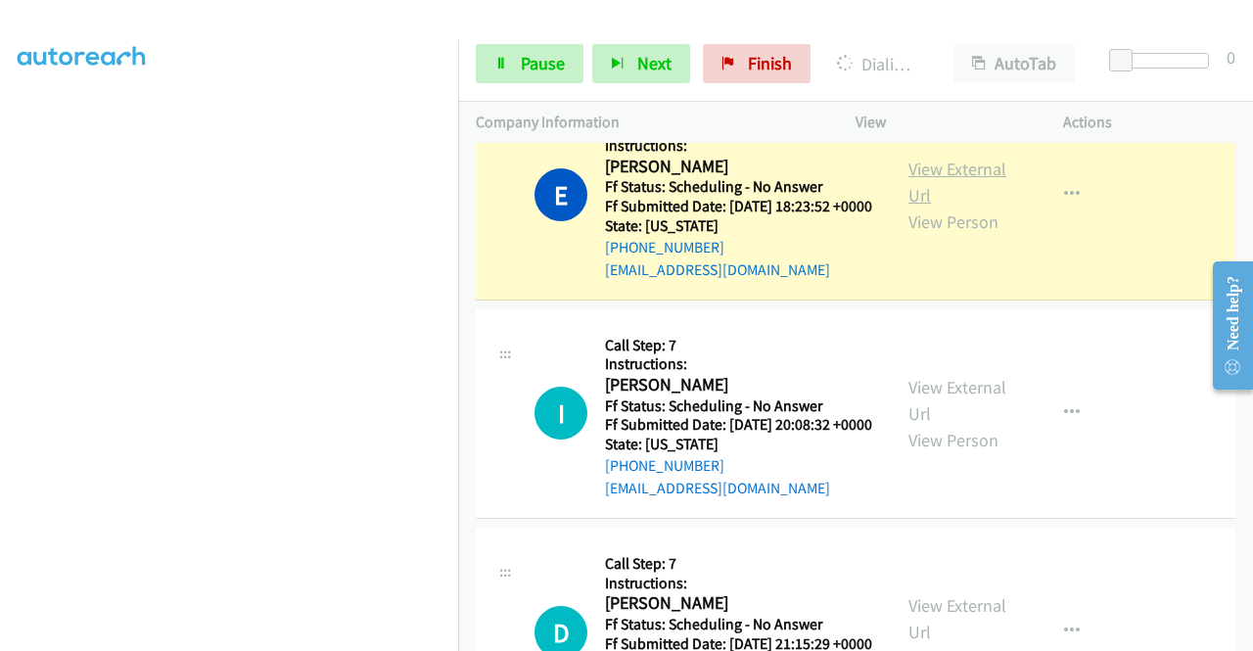
click at [948, 207] on link "View External Url" at bounding box center [958, 182] width 98 height 49
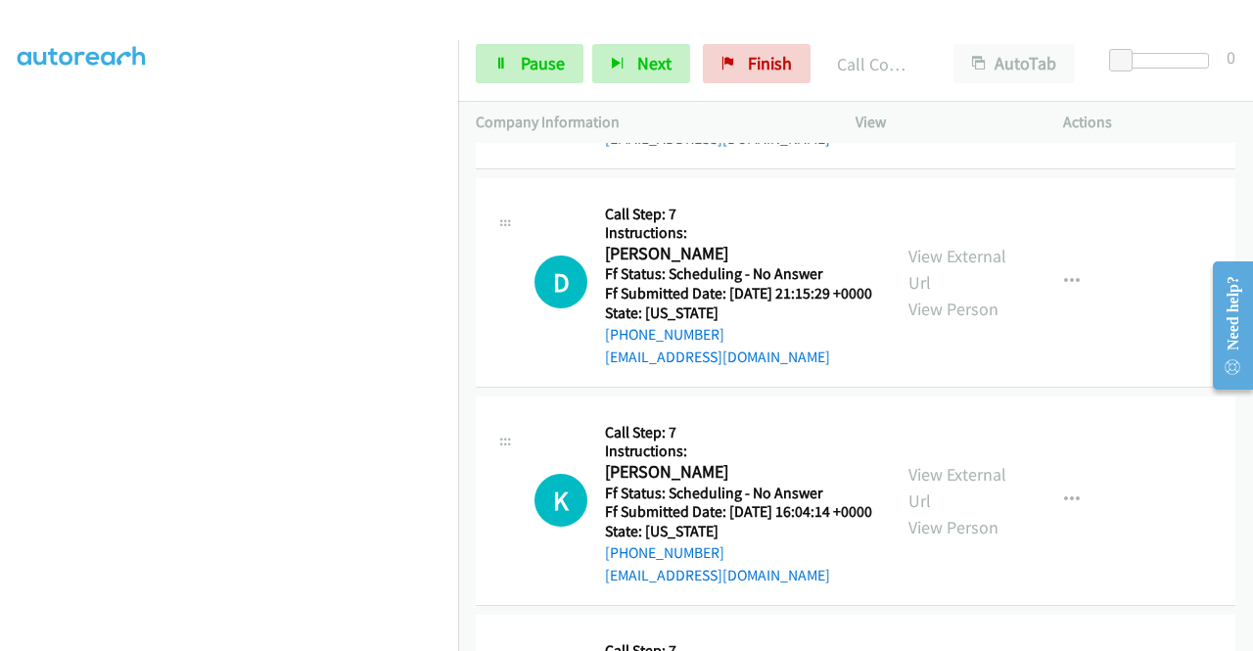
scroll to position [5400, 0]
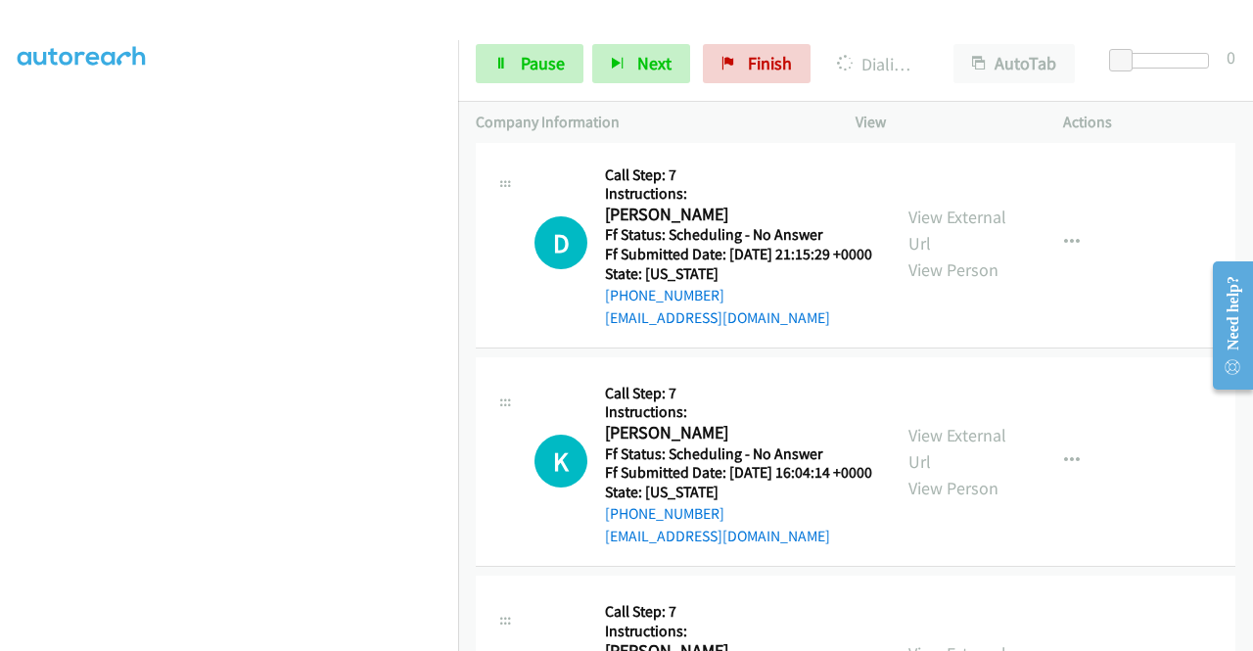
click at [995, 35] on link "View External Url" at bounding box center [958, 10] width 98 height 49
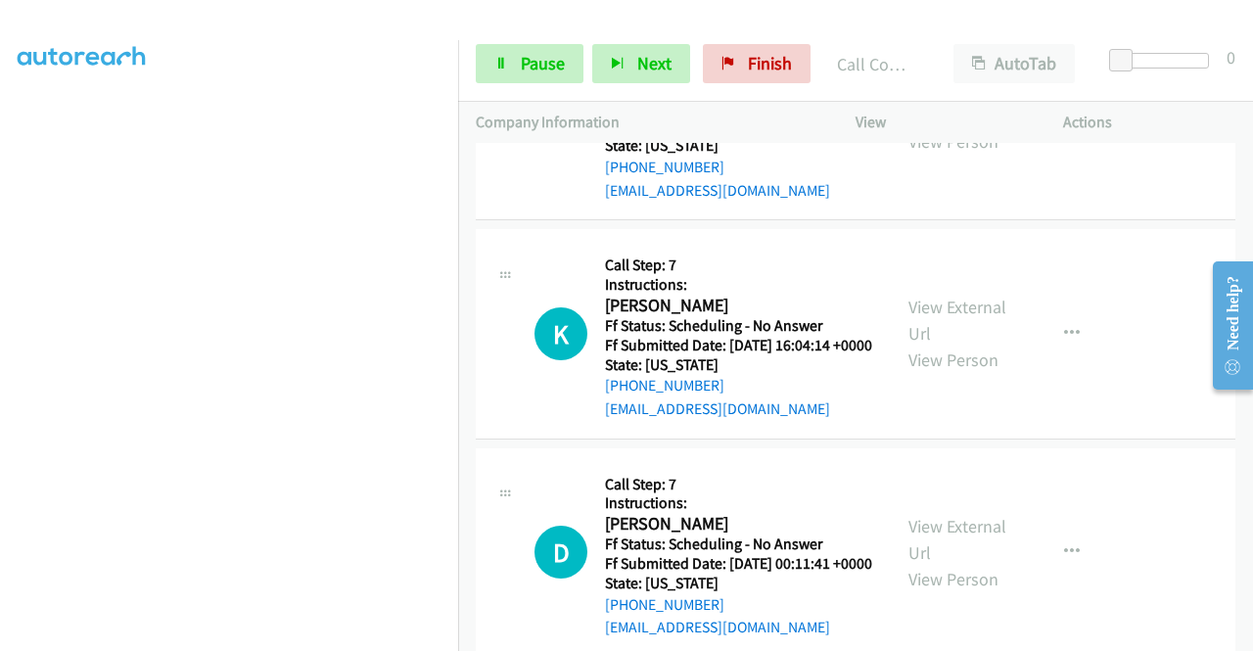
scroll to position [5590, 0]
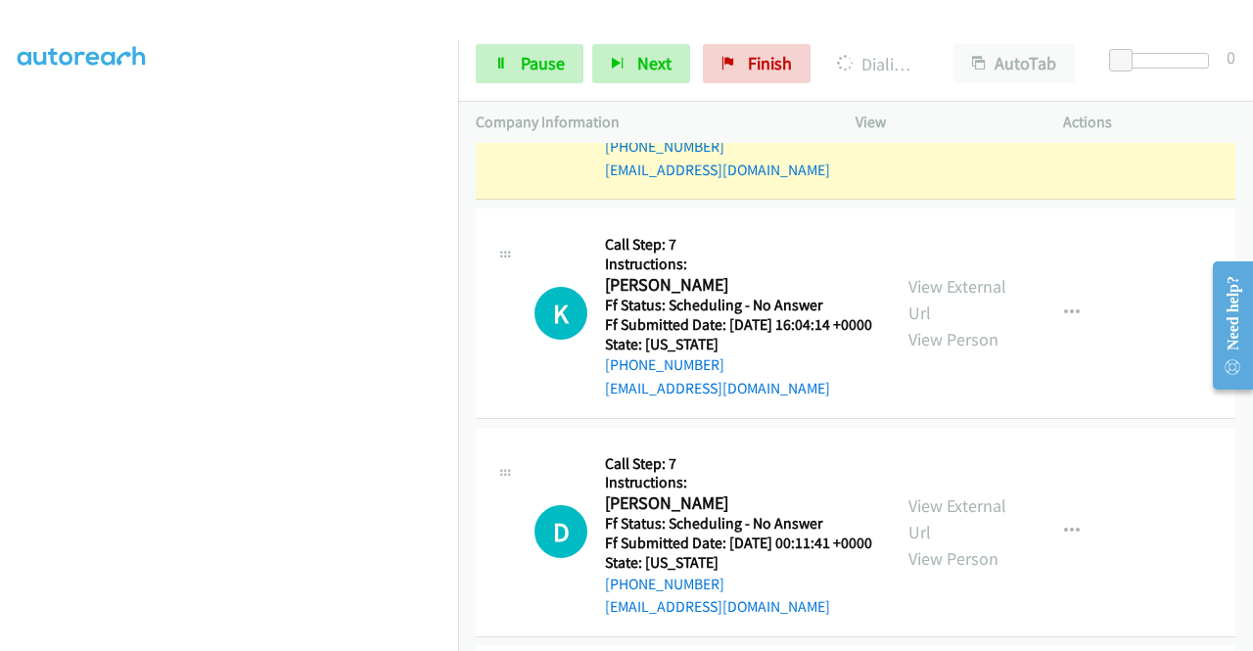
click at [946, 106] on link "View External Url" at bounding box center [958, 81] width 98 height 49
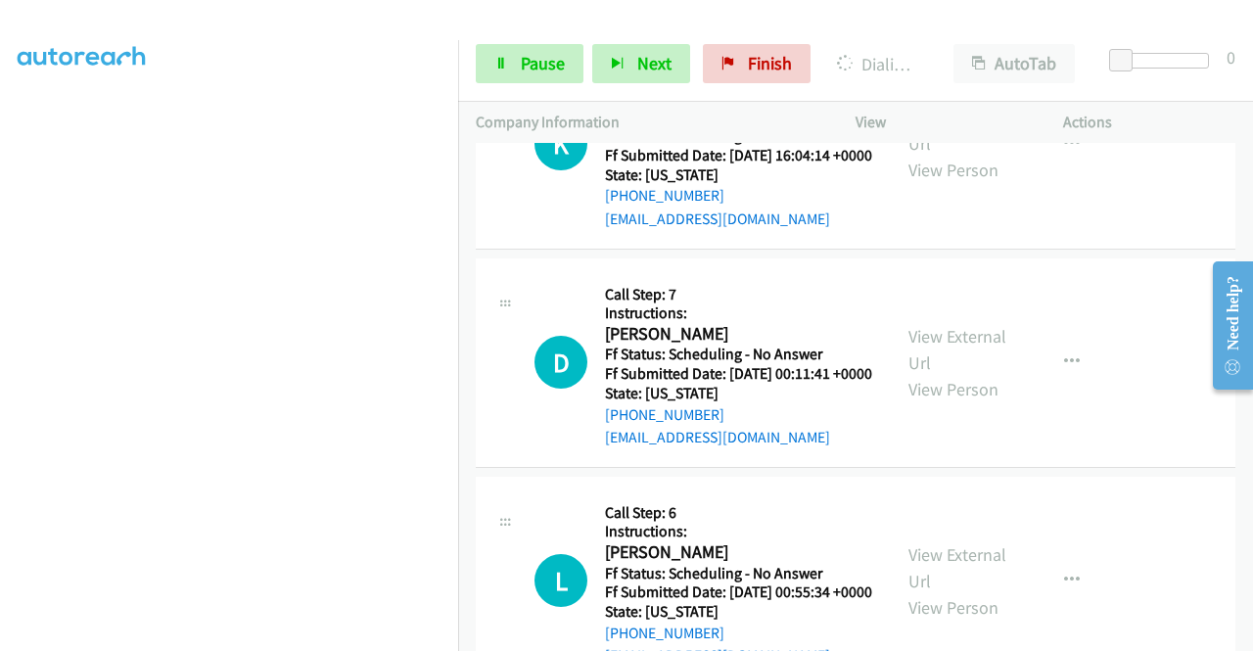
scroll to position [5799, 0]
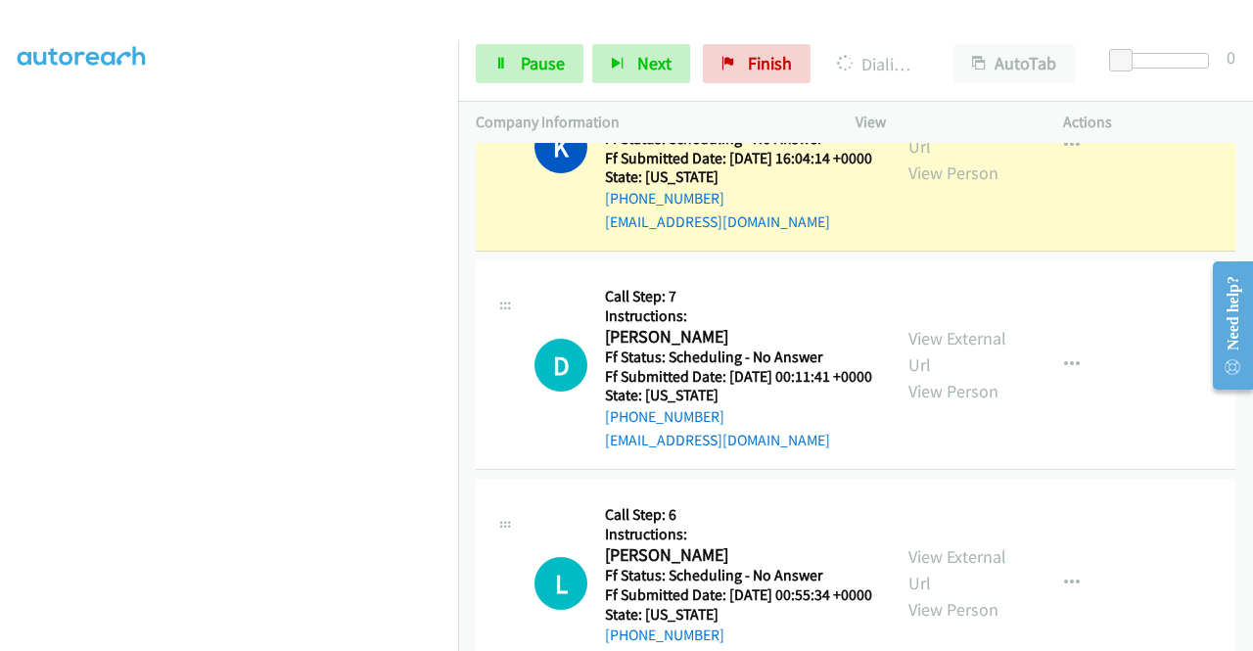
click at [918, 186] on div "View External Url View Person" at bounding box center [960, 146] width 102 height 79
click at [916, 158] on link "View External Url" at bounding box center [958, 133] width 98 height 49
click at [517, 60] on link "Pause" at bounding box center [530, 63] width 108 height 39
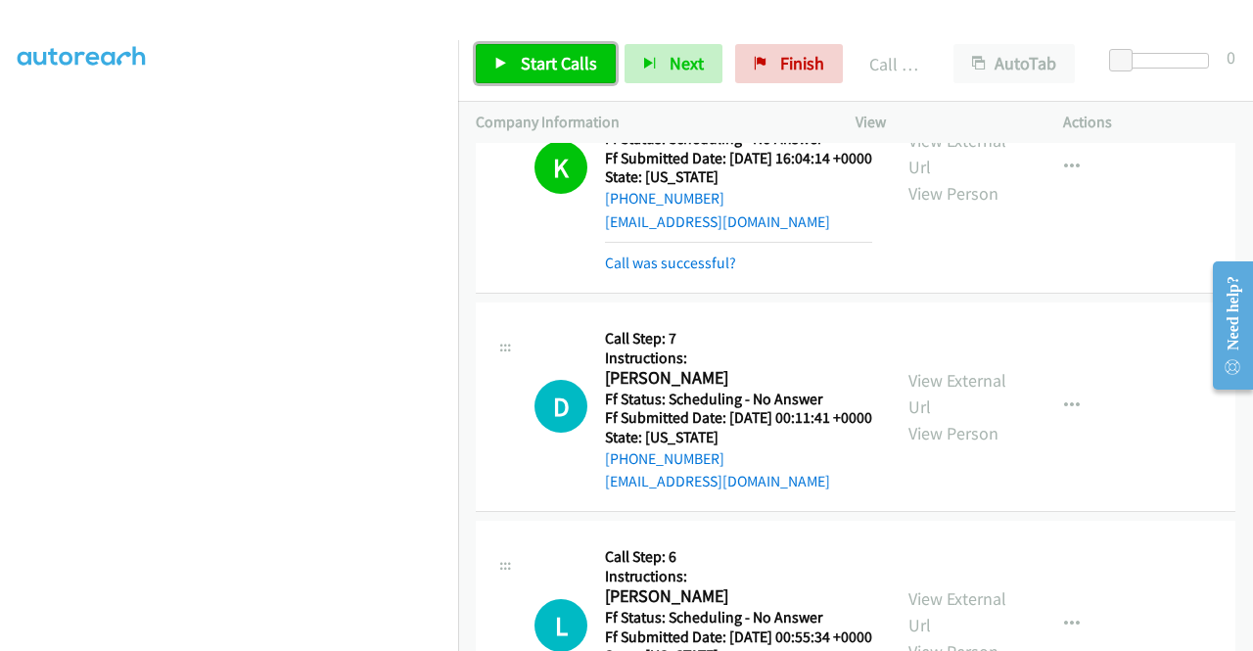
click at [549, 52] on span "Start Calls" at bounding box center [559, 63] width 76 height 23
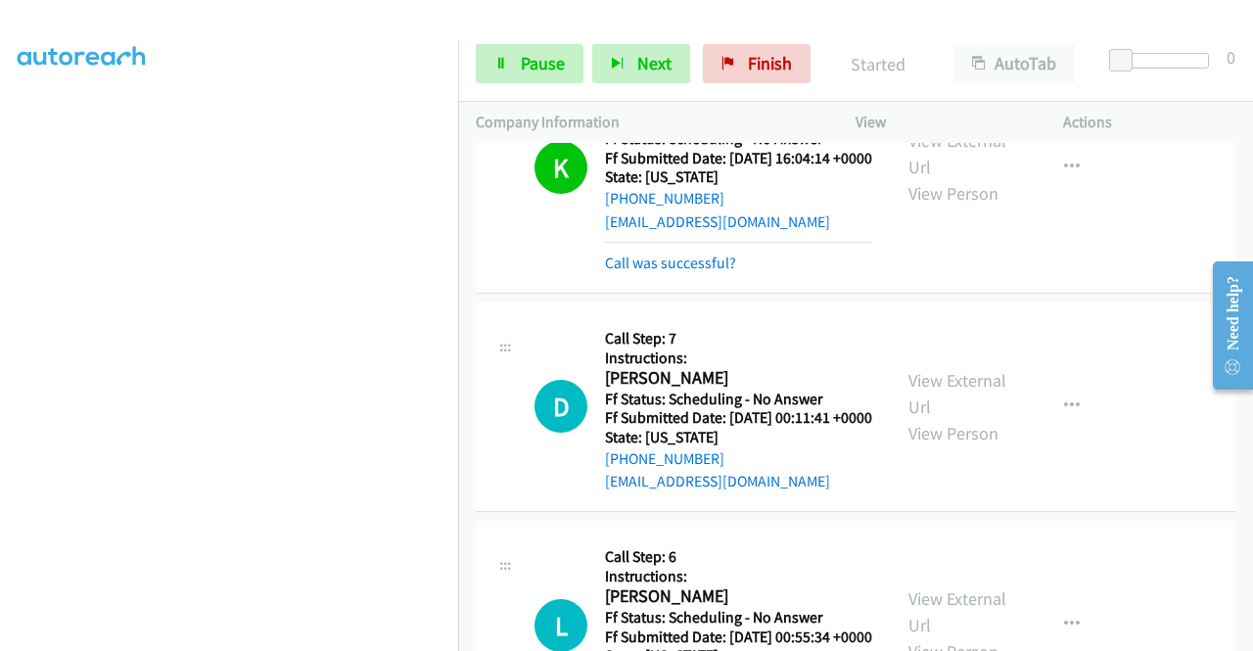
click at [1236, 299] on td "K Callback Scheduled Call Step: 7 Instructions: Krystah Angelique Fernandez Ame…" at bounding box center [855, 168] width 795 height 260
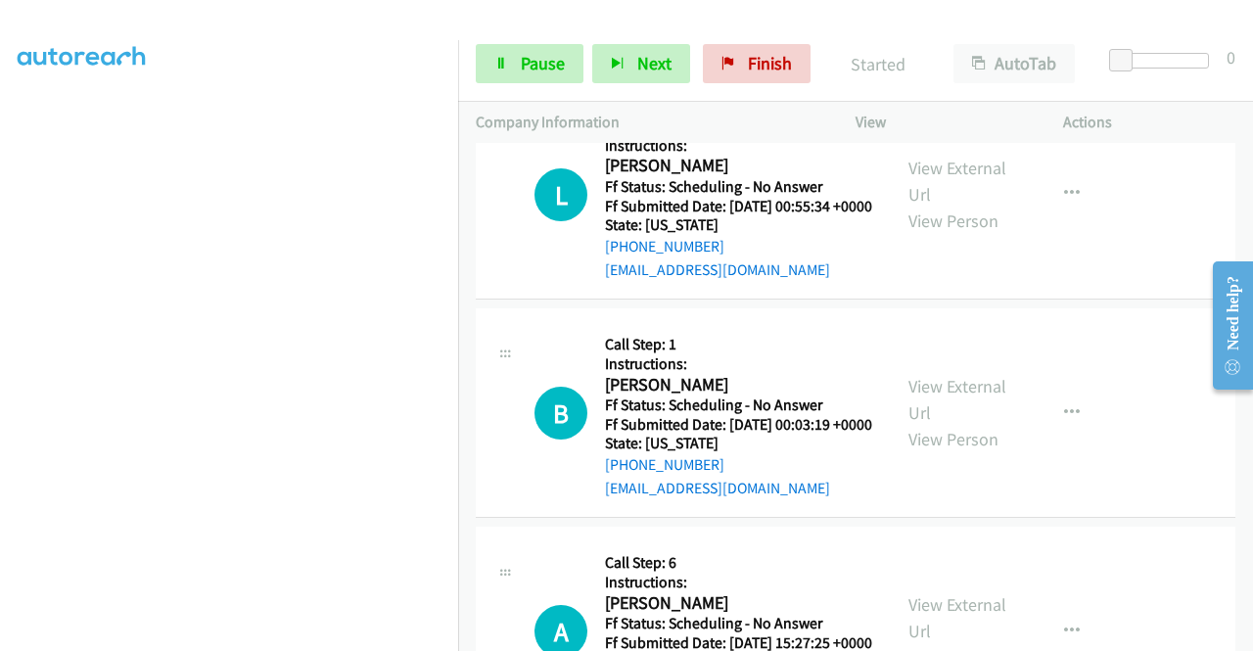
scroll to position [6269, 0]
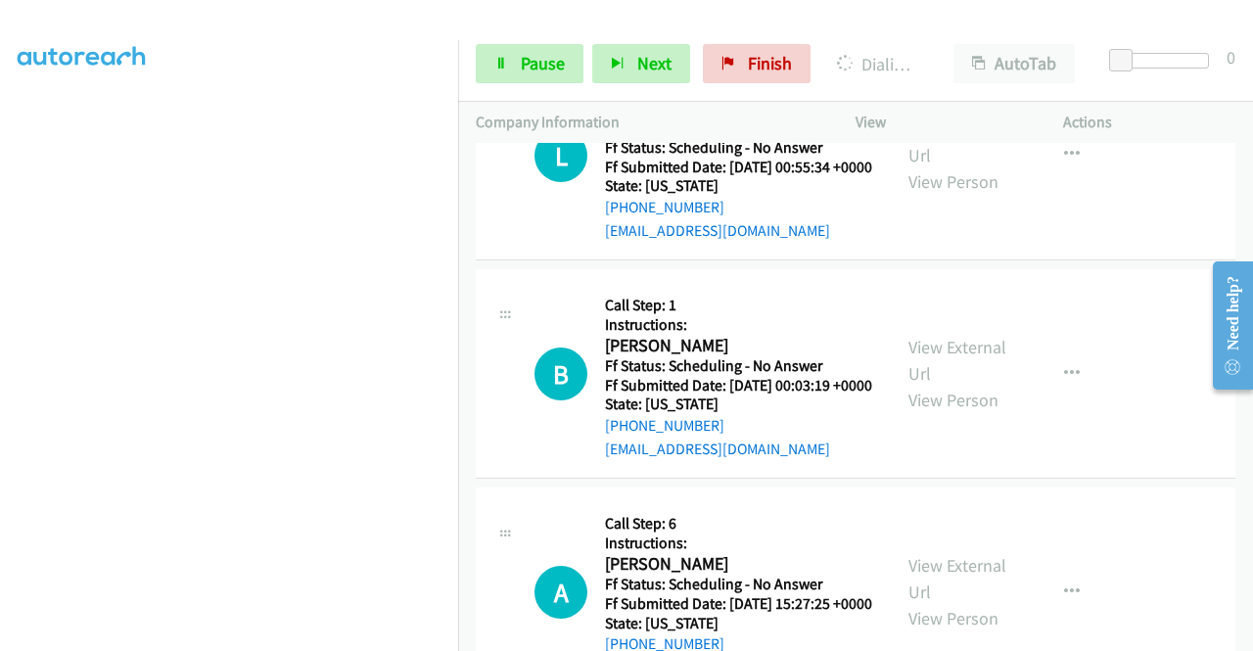
click at [507, 63] on link "Pause" at bounding box center [530, 63] width 108 height 39
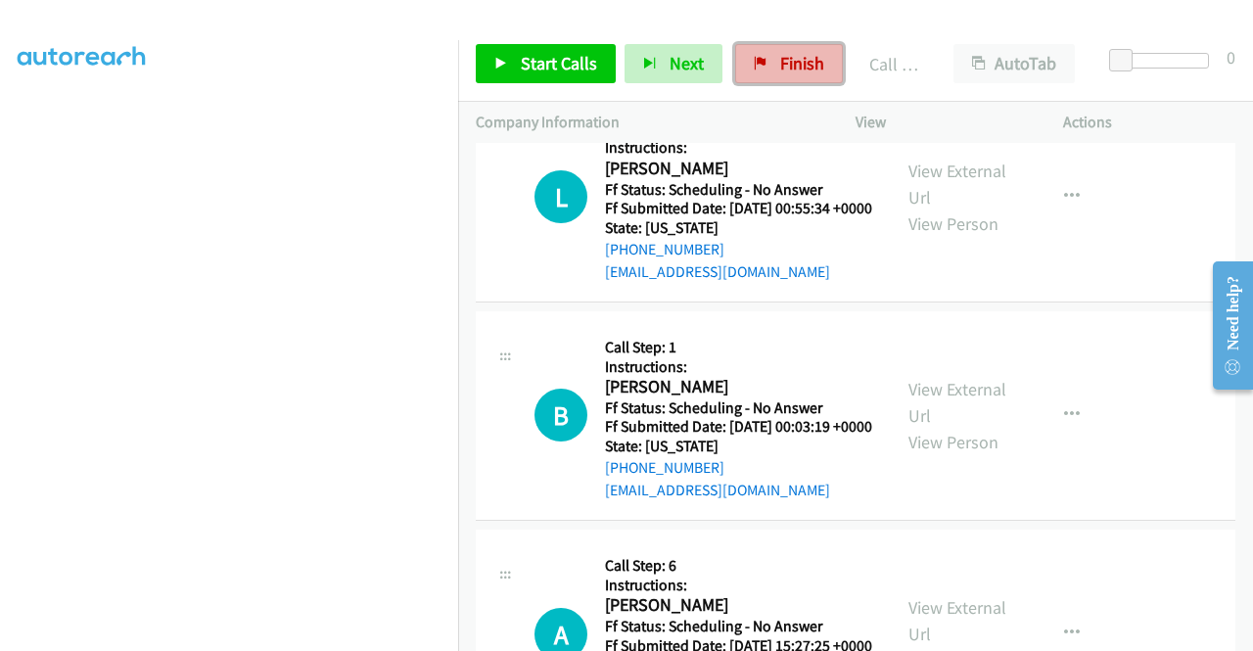
click at [780, 58] on span "Finish" at bounding box center [802, 63] width 44 height 23
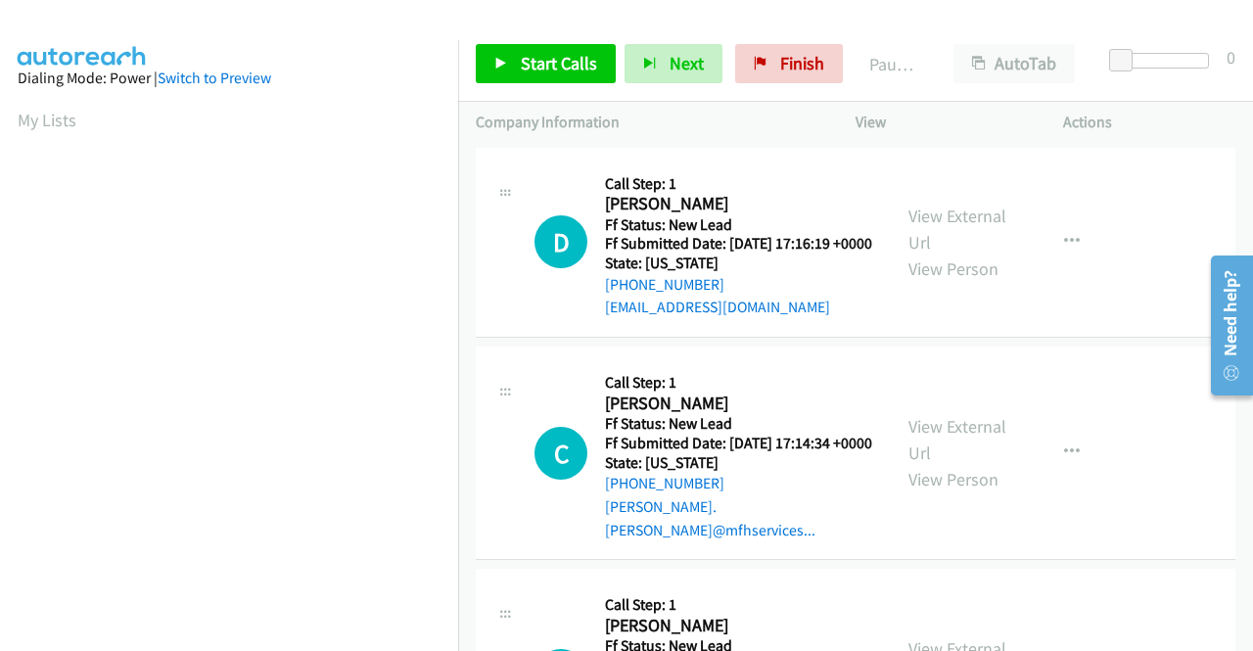
click at [569, 87] on div "Start Calls Pause Next Finish Paused AutoTab AutoTab 0" at bounding box center [855, 63] width 795 height 75
click at [557, 70] on span "Start Calls" at bounding box center [559, 63] width 76 height 23
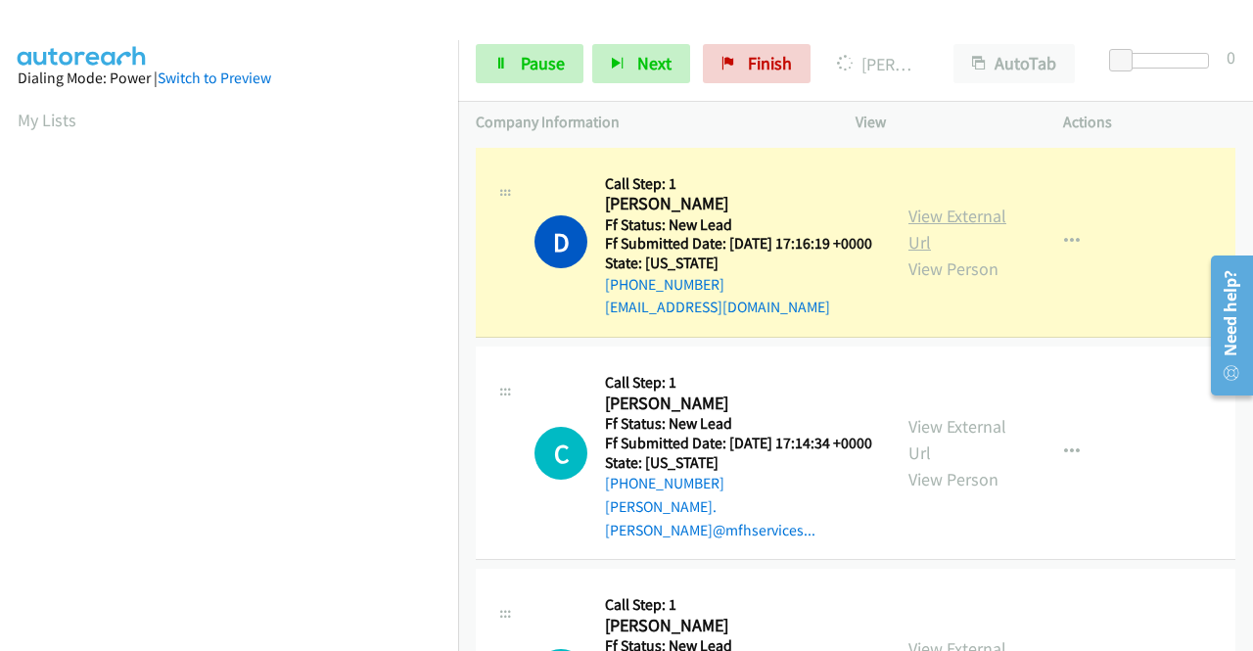
click at [916, 240] on link "View External Url" at bounding box center [958, 229] width 98 height 49
click at [0, 327] on aside "Dialing Mode: Power | Switch to Preview My Lists" at bounding box center [229, 149] width 458 height 1084
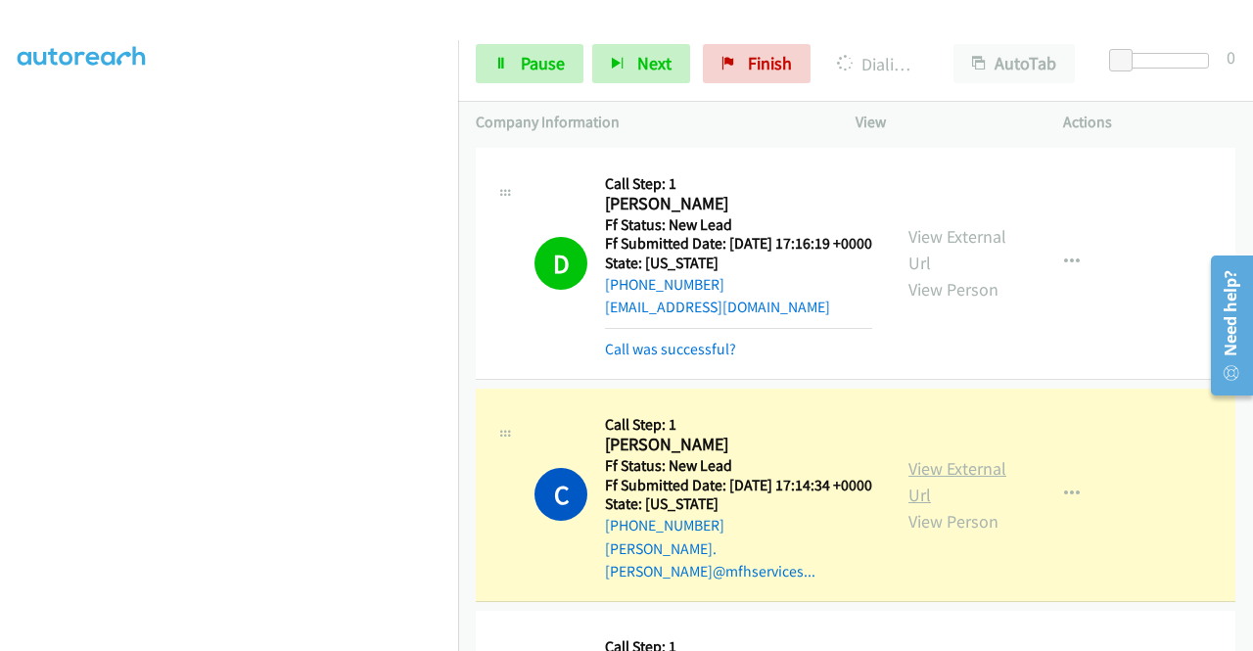
click at [925, 475] on link "View External Url" at bounding box center [958, 481] width 98 height 49
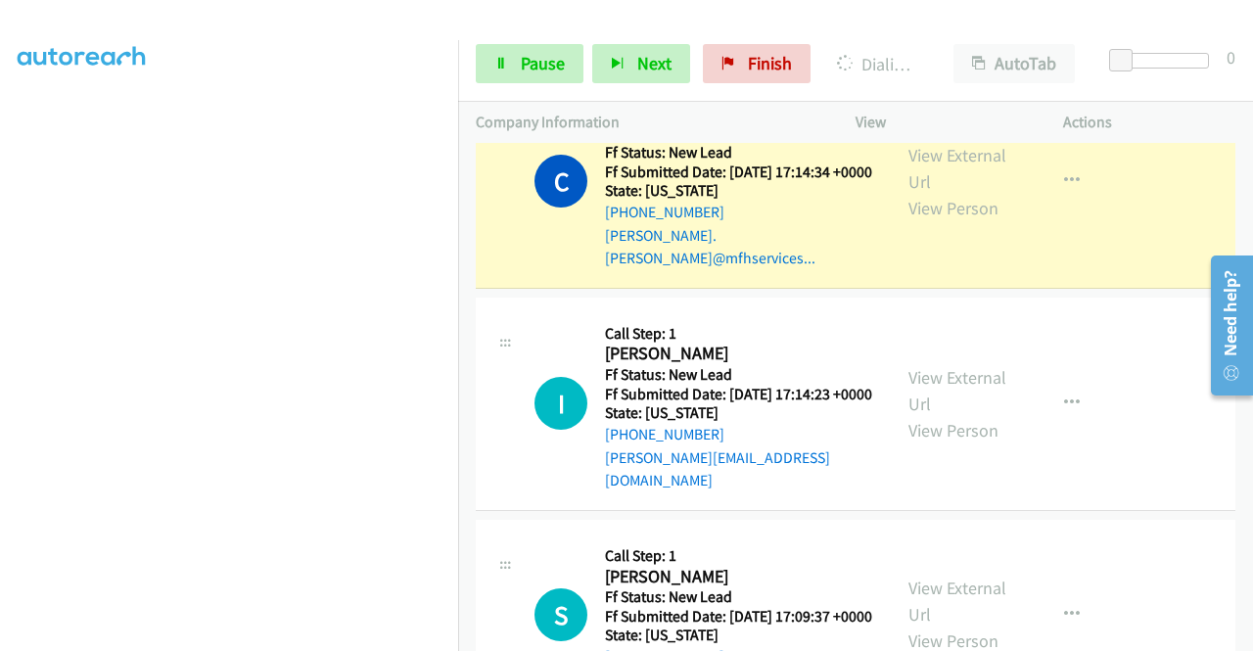
click at [458, 273] on td "C Callback Scheduled Call Step: 1 [PERSON_NAME] America/New_York Ff Status: New…" at bounding box center [855, 181] width 795 height 222
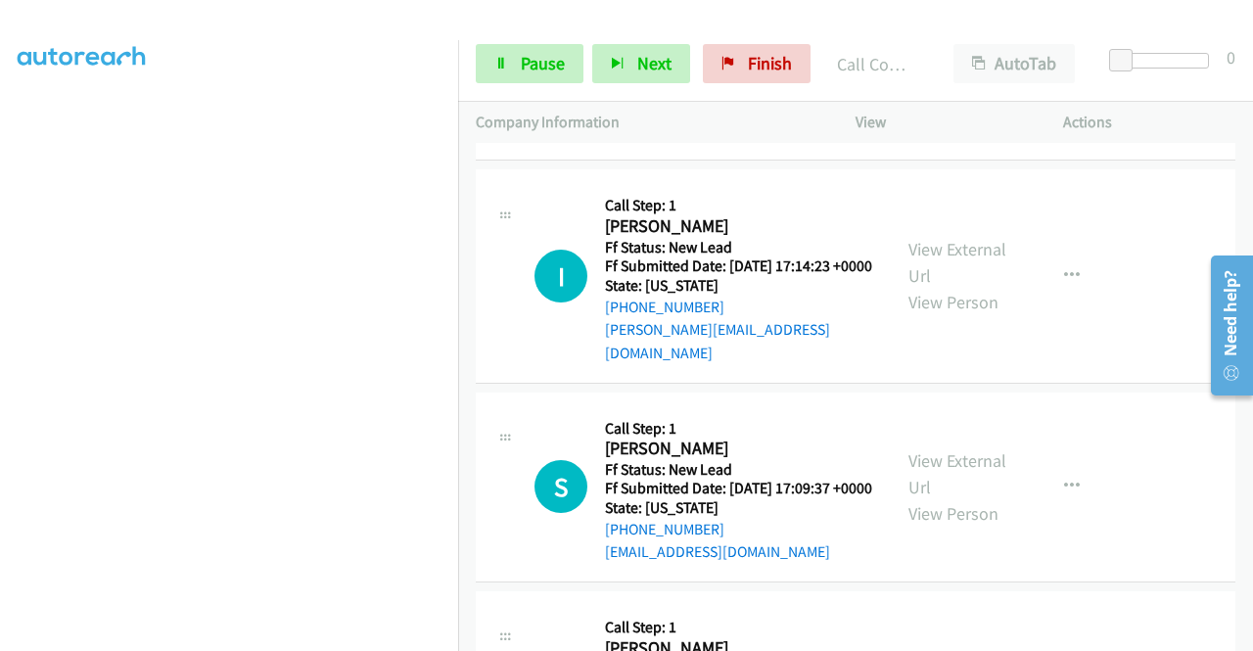
scroll to position [522, 0]
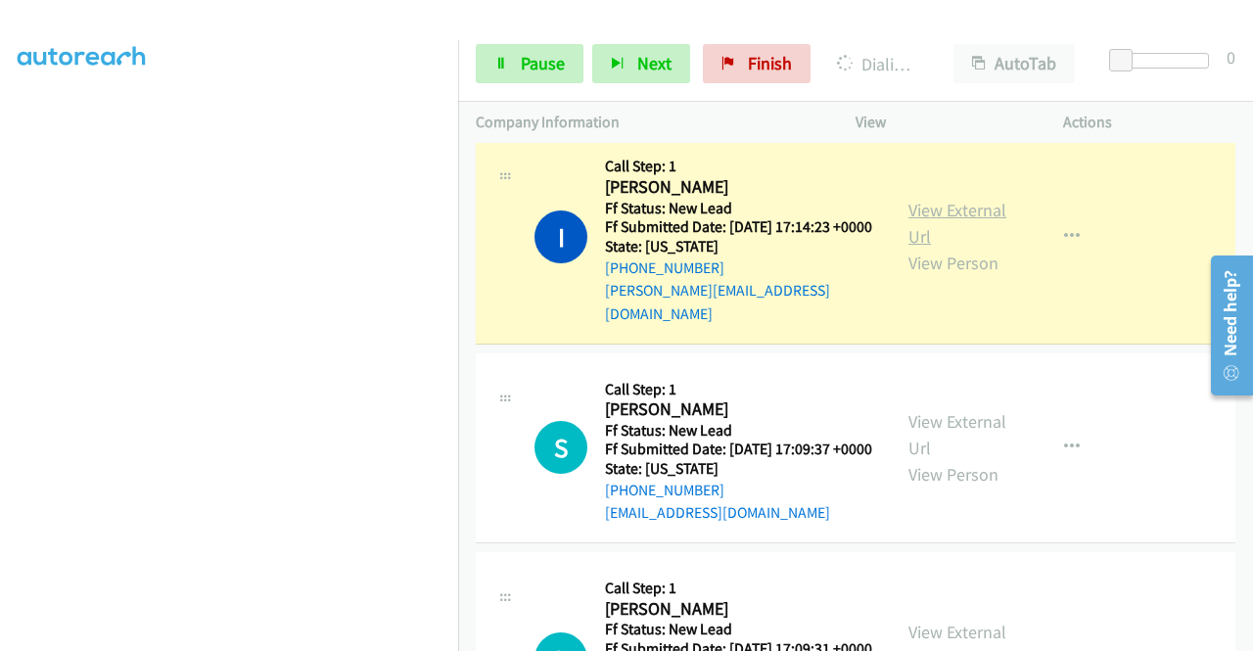
click at [945, 222] on link "View External Url" at bounding box center [958, 223] width 98 height 49
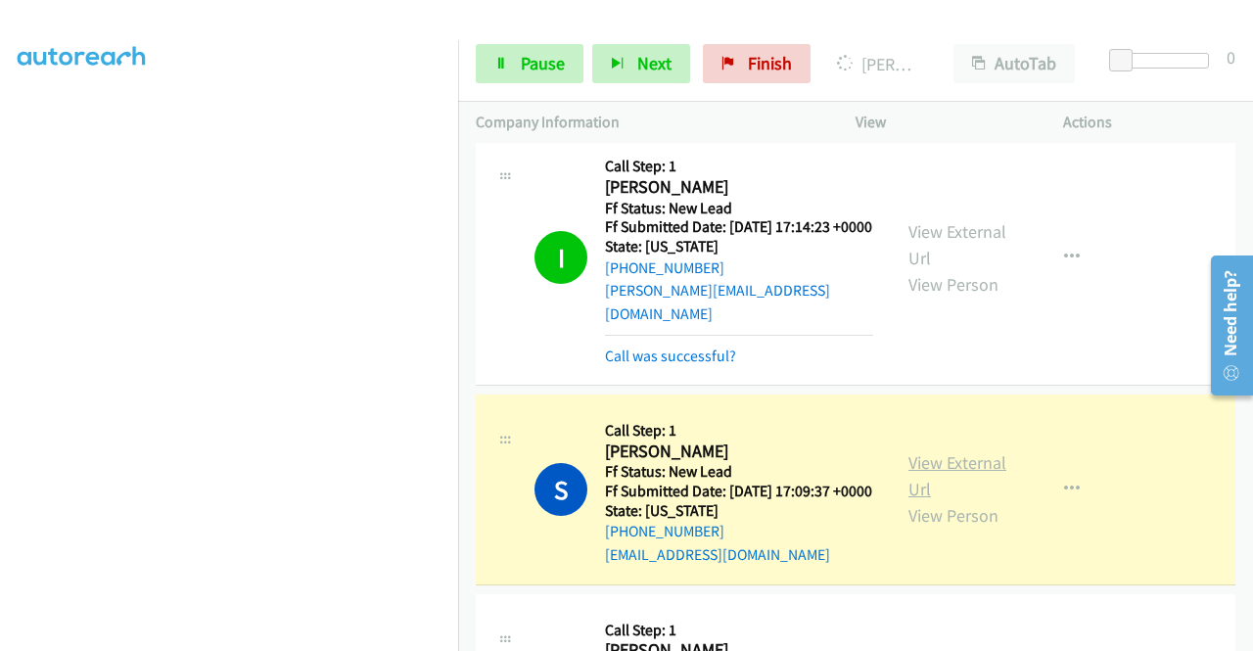
click at [932, 489] on link "View External Url" at bounding box center [958, 475] width 98 height 49
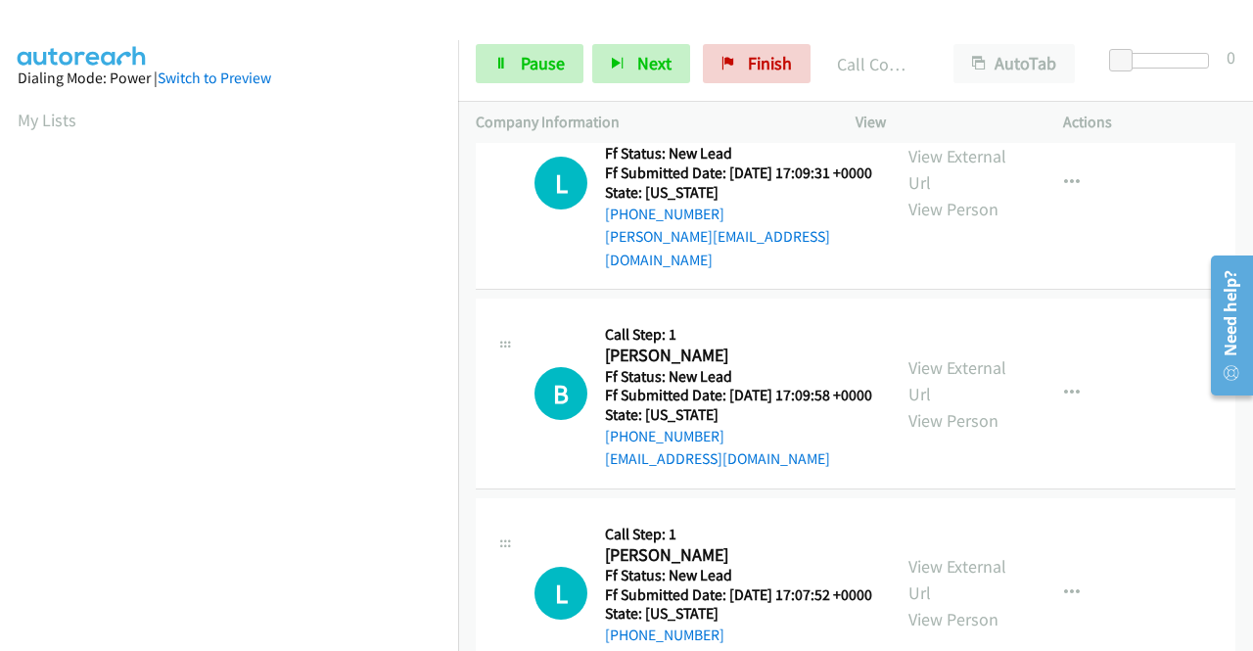
scroll to position [1075, 0]
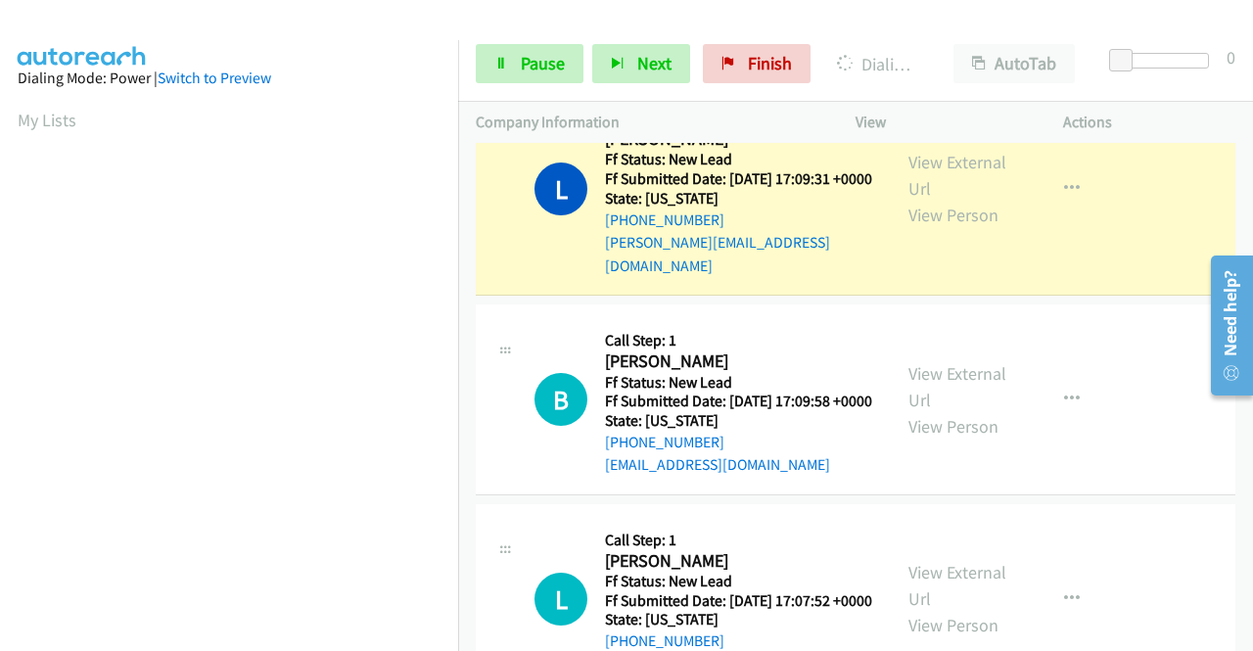
click at [987, 201] on div "View External Url View Person" at bounding box center [960, 188] width 102 height 79
click at [964, 189] on link "View External Url" at bounding box center [958, 175] width 98 height 49
click at [516, 67] on link "Pause" at bounding box center [530, 63] width 108 height 39
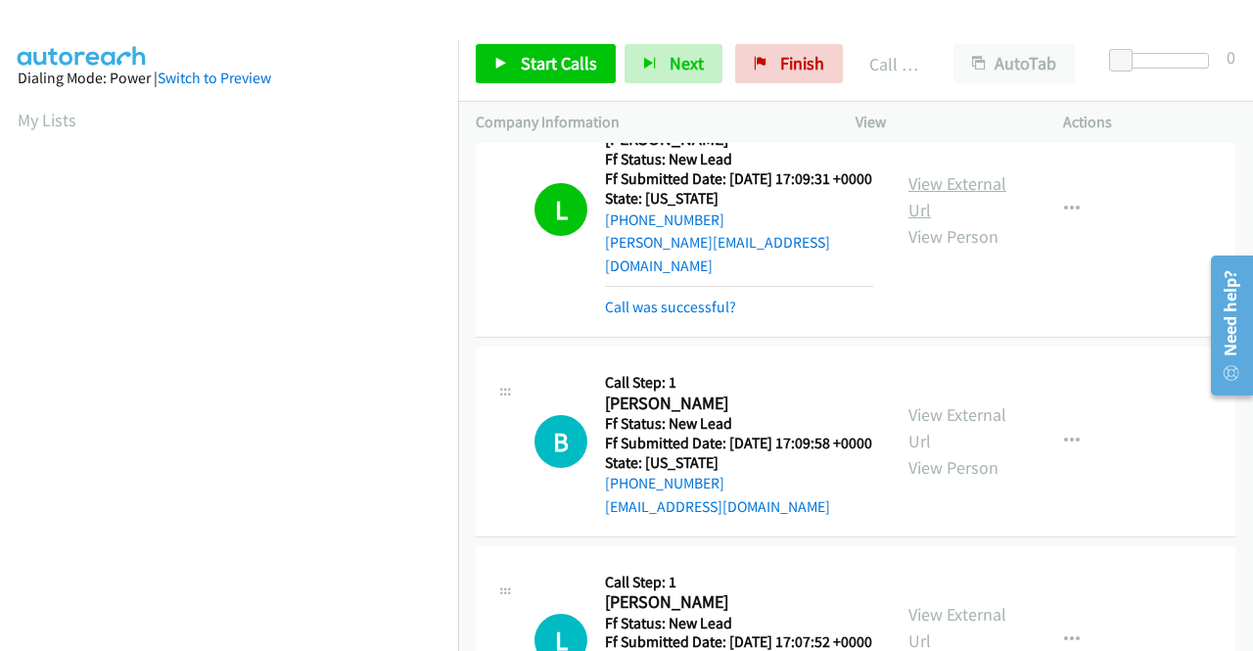
click at [930, 218] on link "View External Url" at bounding box center [958, 196] width 98 height 49
click at [691, 319] on div "Call was successful?" at bounding box center [739, 307] width 268 height 23
click at [679, 316] on link "Call was successful?" at bounding box center [670, 307] width 131 height 19
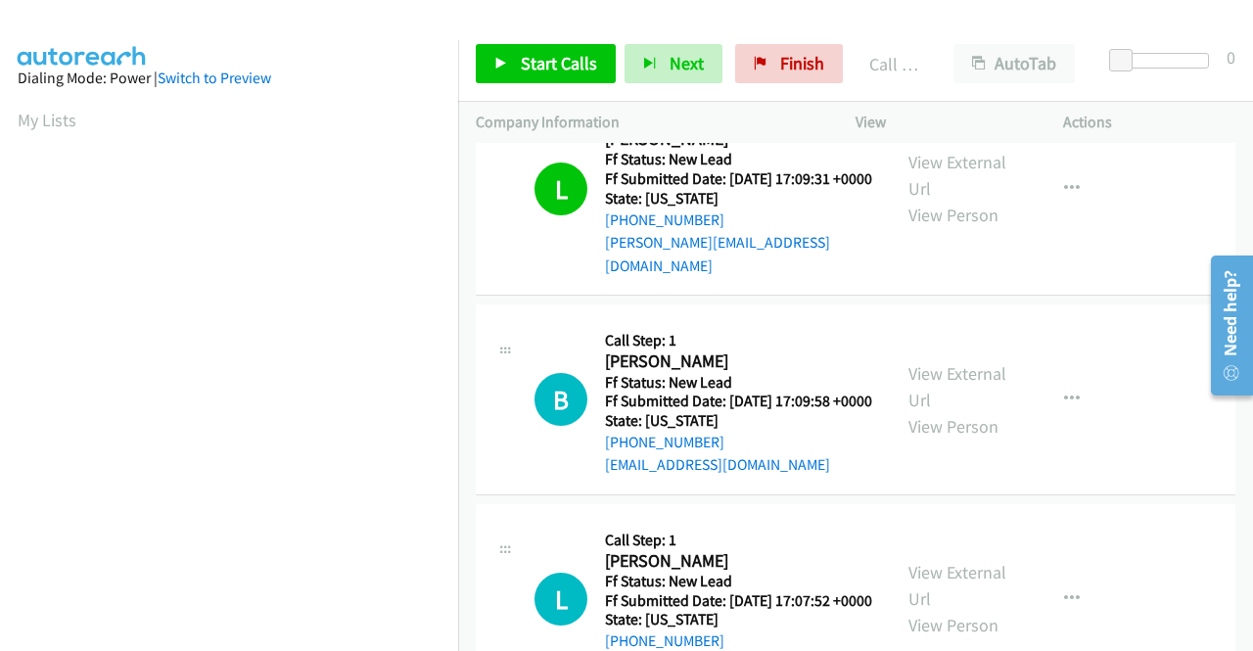
click at [562, 85] on div "Start Calls Pause Next Finish Call Completed AutoTab AutoTab 0" at bounding box center [855, 63] width 795 height 75
click at [571, 74] on link "Start Calls" at bounding box center [546, 63] width 140 height 39
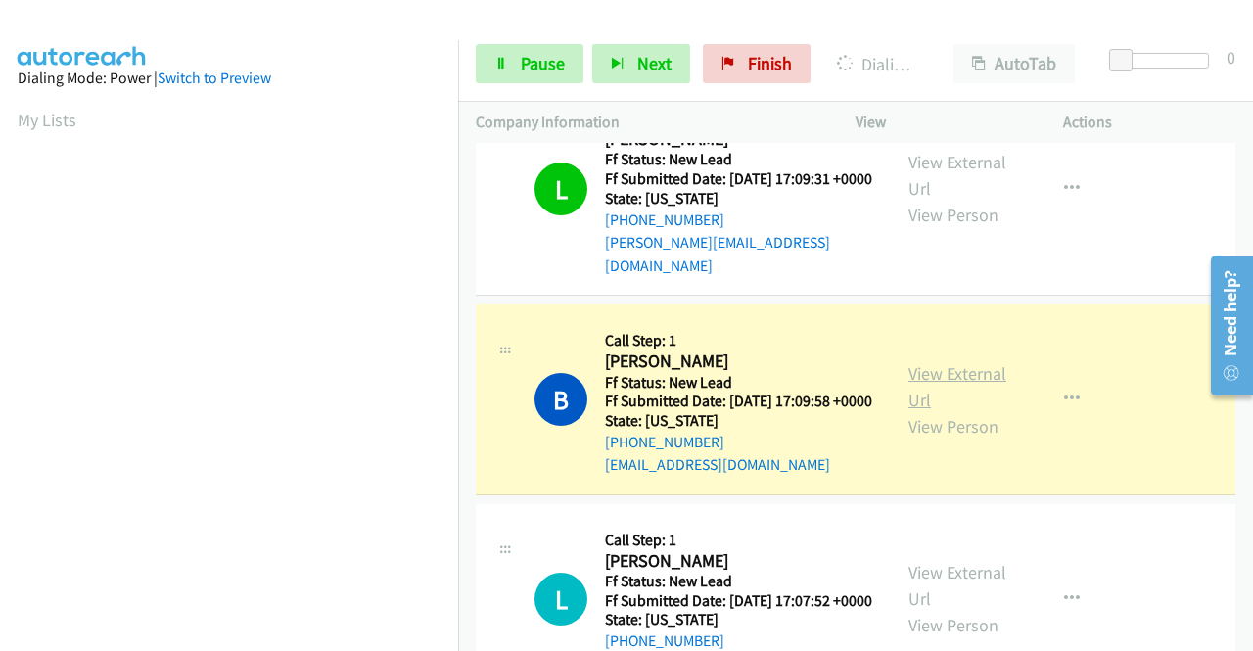
click at [913, 404] on link "View External Url" at bounding box center [958, 386] width 98 height 49
drag, startPoint x: 0, startPoint y: 352, endPoint x: 31, endPoint y: 374, distance: 38.6
click at [0, 352] on aside "Dialing Mode: Power | Switch to Preview My Lists" at bounding box center [229, 149] width 458 height 1084
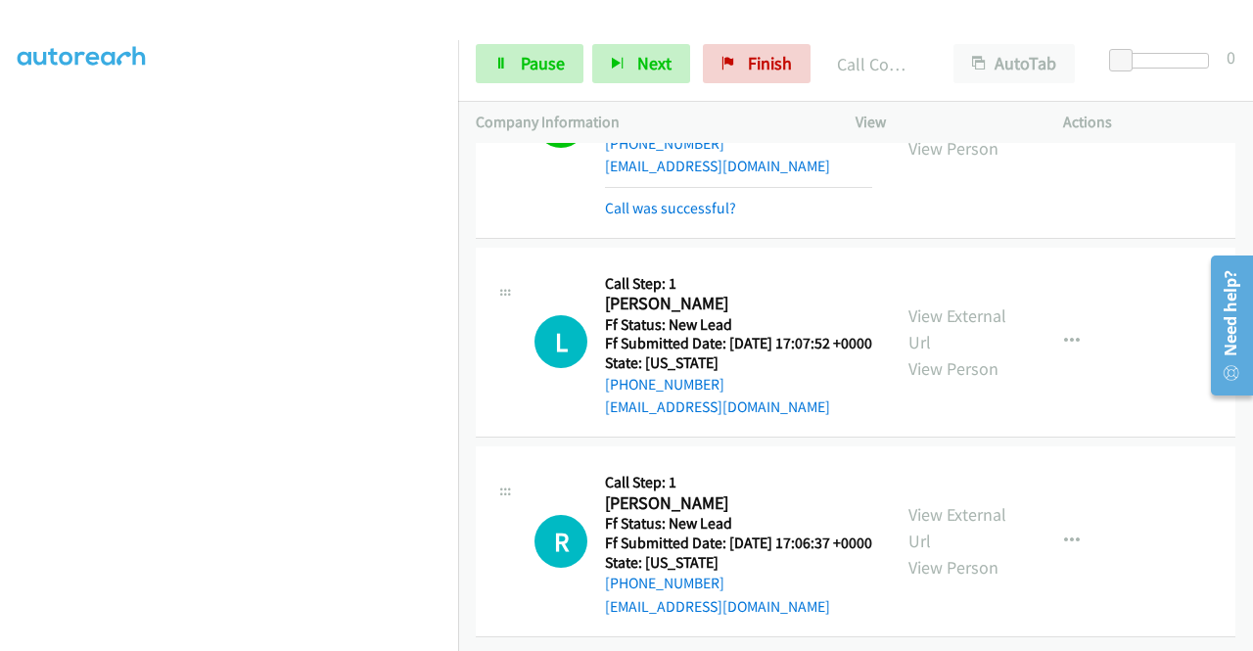
scroll to position [1469, 0]
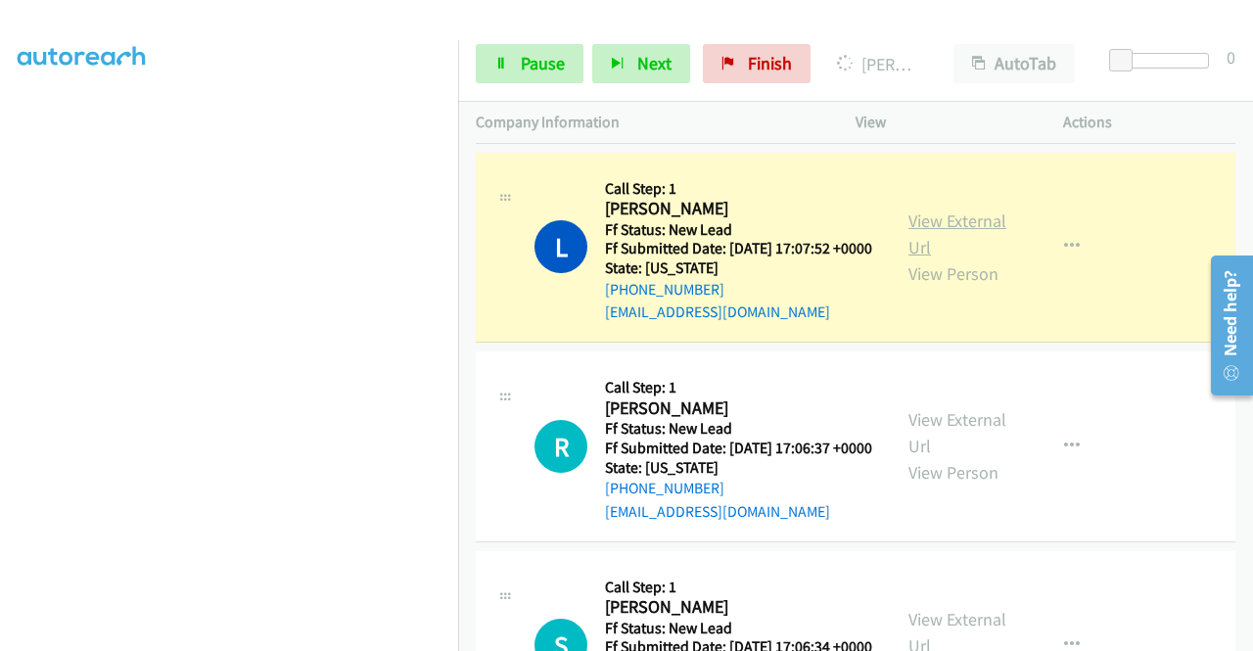
click at [910, 258] on link "View External Url" at bounding box center [958, 234] width 98 height 49
click at [542, 35] on div "Start Calls Pause Next Finish [PERSON_NAME] AutoTab AutoTab 0" at bounding box center [855, 63] width 795 height 75
click at [525, 62] on span "Pause" at bounding box center [543, 63] width 44 height 23
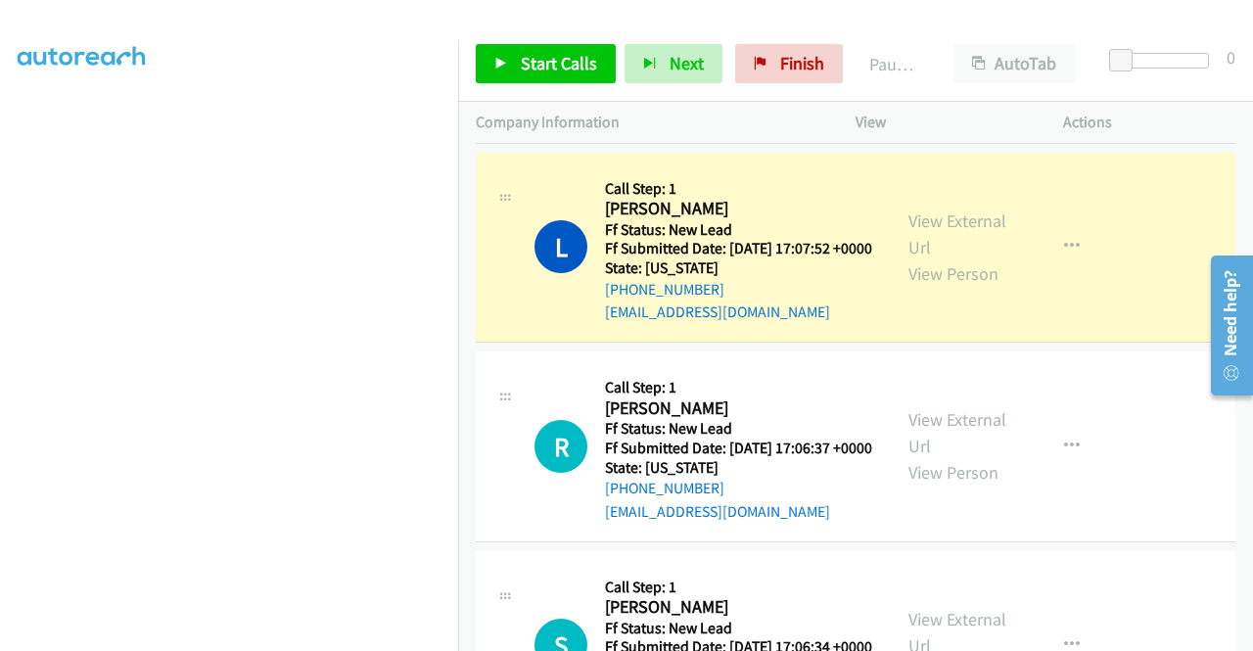
scroll to position [0, 0]
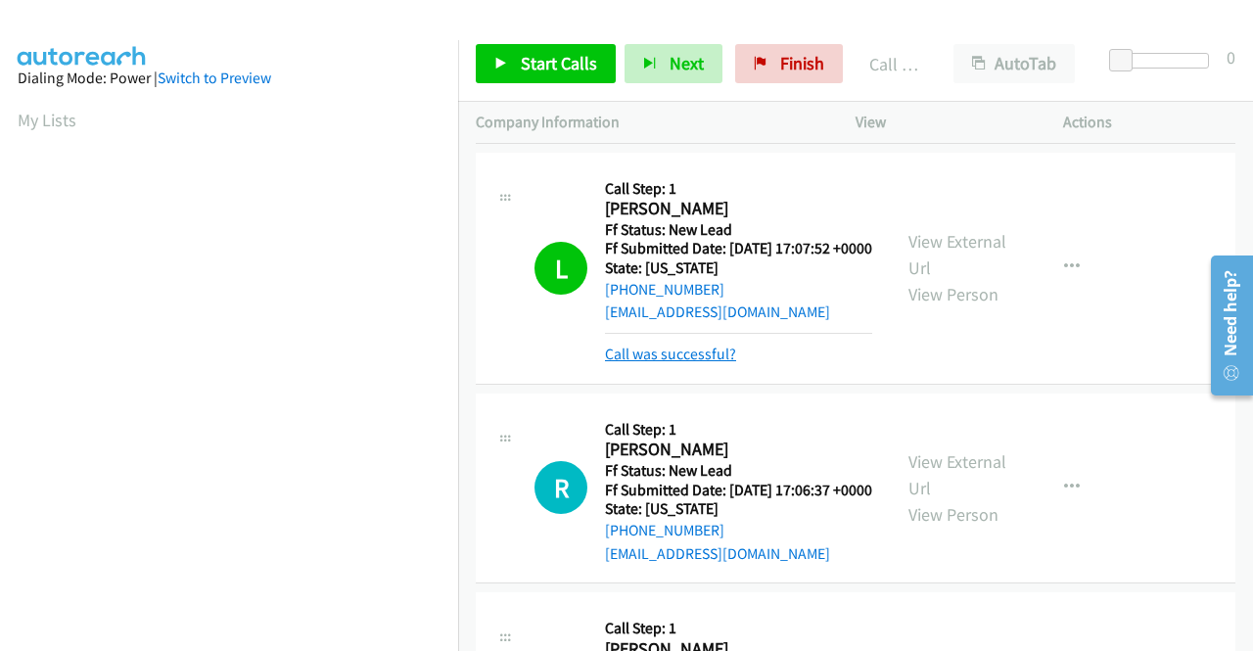
click at [703, 363] on link "Call was successful?" at bounding box center [670, 354] width 131 height 19
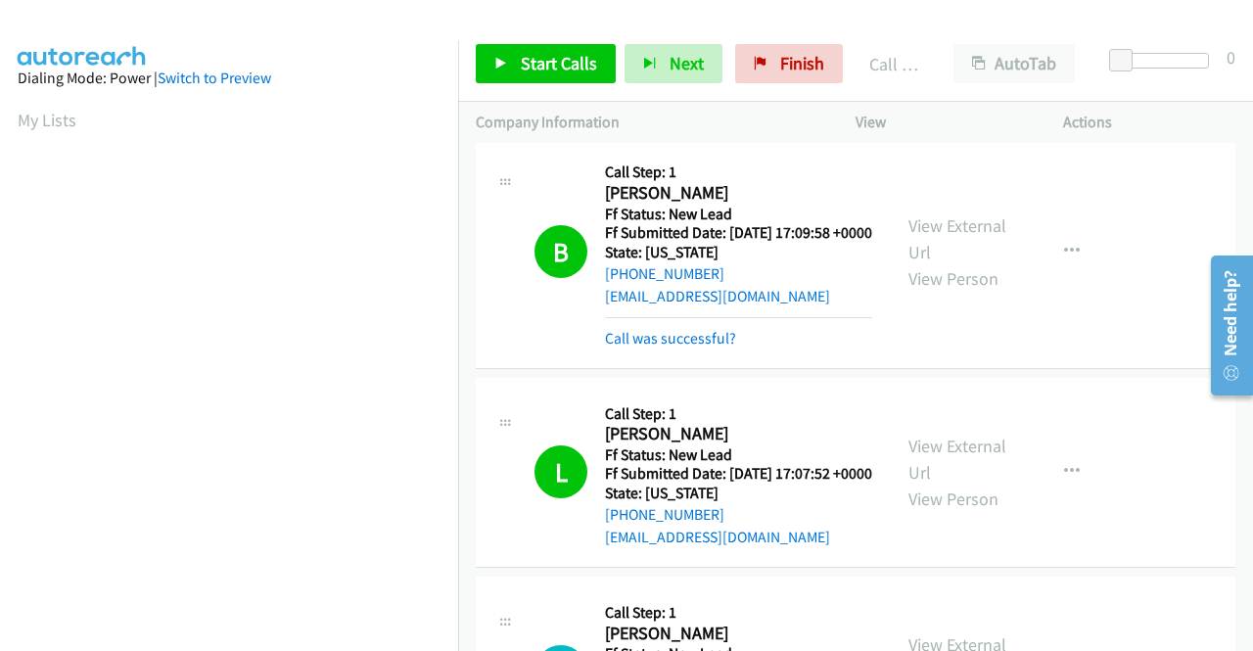
scroll to position [1236, 0]
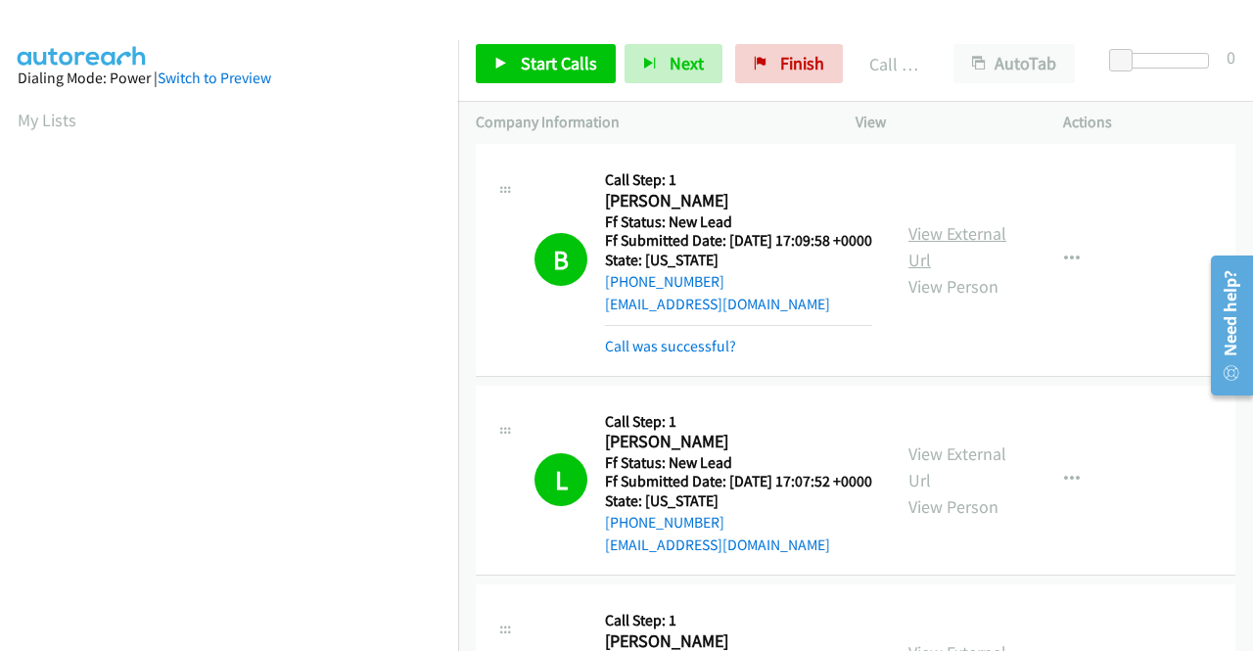
click at [935, 267] on link "View External Url" at bounding box center [958, 246] width 98 height 49
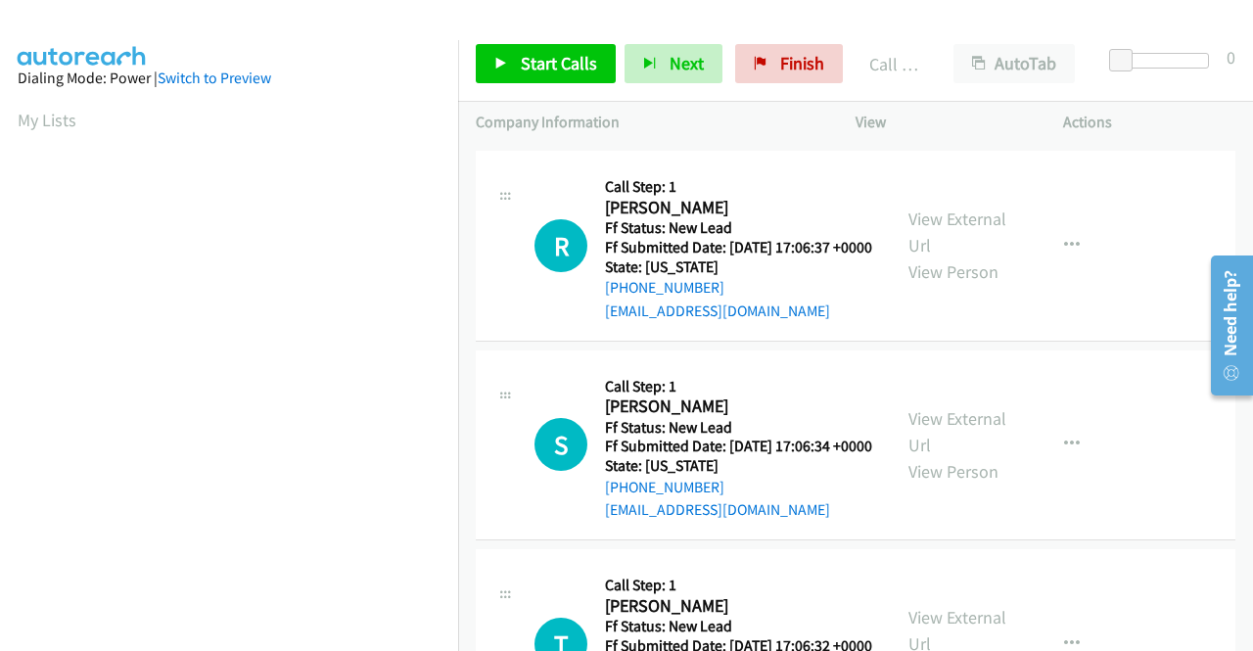
scroll to position [1762, 0]
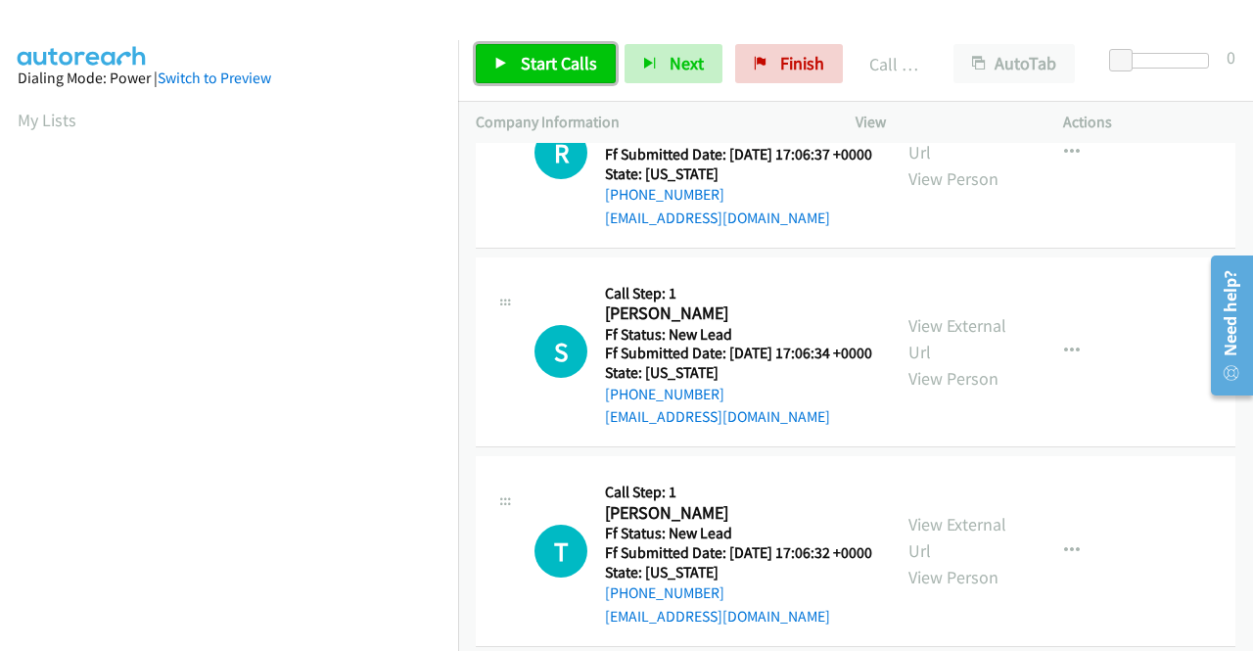
click at [573, 64] on span "Start Calls" at bounding box center [559, 63] width 76 height 23
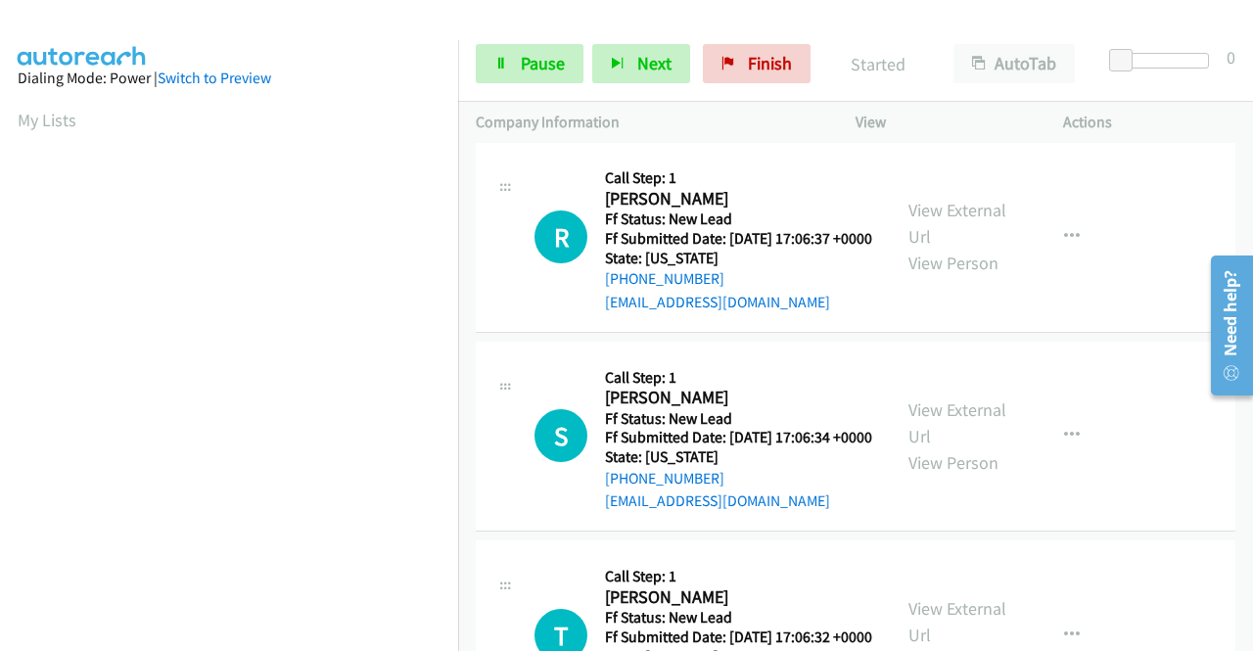
scroll to position [1719, 0]
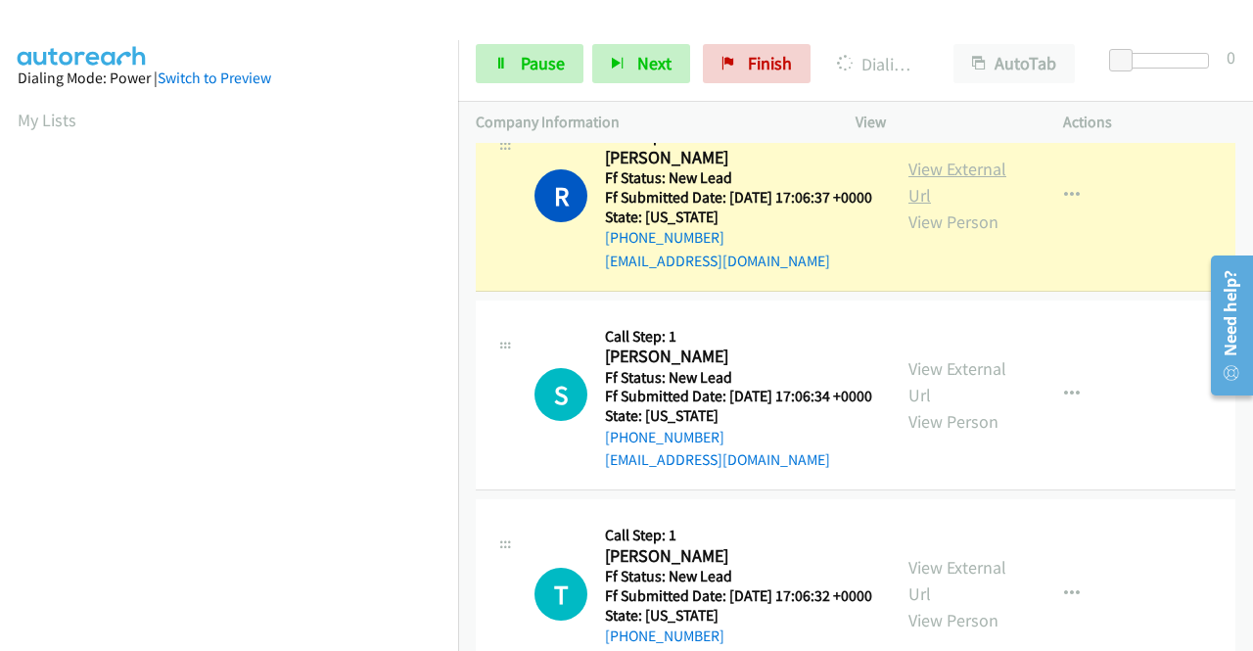
click at [924, 207] on link "View External Url" at bounding box center [958, 182] width 98 height 49
click at [0, 283] on aside "Dialing Mode: Power | Switch to Preview My Lists" at bounding box center [229, 149] width 458 height 1084
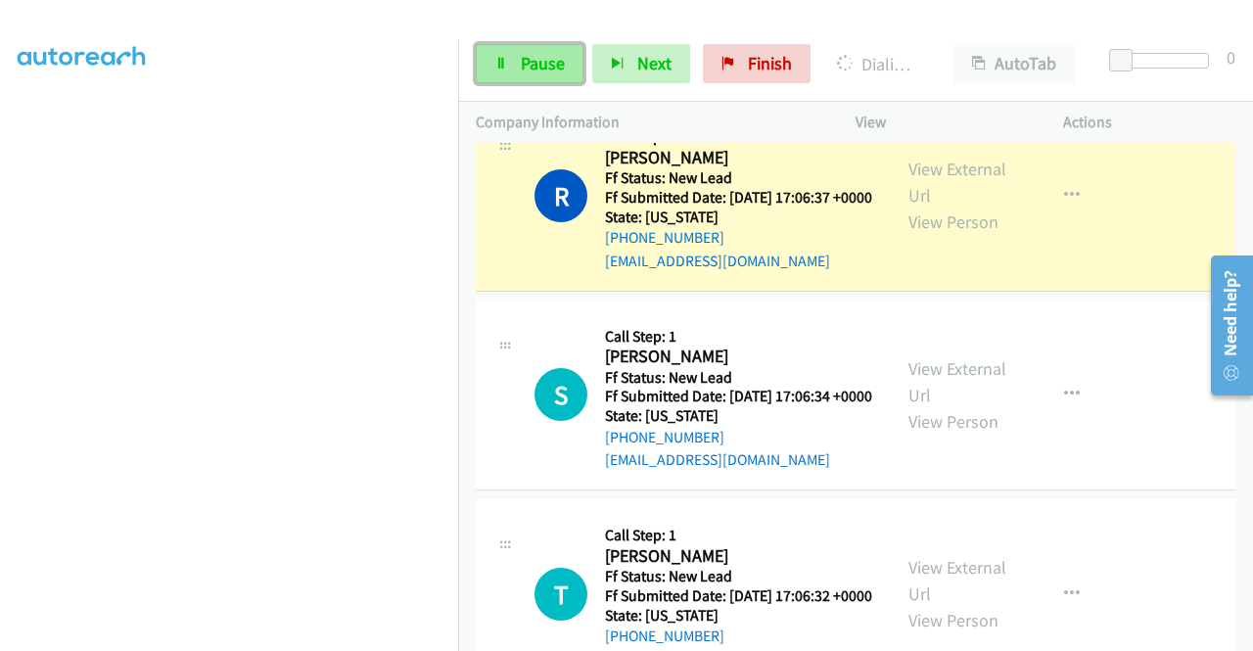
click at [512, 46] on link "Pause" at bounding box center [530, 63] width 108 height 39
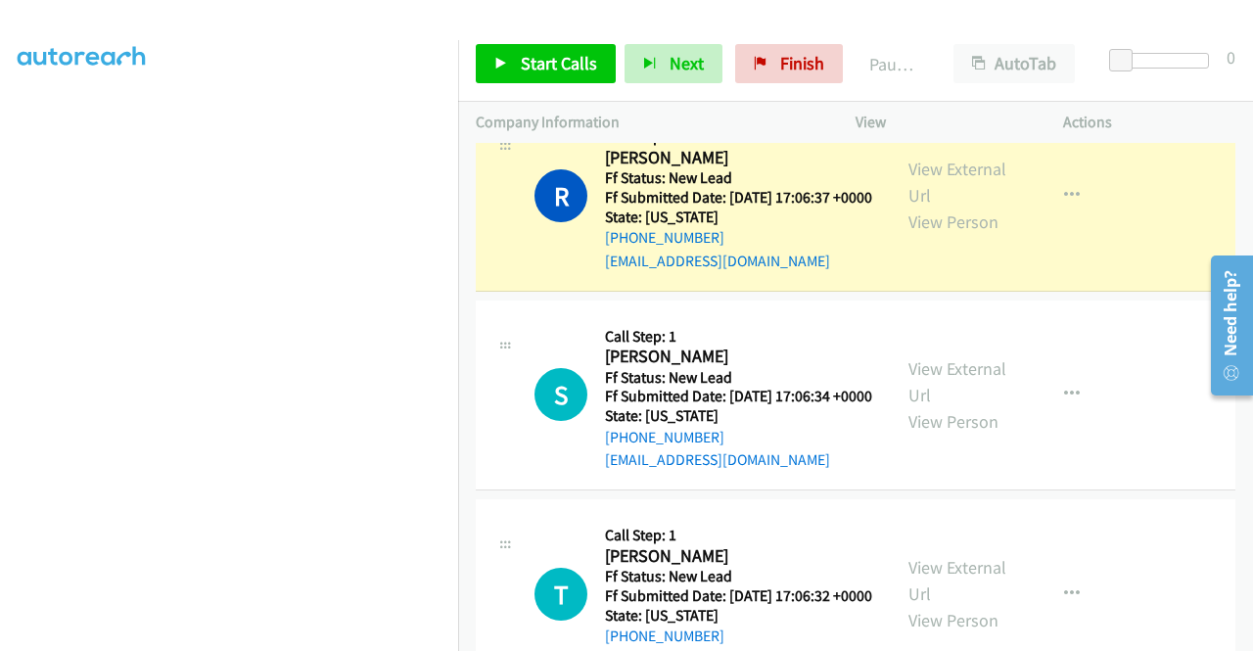
scroll to position [412, 0]
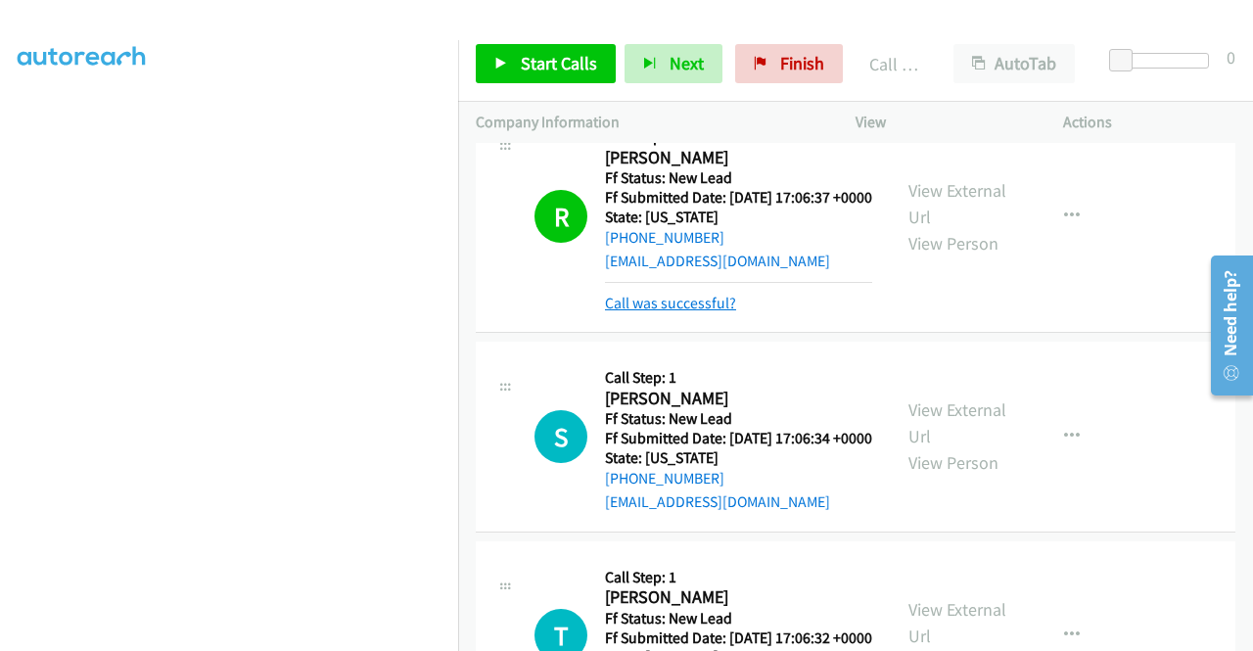
click at [675, 312] on link "Call was successful?" at bounding box center [670, 303] width 131 height 19
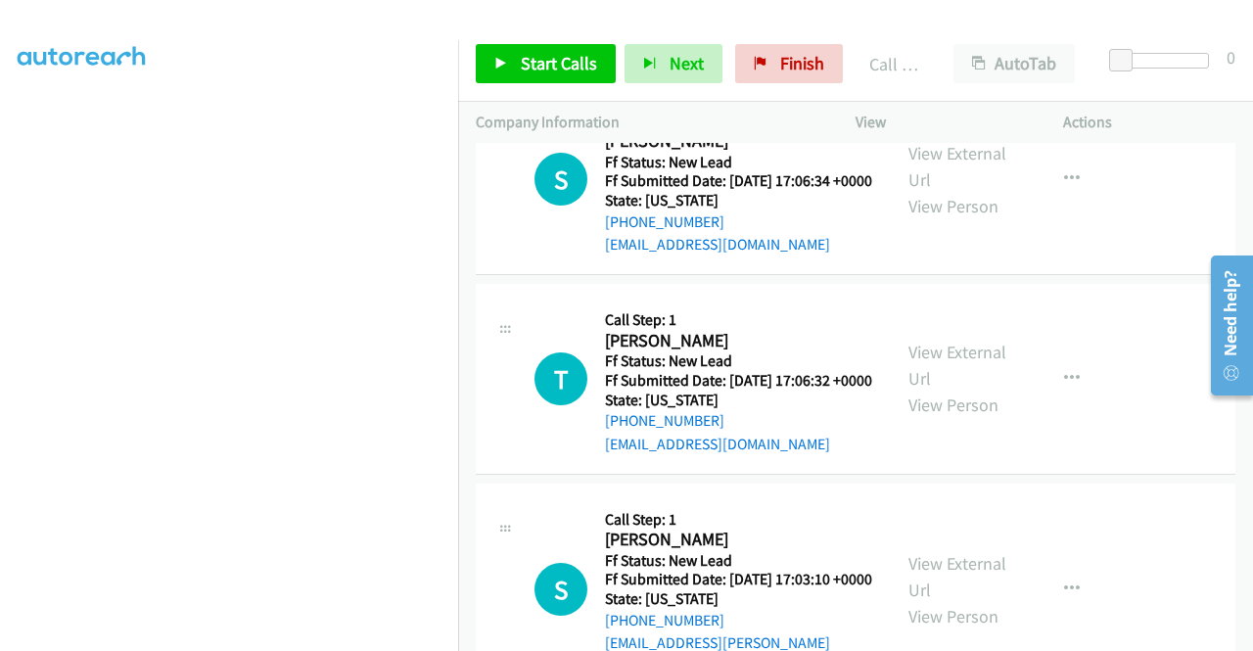
scroll to position [1939, 0]
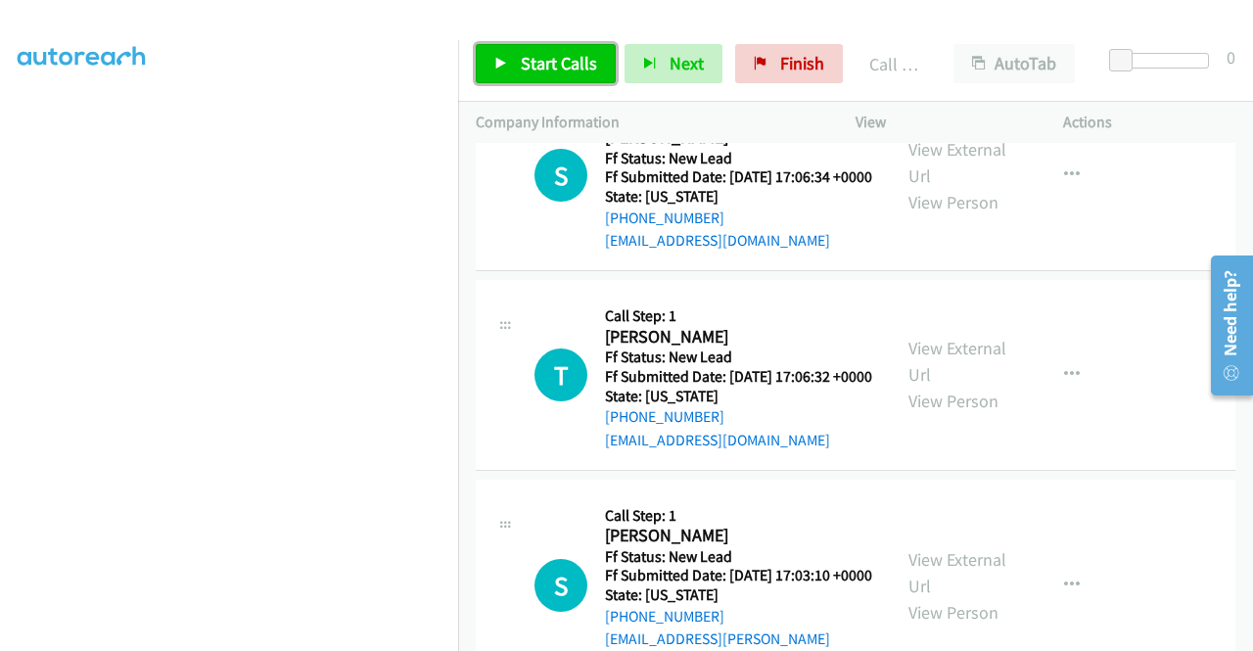
click at [556, 56] on span "Start Calls" at bounding box center [559, 63] width 76 height 23
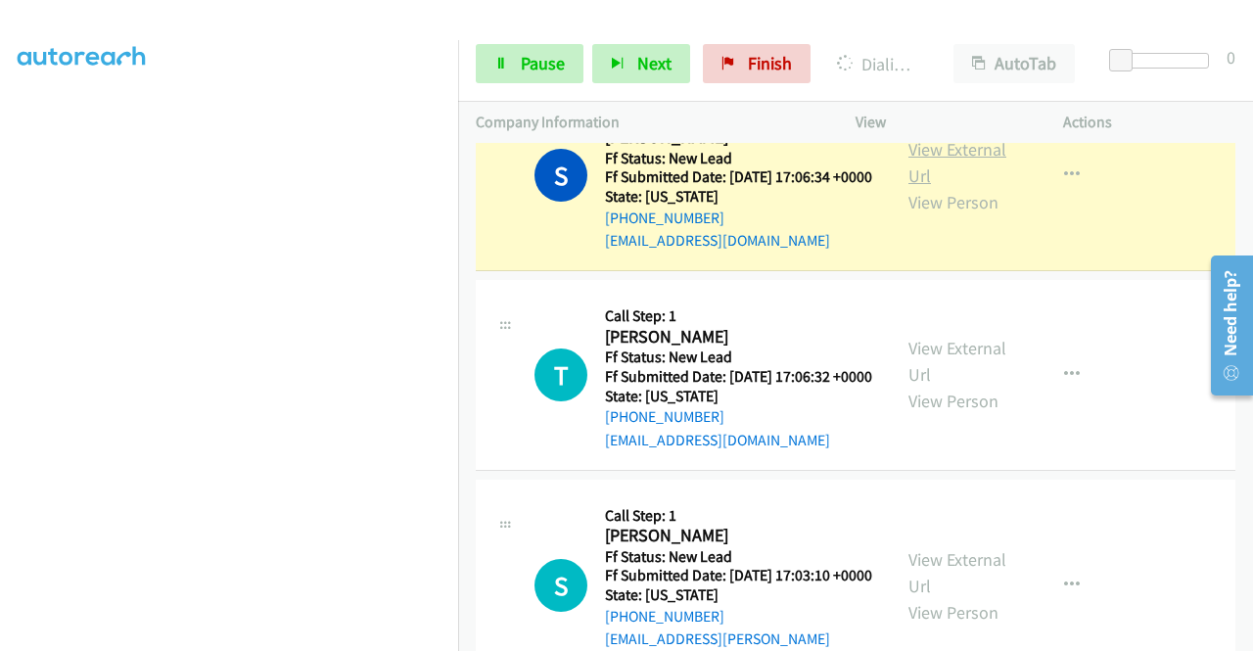
click at [912, 187] on link "View External Url" at bounding box center [958, 162] width 98 height 49
click at [0, 334] on aside "Dialing Mode: Power | Switch to Preview My Lists" at bounding box center [229, 170] width 458 height 1084
click at [531, 76] on link "Pause" at bounding box center [530, 63] width 108 height 39
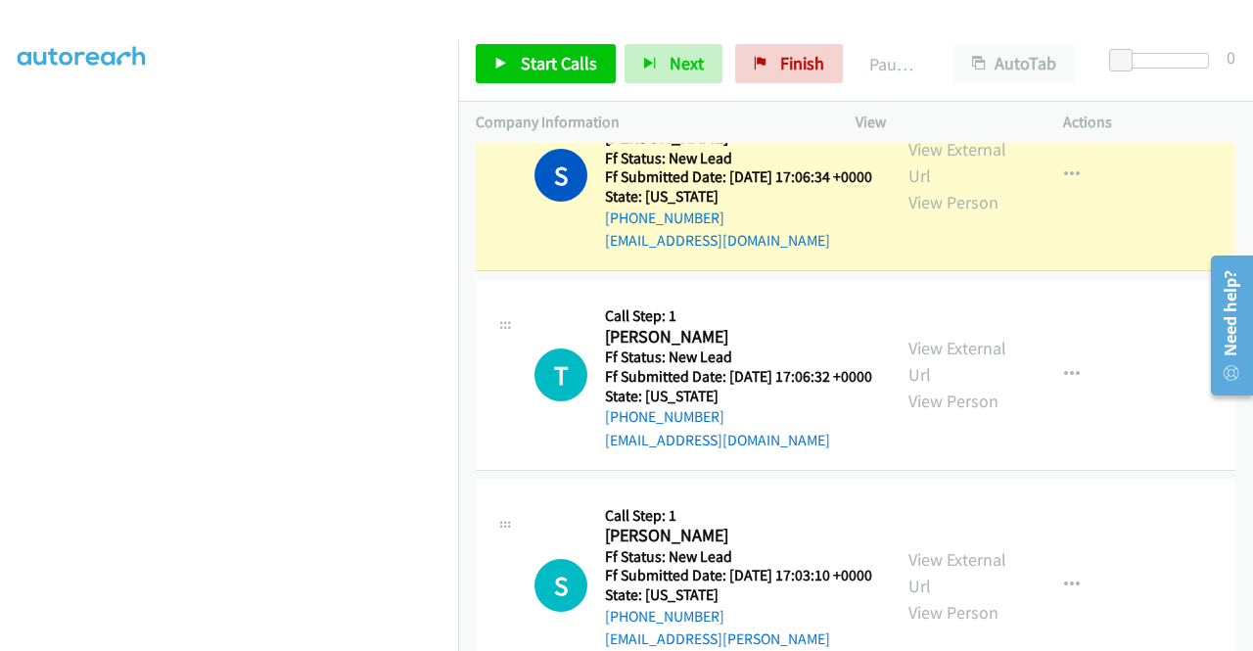
scroll to position [0, 0]
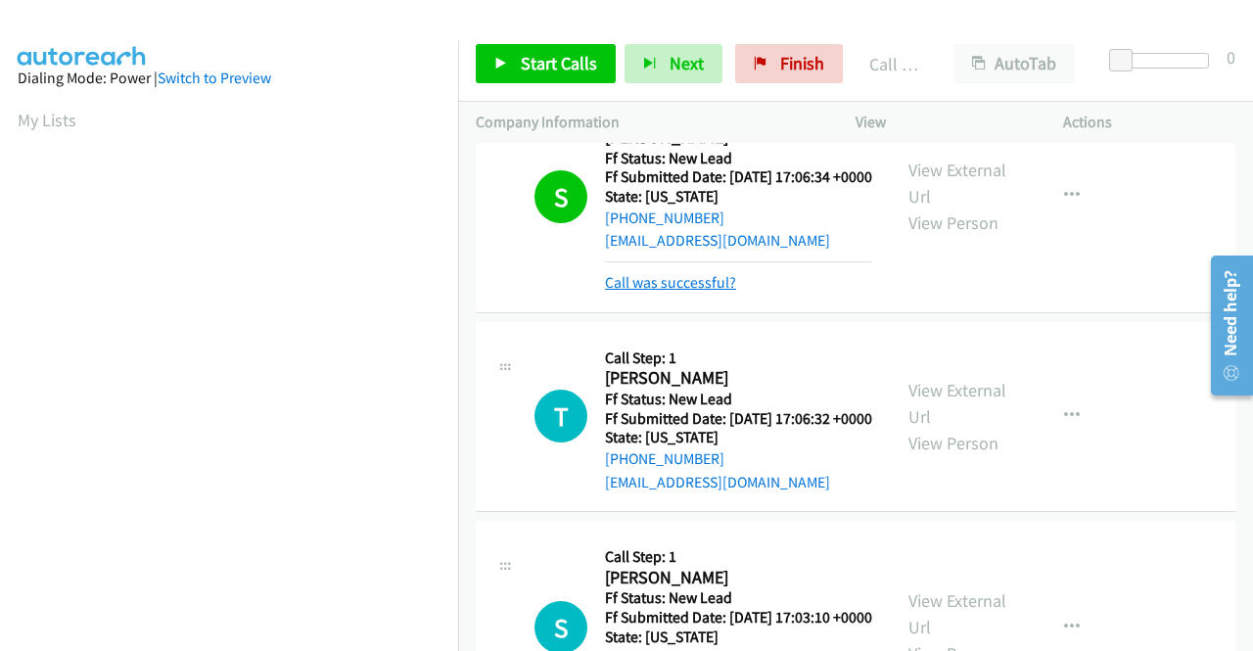
click at [659, 292] on link "Call was successful?" at bounding box center [670, 282] width 131 height 19
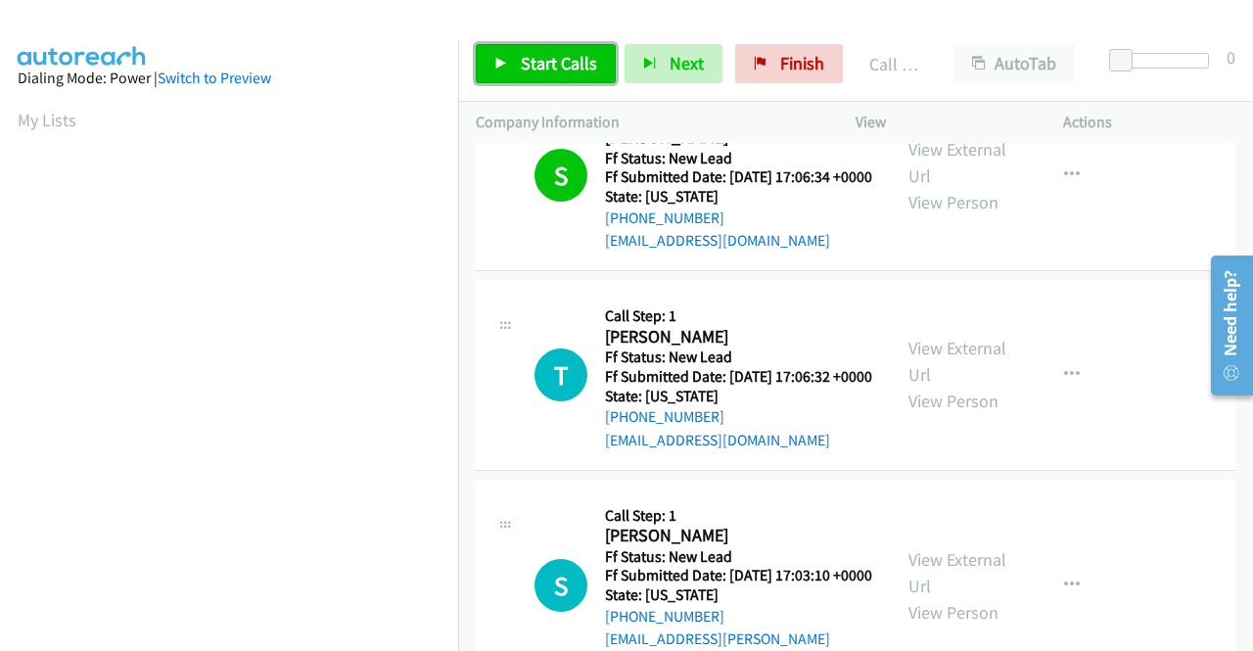
click at [560, 64] on span "Start Calls" at bounding box center [559, 63] width 76 height 23
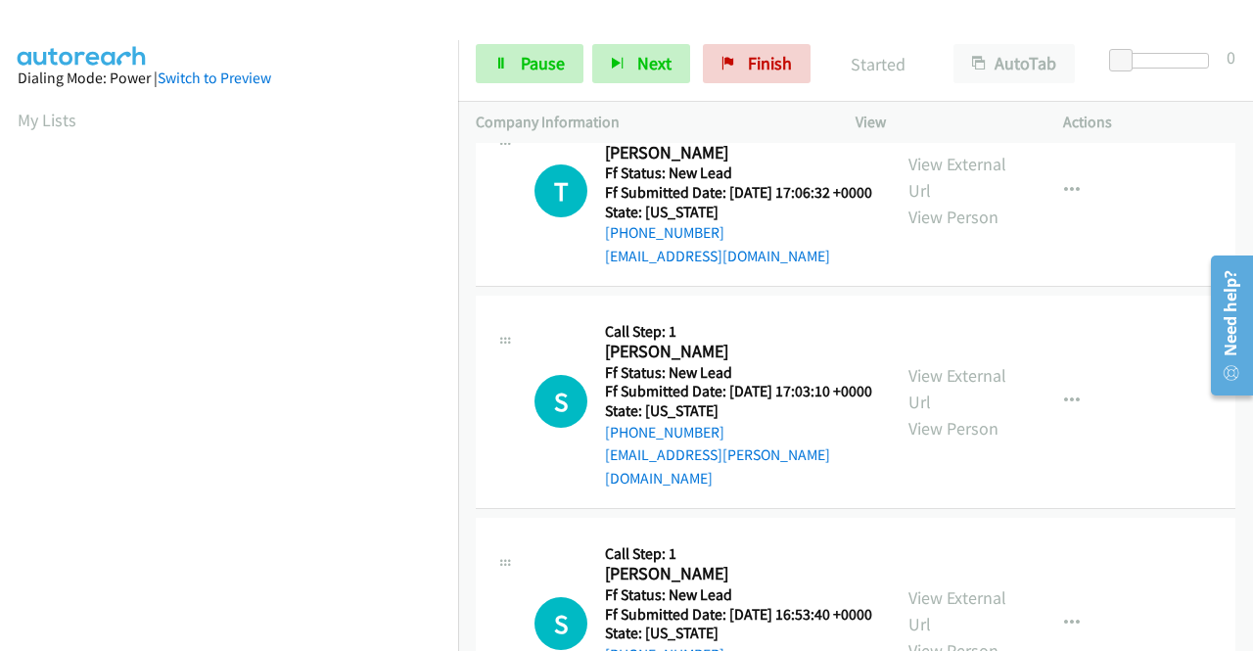
scroll to position [2162, 0]
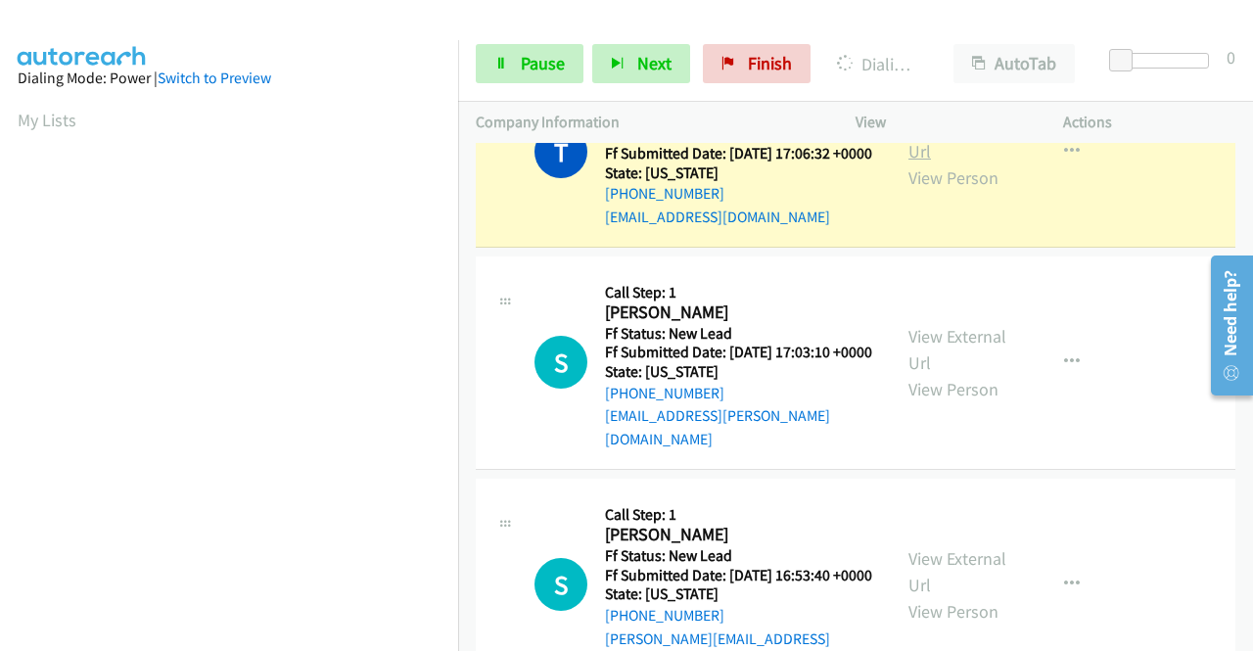
click at [958, 163] on link "View External Url" at bounding box center [958, 138] width 98 height 49
click at [0, 327] on aside "Dialing Mode: Power | Switch to Preview My Lists" at bounding box center [229, 149] width 458 height 1084
drag, startPoint x: 459, startPoint y: 368, endPoint x: 454, endPoint y: 387, distance: 19.2
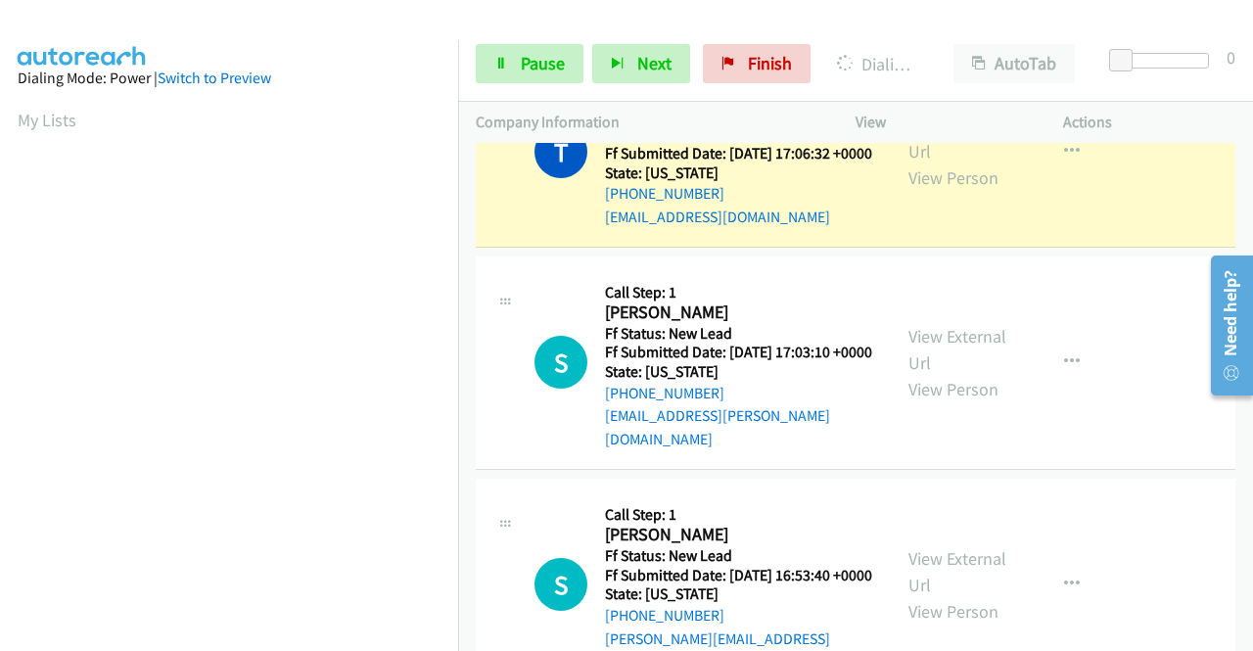
scroll to position [446, 0]
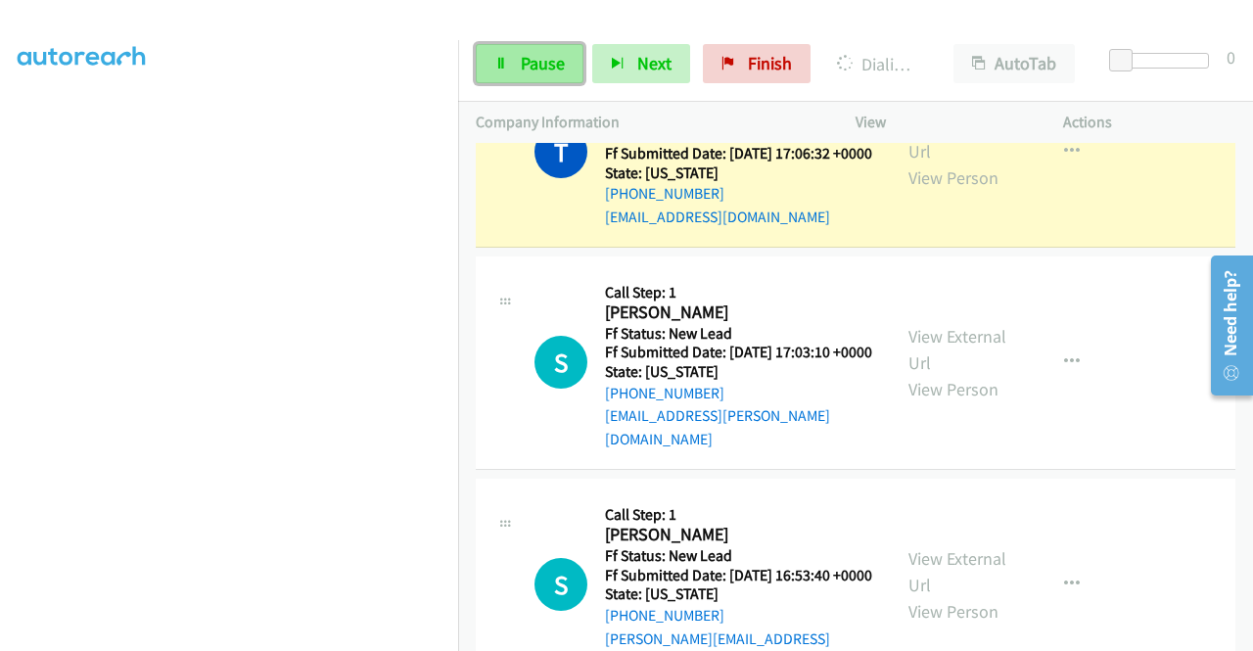
click at [525, 70] on span "Pause" at bounding box center [543, 63] width 44 height 23
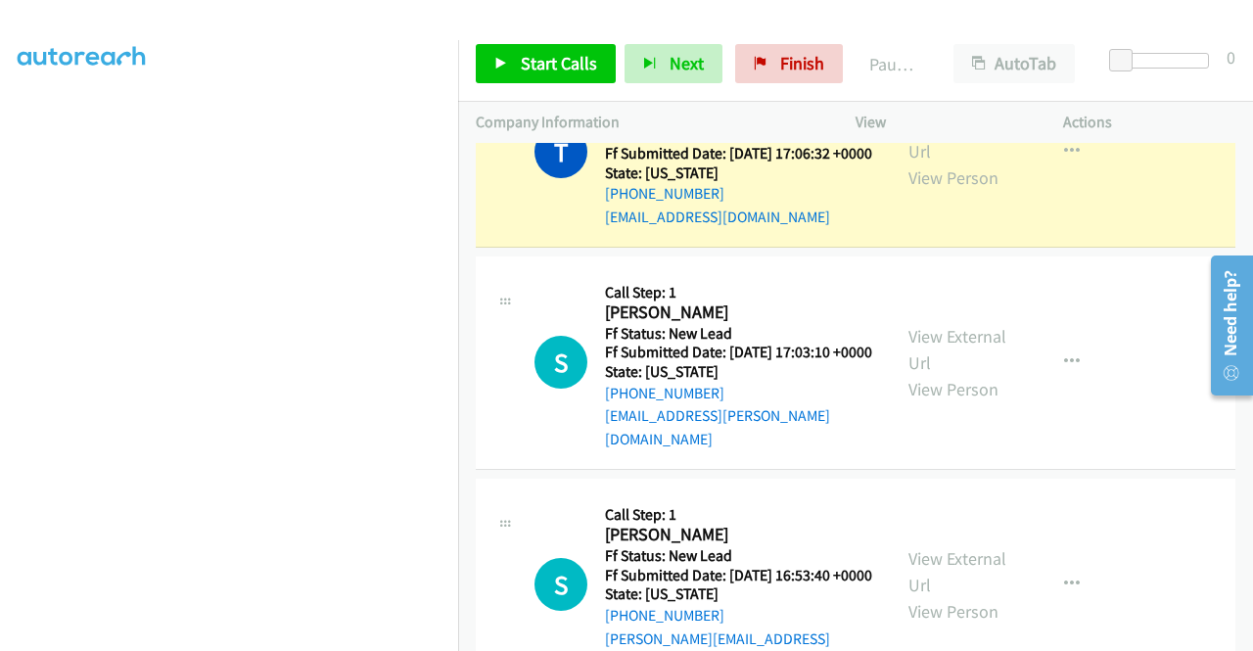
click at [458, 227] on nav "Dialing Mode: Power | Switch to Preview My Lists" at bounding box center [229, 365] width 459 height 651
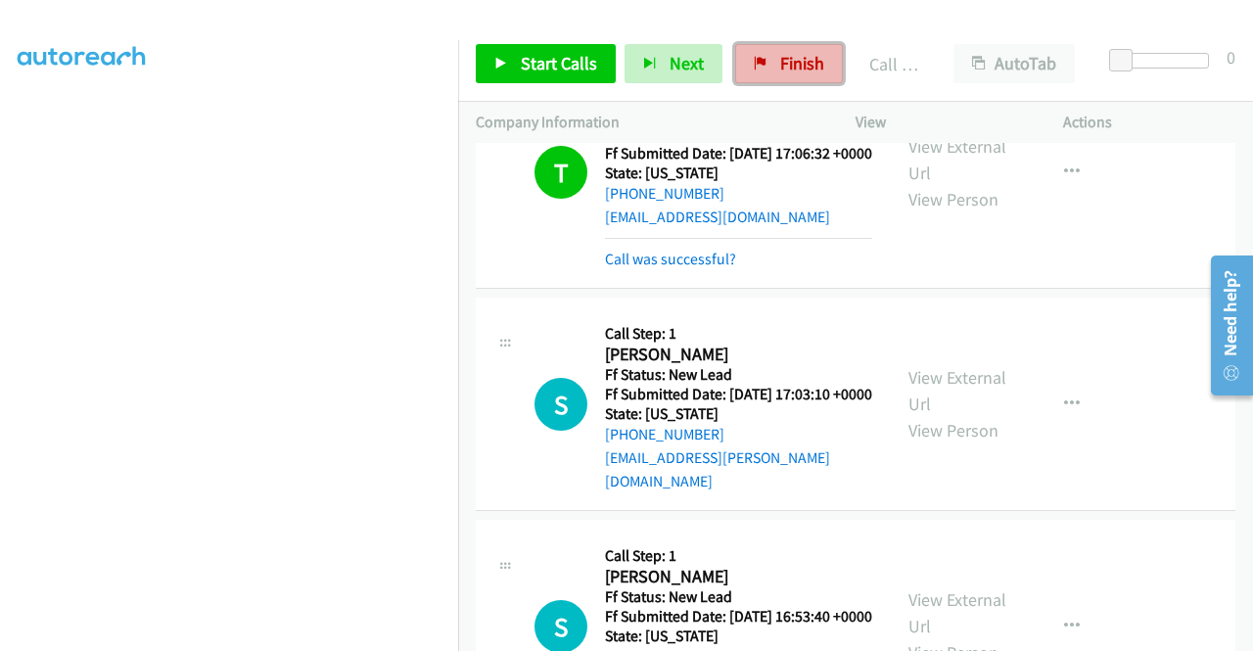
click at [781, 74] on link "Finish" at bounding box center [789, 63] width 108 height 39
